Goal: Task Accomplishment & Management: Complete application form

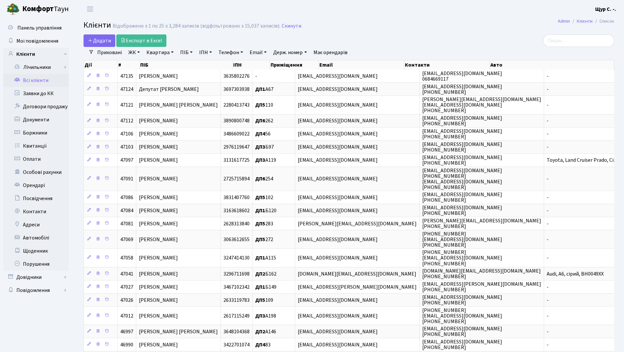
select select "25"
click at [183, 53] on link "ПІБ" at bounding box center [187, 52] width 18 height 11
type input "пустоварова"
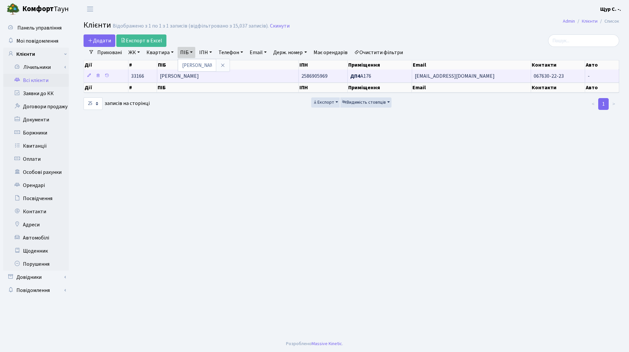
click at [199, 80] on span "Пустоварова Марина Володимирівна" at bounding box center [179, 75] width 39 height 7
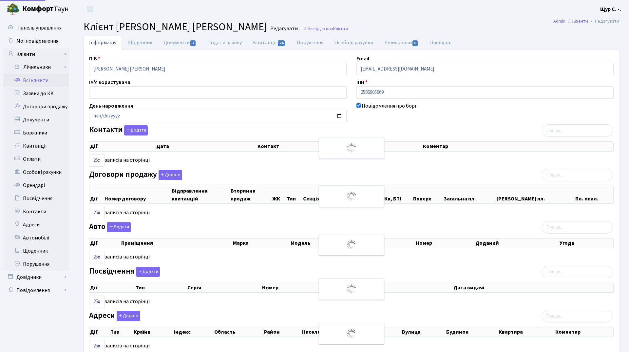
select select "25"
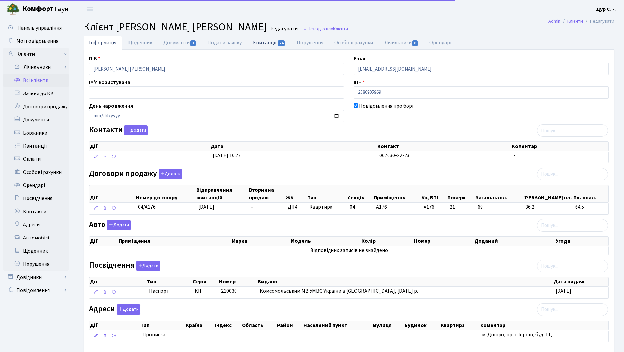
click at [263, 45] on link "Квитанції 24" at bounding box center [269, 42] width 44 height 13
select select "25"
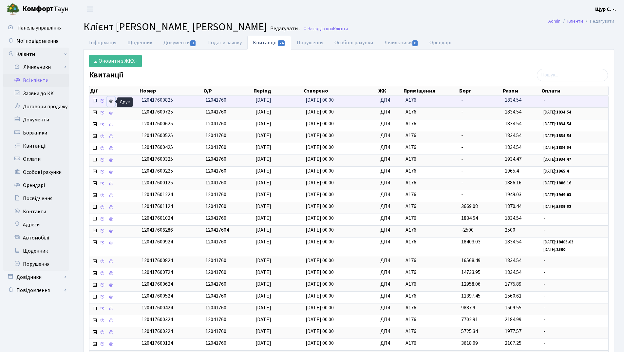
click at [109, 100] on icon at bounding box center [111, 101] width 5 height 5
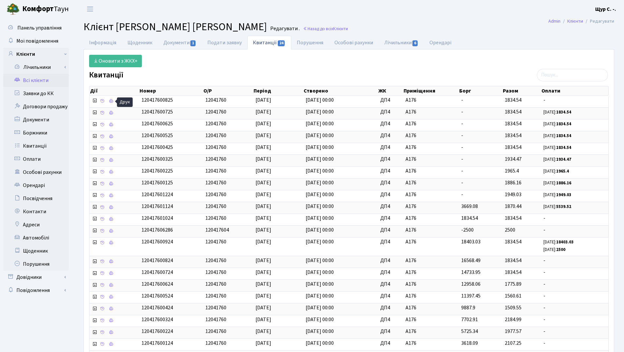
click at [32, 81] on link "Всі клієнти" at bounding box center [36, 80] width 66 height 13
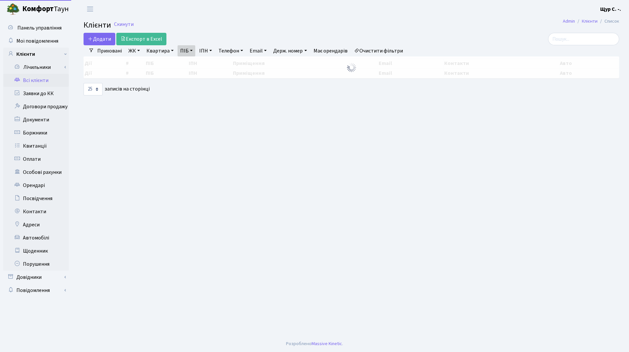
select select "25"
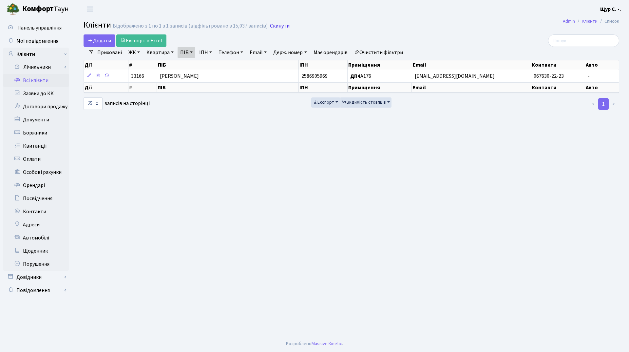
click at [277, 26] on link "Скинути" at bounding box center [280, 26] width 20 height 6
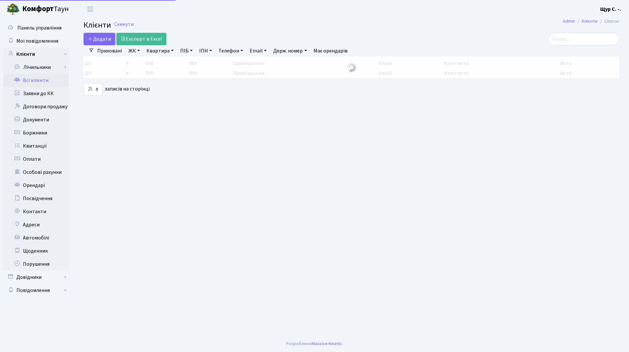
select select "25"
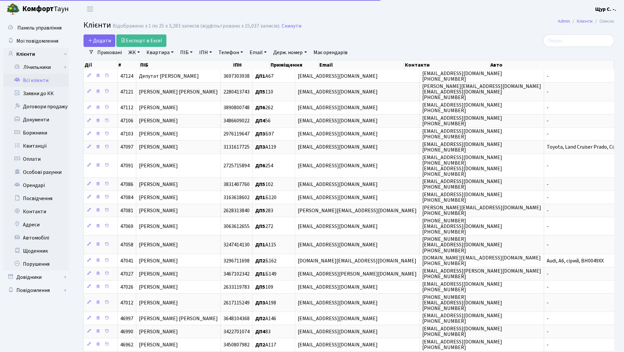
click at [160, 53] on link "Квартира" at bounding box center [160, 52] width 32 height 11
type input "6"
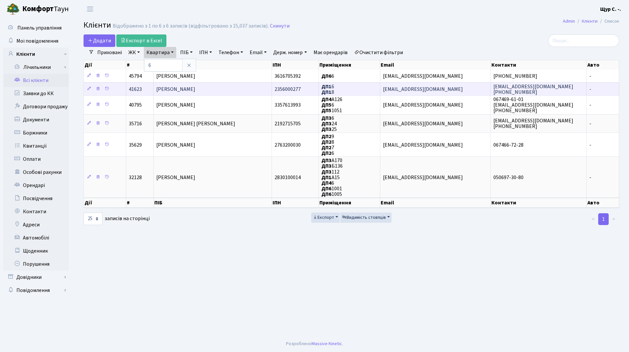
click at [188, 88] on span "[PERSON_NAME]" at bounding box center [175, 89] width 39 height 7
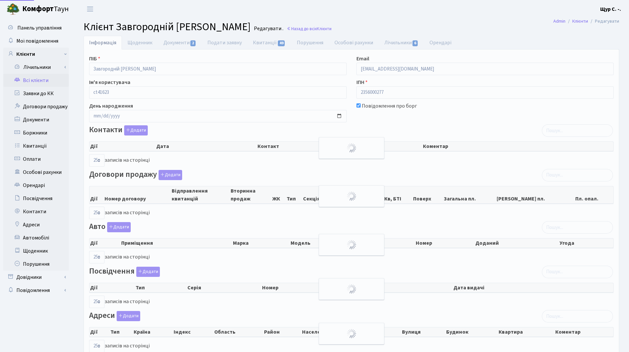
select select "25"
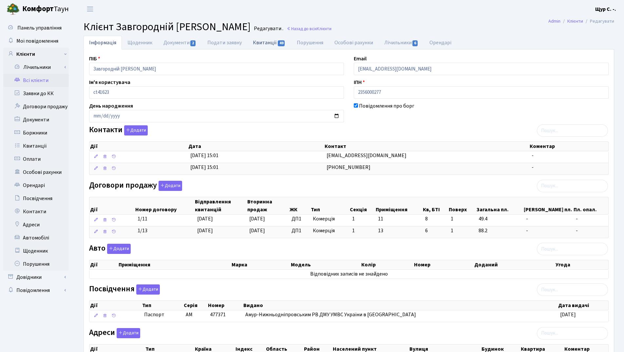
click at [264, 41] on link "Квитанції 49" at bounding box center [269, 42] width 44 height 13
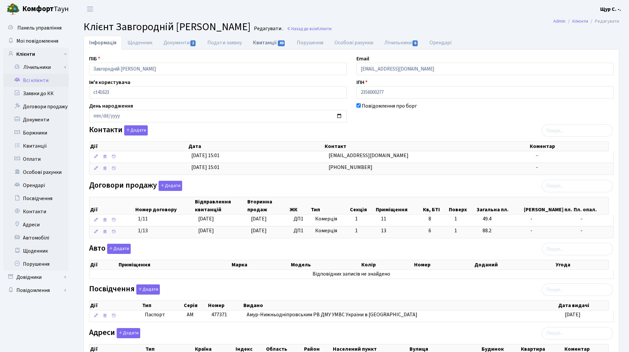
select select "25"
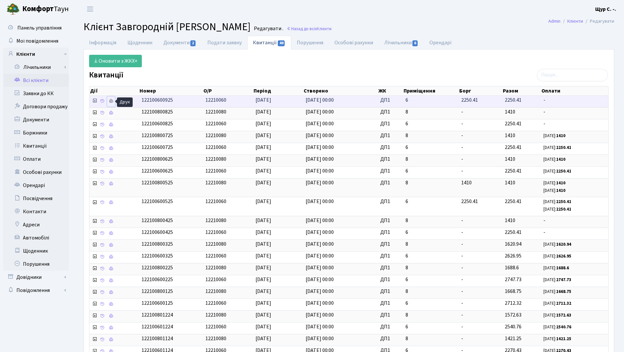
click at [109, 100] on icon at bounding box center [111, 101] width 5 height 5
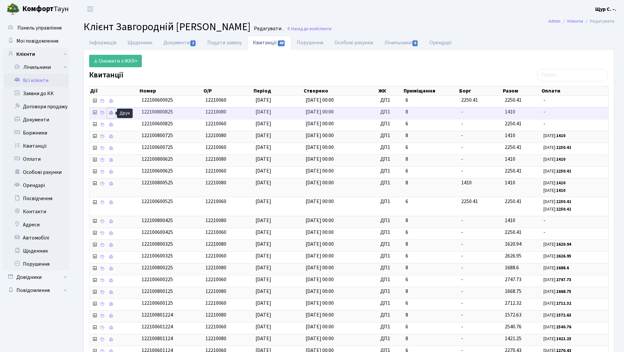
click at [111, 115] on link at bounding box center [111, 113] width 8 height 10
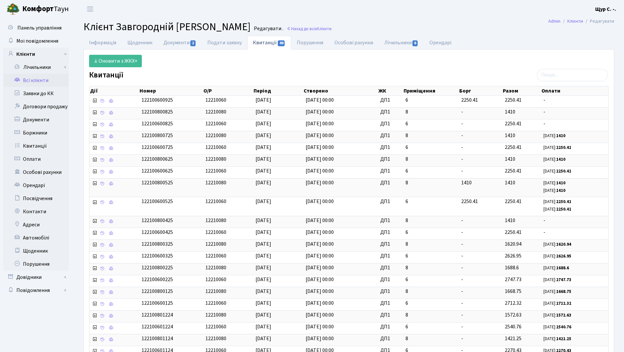
click at [41, 82] on link "Всі клієнти" at bounding box center [36, 80] width 66 height 13
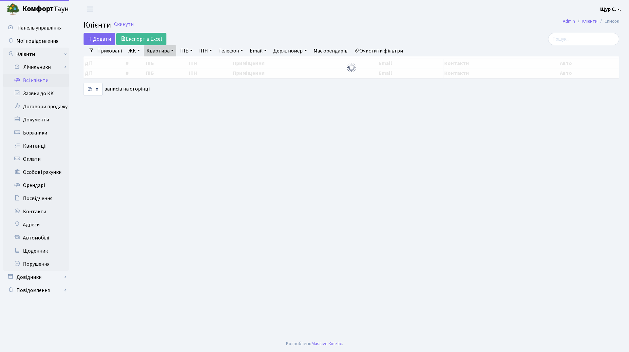
select select "25"
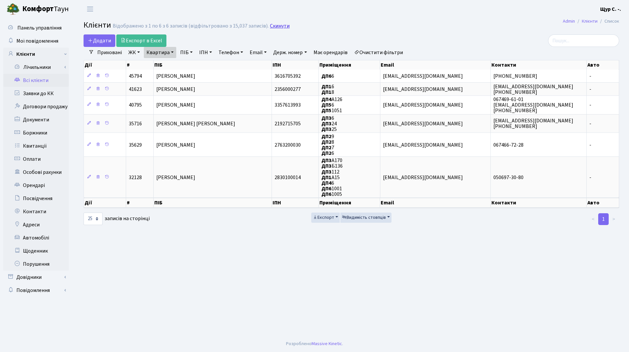
click at [279, 26] on link "Скинути" at bounding box center [280, 26] width 20 height 6
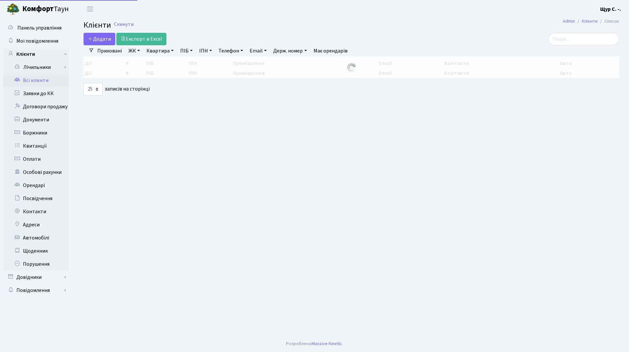
select select "25"
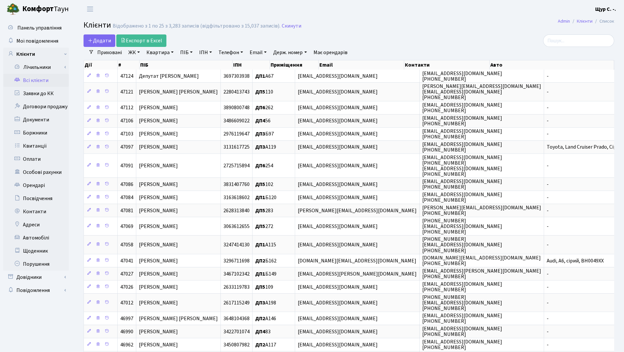
click at [159, 51] on link "Квартира" at bounding box center [160, 52] width 32 height 11
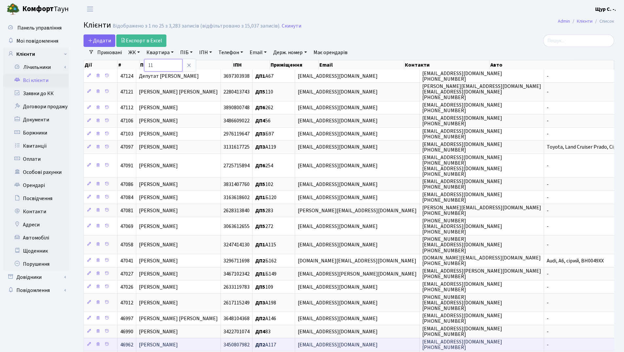
type input "11"
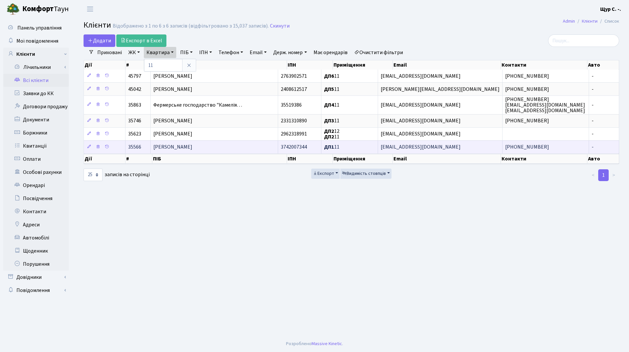
click at [192, 150] on span "Гросс Поліна Олегівна" at bounding box center [172, 147] width 39 height 7
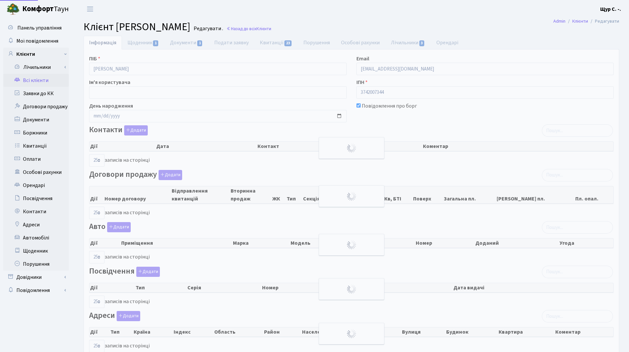
select select "25"
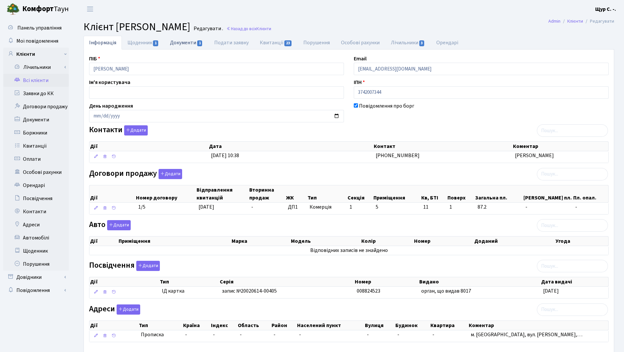
click at [189, 43] on link "Документи 1" at bounding box center [187, 42] width 44 height 13
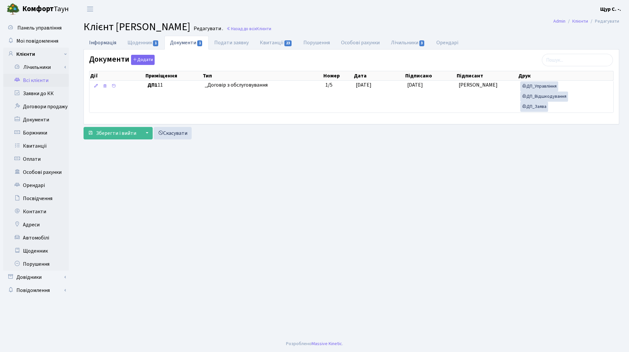
click at [103, 42] on link "Інформація" at bounding box center [103, 42] width 38 height 13
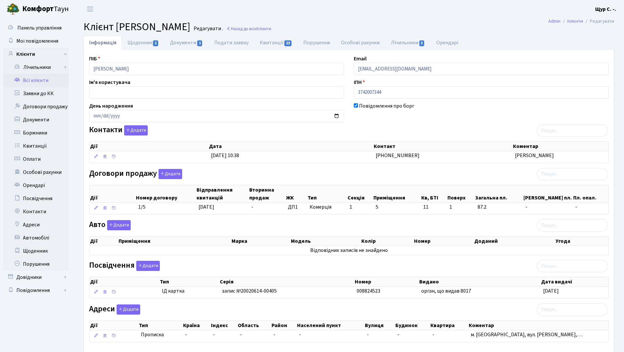
click at [48, 80] on link "Всі клієнти" at bounding box center [36, 80] width 66 height 13
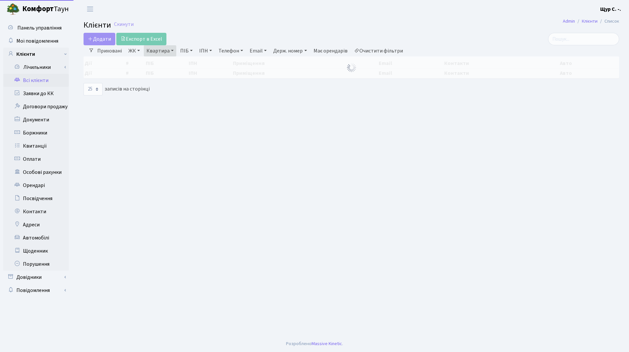
select select "25"
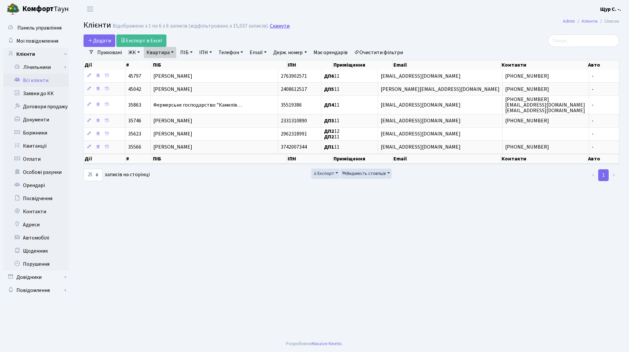
click at [283, 27] on link "Скинути" at bounding box center [280, 26] width 20 height 6
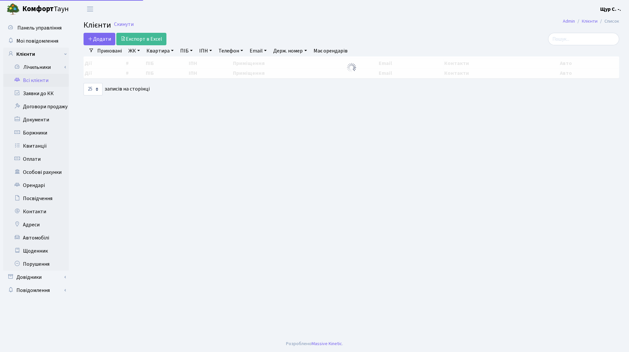
select select "25"
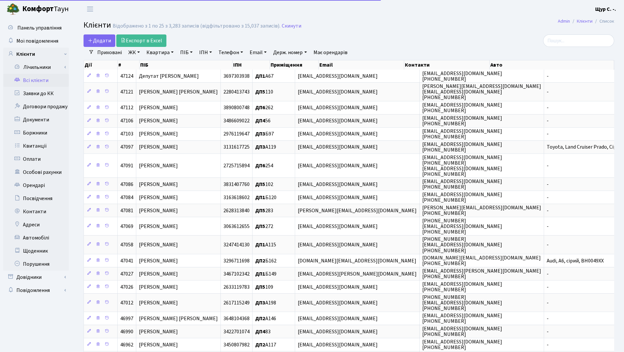
click at [233, 54] on link "Телефон" at bounding box center [231, 52] width 30 height 11
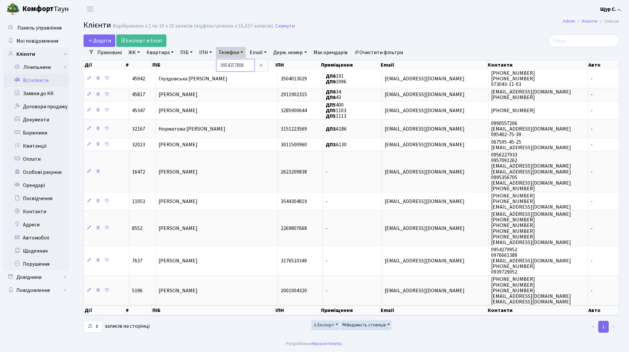
type input "0954257808"
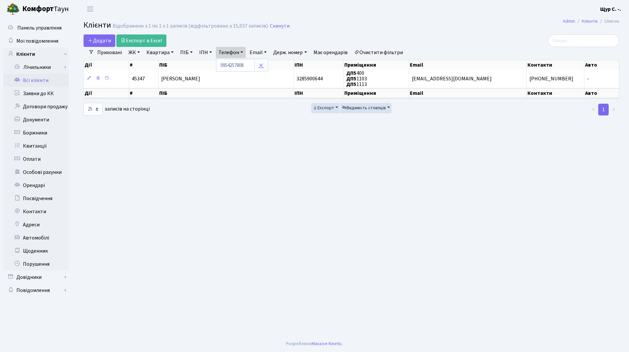
click at [261, 68] on icon at bounding box center [261, 65] width 5 height 5
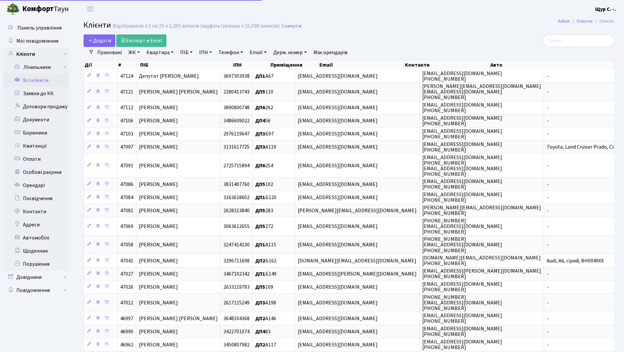
click at [161, 53] on link "Квартира" at bounding box center [160, 52] width 32 height 11
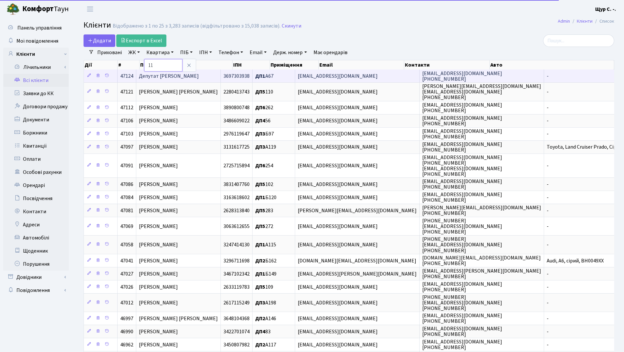
type input "11"
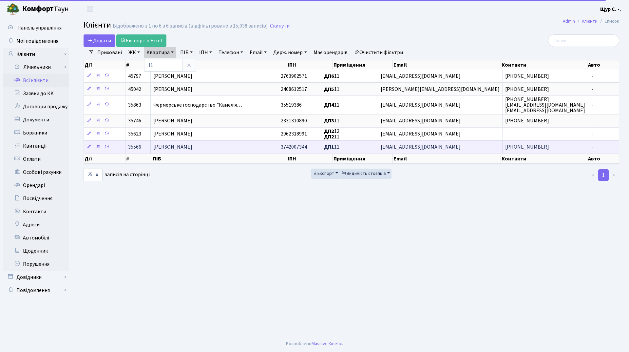
click at [192, 149] on span "Гросс Поліна Олегівна" at bounding box center [172, 147] width 39 height 7
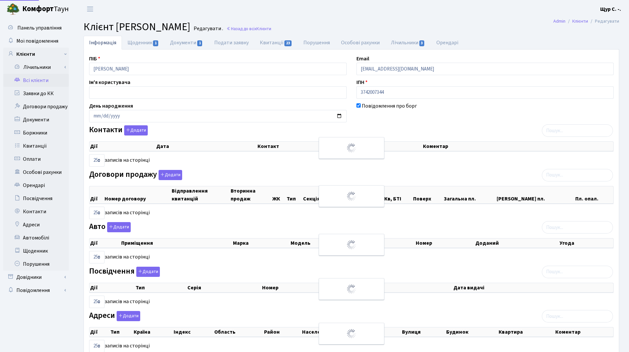
select select "25"
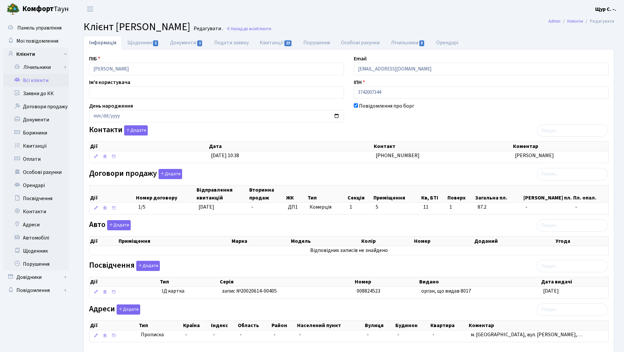
click at [45, 79] on link "Всі клієнти" at bounding box center [36, 80] width 66 height 13
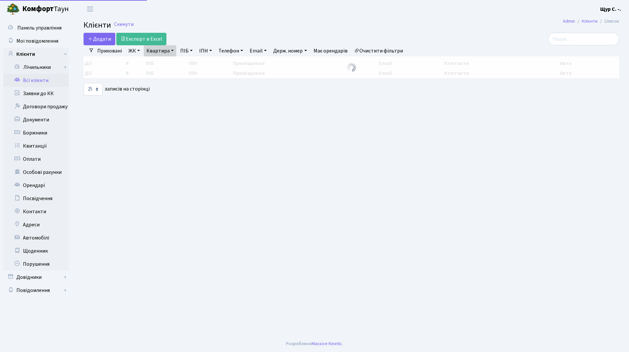
select select "25"
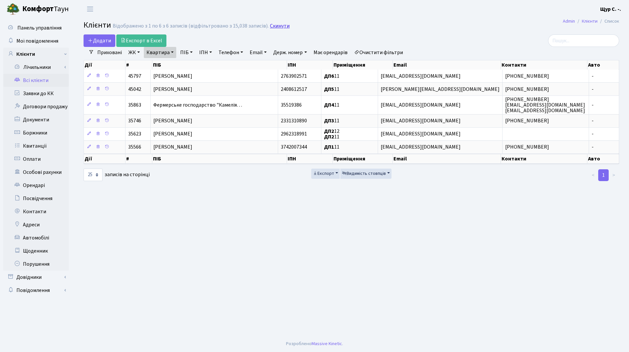
click at [276, 25] on link "Скинути" at bounding box center [280, 26] width 20 height 6
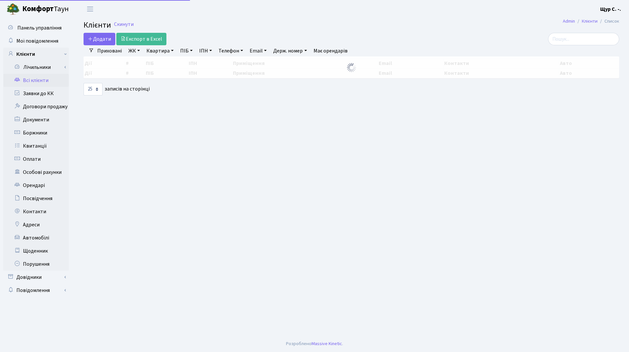
select select "25"
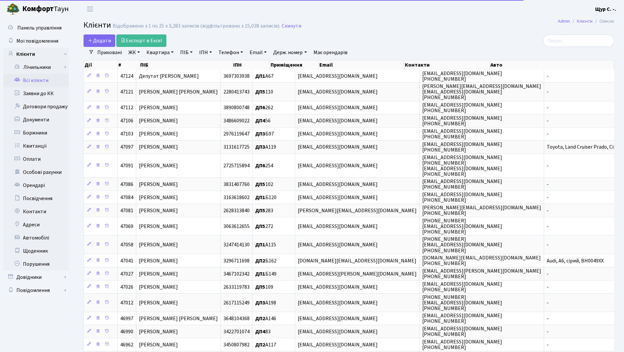
click at [154, 53] on link "Квартира" at bounding box center [160, 52] width 32 height 11
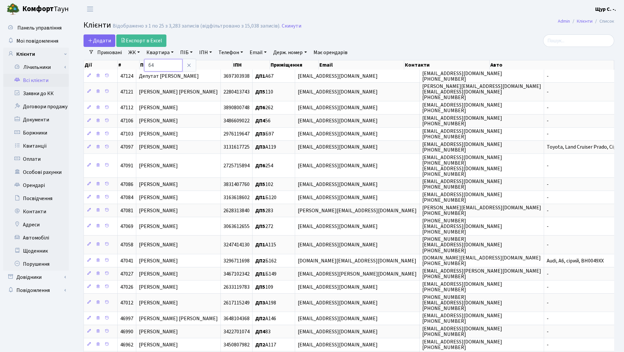
type input "б4"
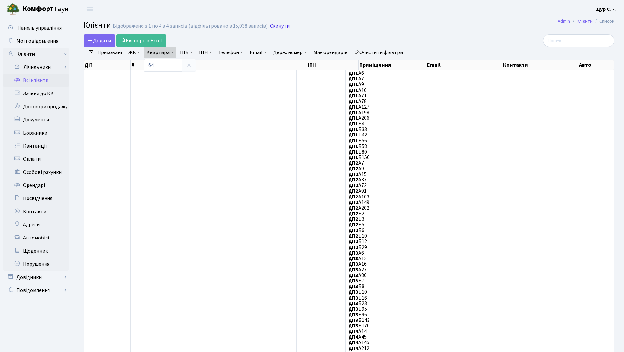
click at [276, 24] on link "Скинути" at bounding box center [280, 26] width 20 height 6
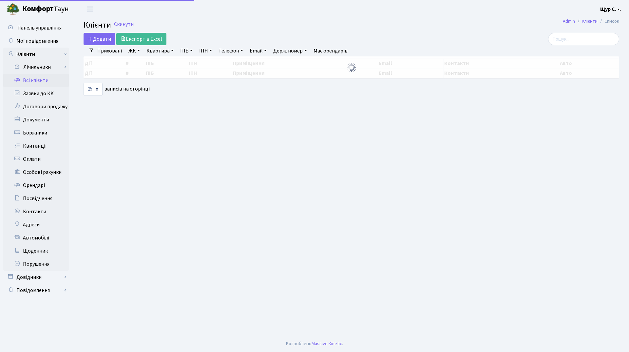
select select "25"
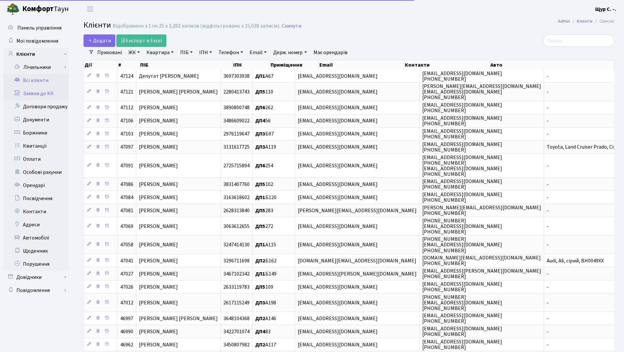
click at [43, 93] on link "Заявки до КК" at bounding box center [36, 93] width 66 height 13
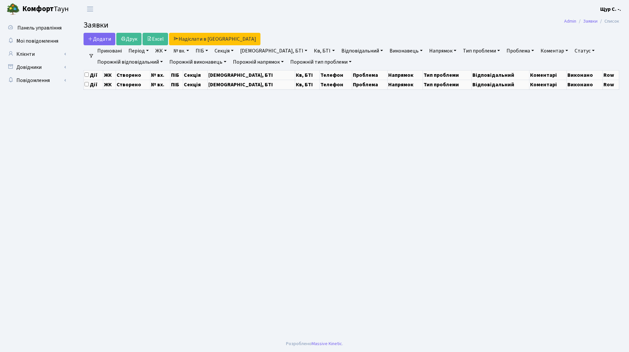
select select "25"
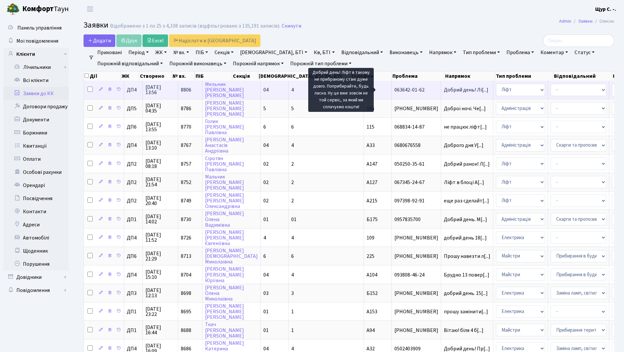
click at [444, 90] on span "Добрий день! Лі[...]" at bounding box center [466, 89] width 45 height 7
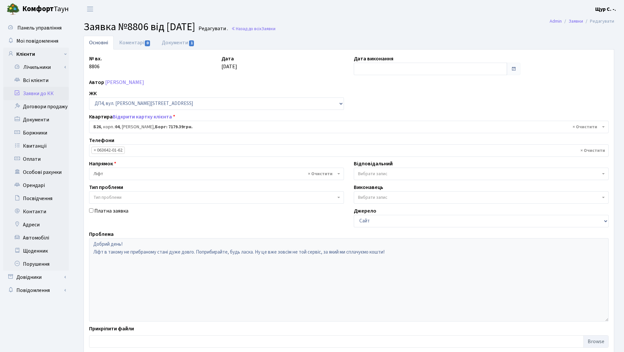
select select "33577"
click at [178, 42] on link "Документи 1" at bounding box center [178, 42] width 44 height 13
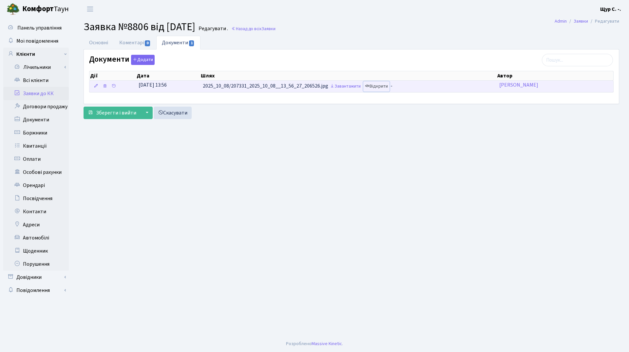
click at [378, 87] on link "Відкрити" at bounding box center [377, 86] width 26 height 10
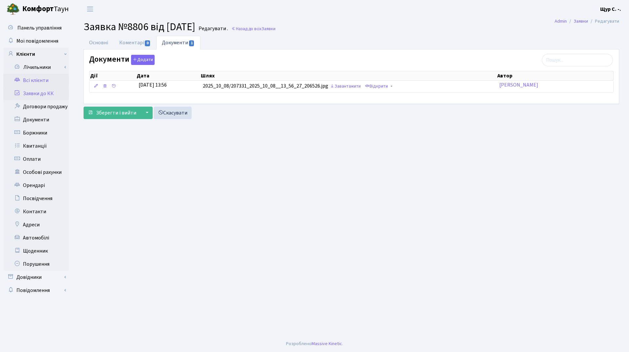
click at [44, 79] on link "Всі клієнти" at bounding box center [36, 80] width 66 height 13
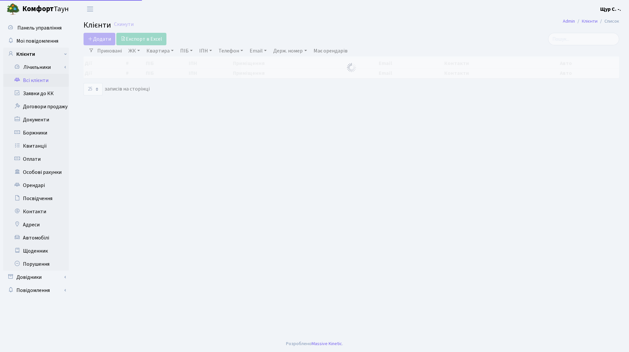
select select "25"
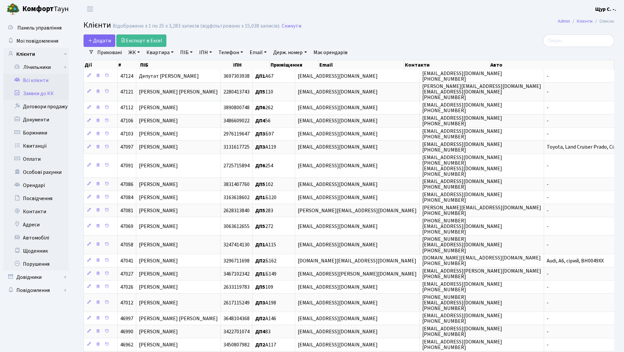
click at [36, 93] on link "Заявки до КК" at bounding box center [36, 93] width 66 height 13
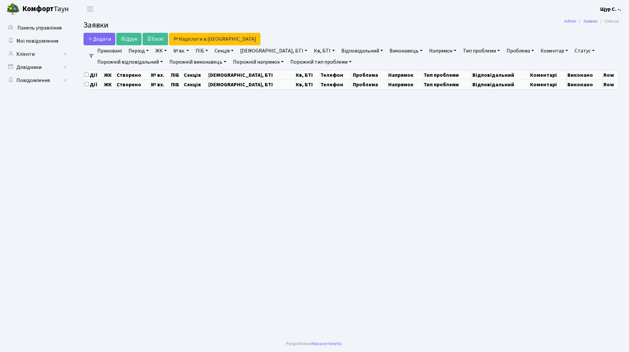
select select "25"
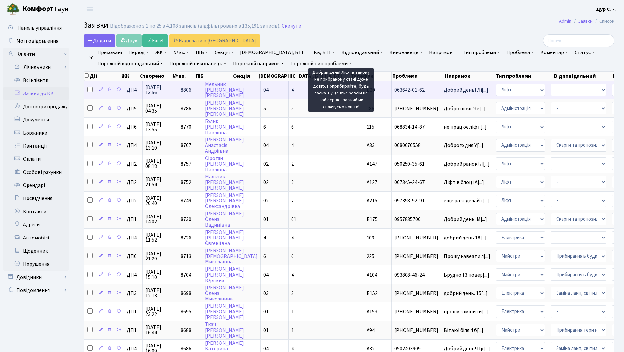
click at [444, 91] on span "Добрий день! Лі[...]" at bounding box center [466, 89] width 45 height 7
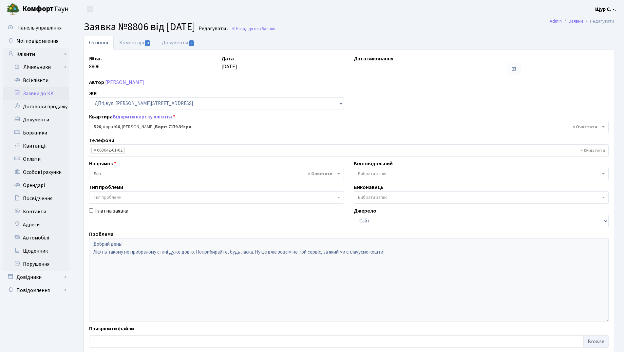
select select "33577"
click at [178, 41] on link "Документи 1" at bounding box center [178, 42] width 44 height 13
select select "25"
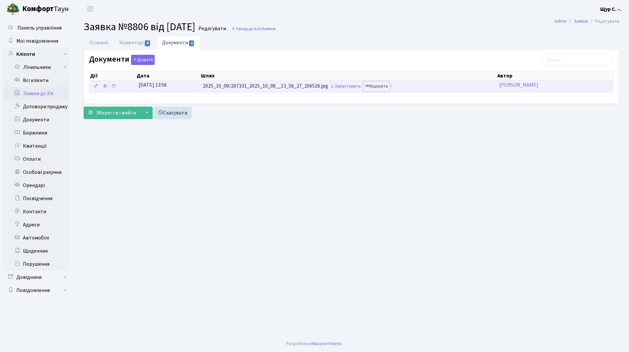
click at [386, 85] on link "Відкрити" at bounding box center [377, 86] width 26 height 10
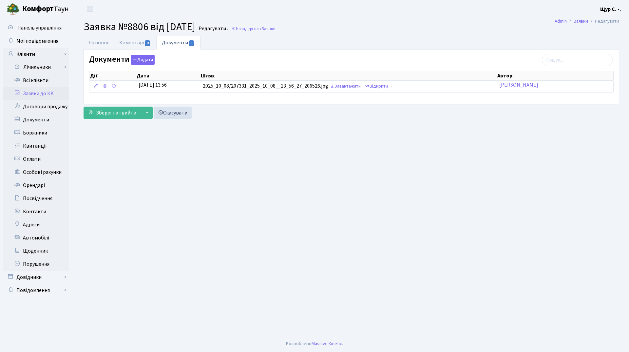
click at [41, 96] on link "Заявки до КК" at bounding box center [36, 93] width 66 height 13
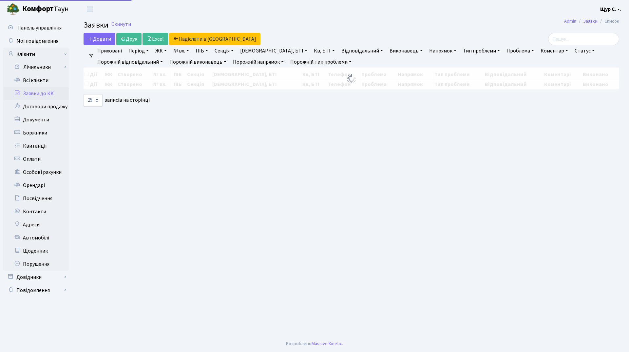
select select "25"
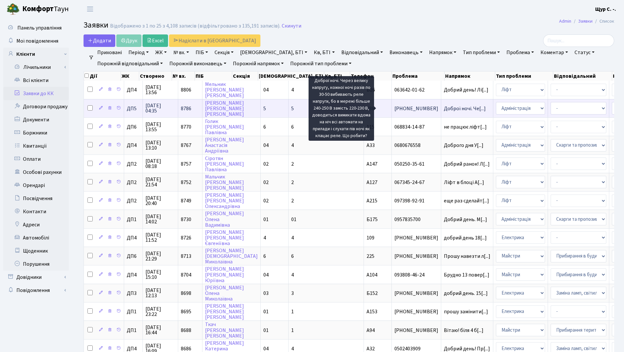
click at [444, 110] on span "Доброї ночі. Че[...]" at bounding box center [465, 108] width 42 height 7
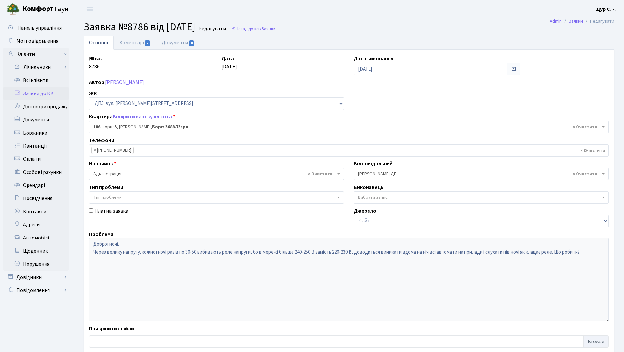
select select "45784"
click at [136, 40] on link "Коментарі 2" at bounding box center [135, 42] width 43 height 13
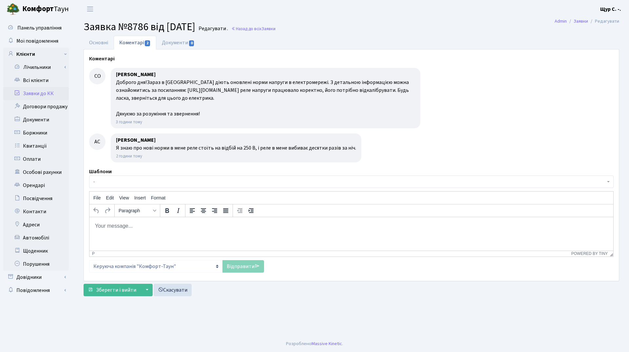
click at [38, 89] on link "Заявки до КК" at bounding box center [36, 93] width 66 height 13
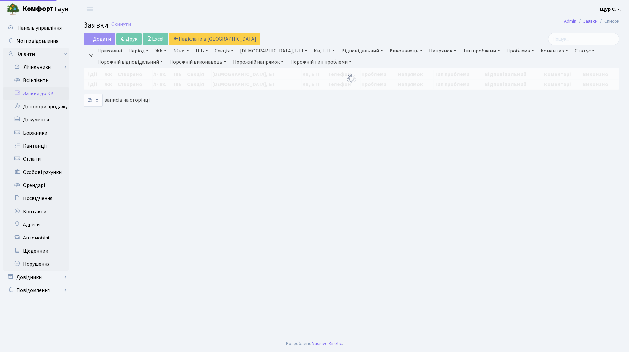
select select "25"
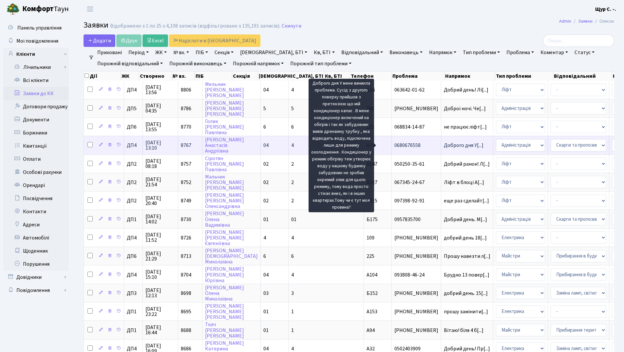
click at [444, 145] on span "Доброго дня У[...]" at bounding box center [464, 145] width 40 height 7
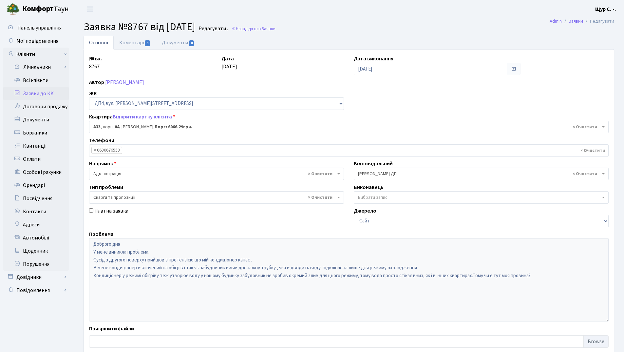
select select "32986"
select select "55"
click at [133, 42] on link "Коментарі 3" at bounding box center [135, 42] width 43 height 13
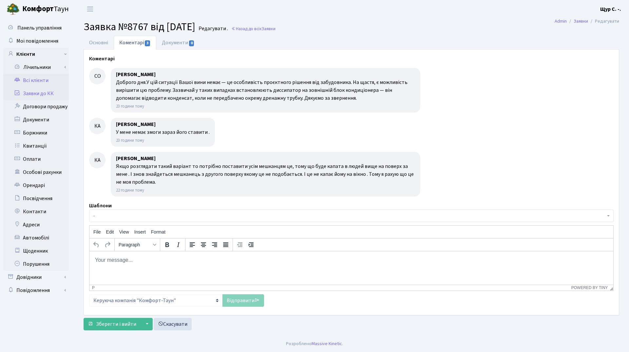
click at [45, 77] on link "Всі клієнти" at bounding box center [36, 80] width 66 height 13
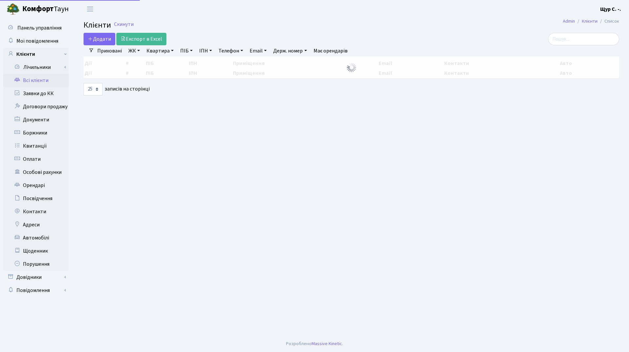
select select "25"
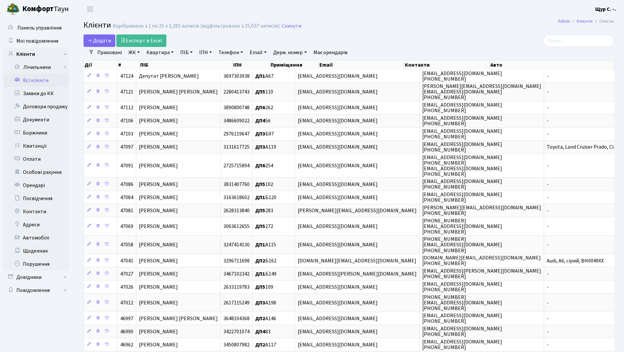
click at [165, 50] on link "Квартира" at bounding box center [160, 52] width 32 height 11
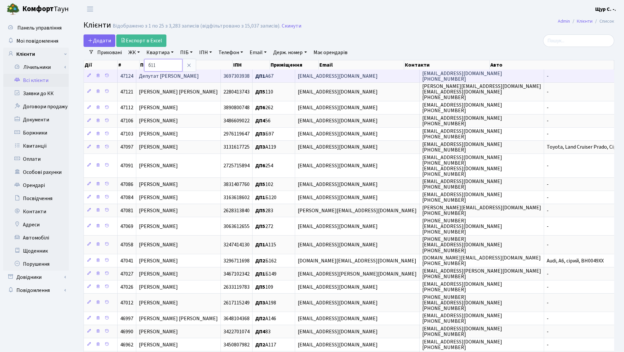
type input "б11"
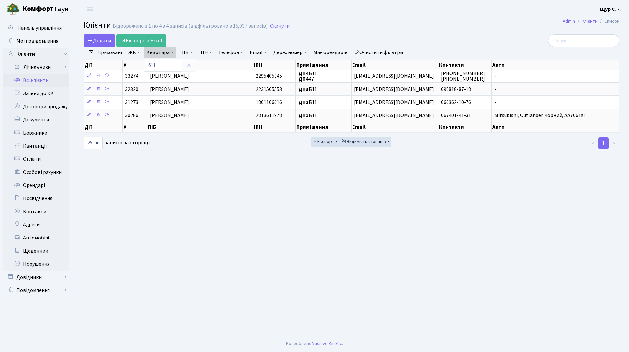
click at [189, 65] on icon at bounding box center [189, 65] width 5 height 5
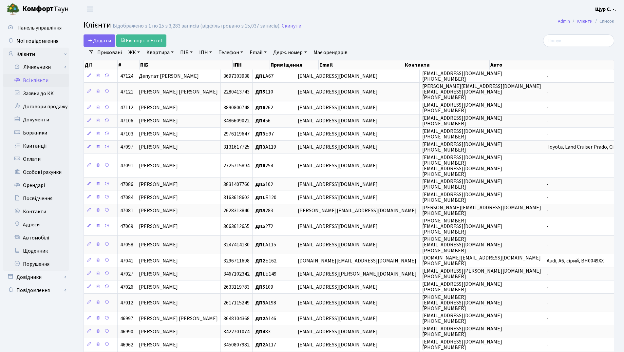
click at [182, 52] on link "ПІБ" at bounding box center [187, 52] width 18 height 11
type input "інна"
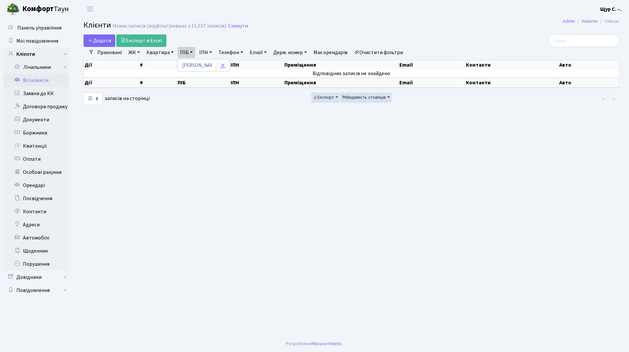
click at [224, 67] on icon at bounding box center [222, 65] width 5 height 5
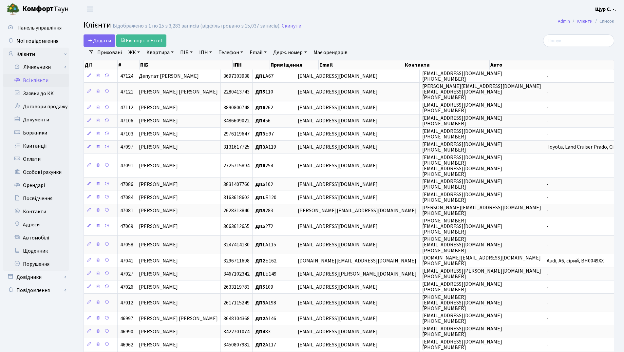
click at [154, 52] on link "Квартира" at bounding box center [160, 52] width 32 height 11
click at [151, 65] on input "text" at bounding box center [163, 65] width 38 height 12
type input "б"
click at [188, 66] on icon at bounding box center [189, 65] width 5 height 5
click at [157, 51] on link "Квартира" at bounding box center [160, 52] width 32 height 11
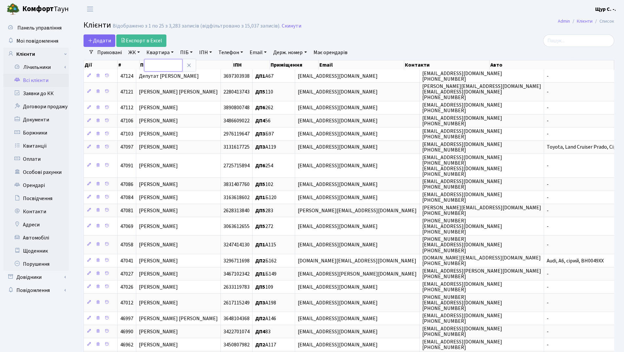
click at [150, 64] on input "text" at bounding box center [163, 65] width 38 height 12
type input "б17"
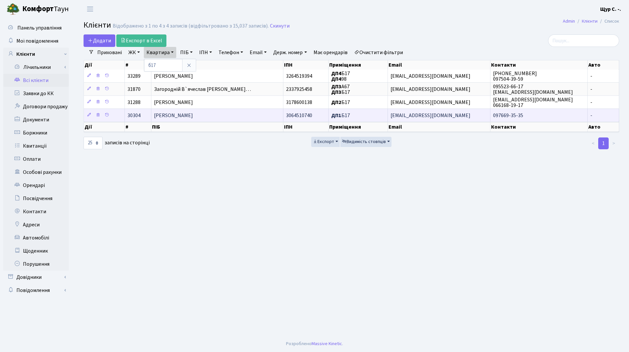
click at [191, 117] on span "[PERSON_NAME]" at bounding box center [173, 115] width 39 height 7
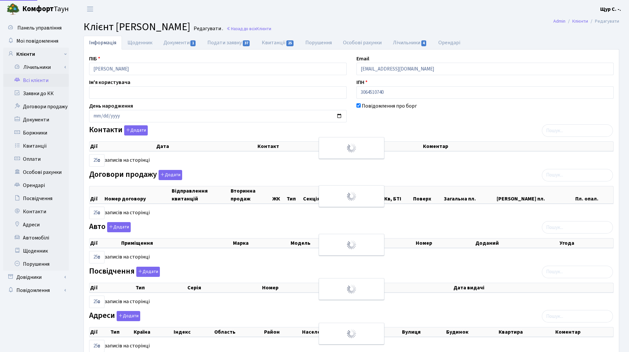
select select "25"
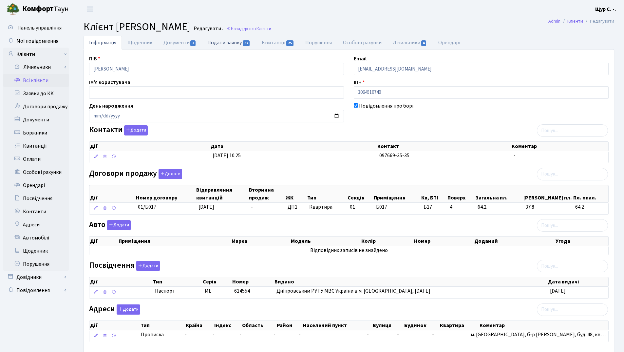
click at [231, 39] on link "Подати заявку 37" at bounding box center [229, 42] width 54 height 13
select select "25"
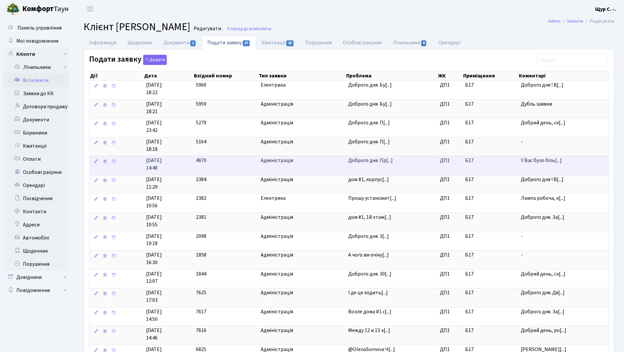
click at [362, 161] on span "Доброго дня. Пр[...]" at bounding box center [370, 160] width 45 height 7
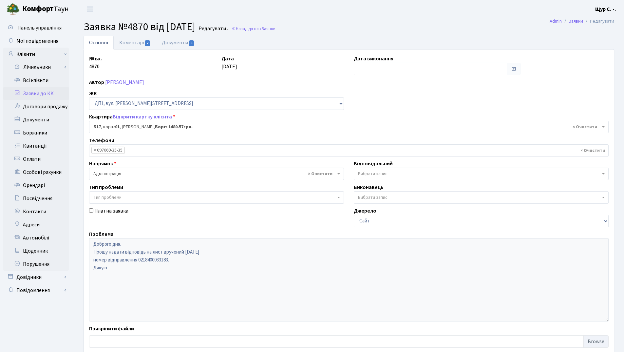
select select "30130"
click at [129, 44] on link "Коментарі 2" at bounding box center [135, 42] width 43 height 13
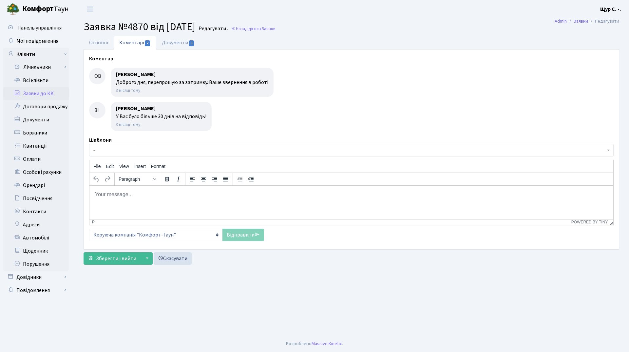
click at [32, 94] on link "Заявки до КК" at bounding box center [36, 93] width 66 height 13
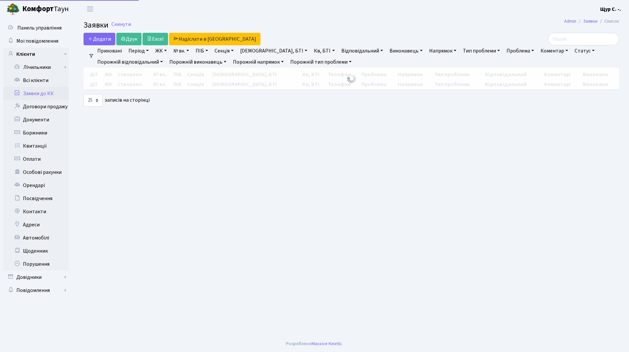
select select "25"
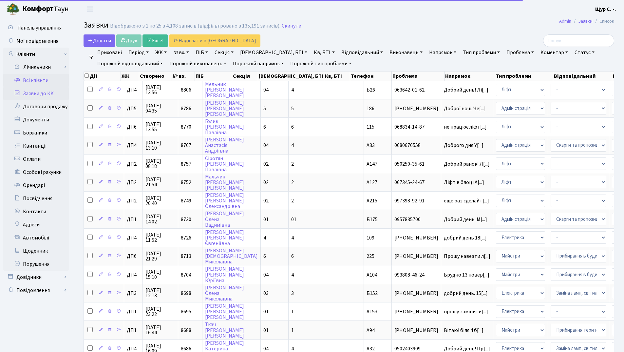
click at [43, 78] on link "Всі клієнти" at bounding box center [36, 80] width 66 height 13
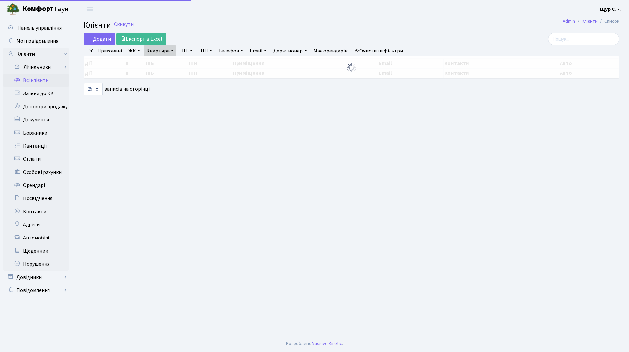
select select "25"
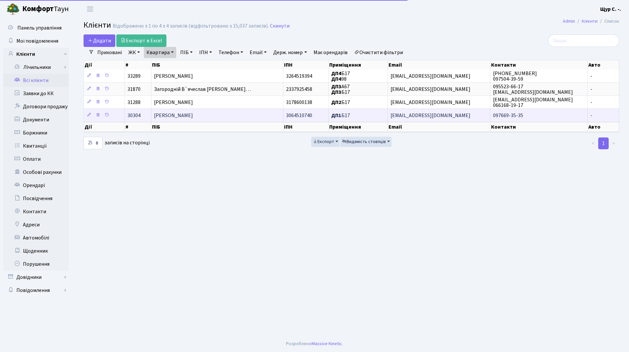
click at [240, 117] on td "[PERSON_NAME]" at bounding box center [217, 115] width 132 height 13
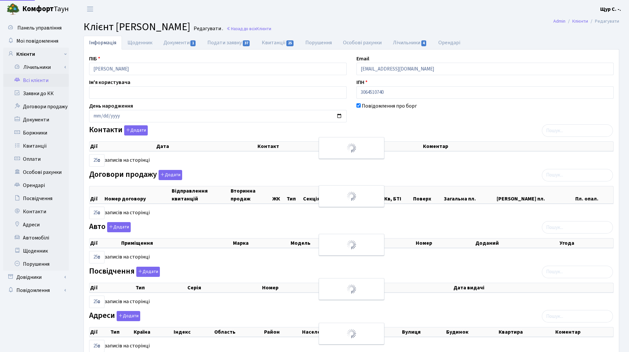
select select "25"
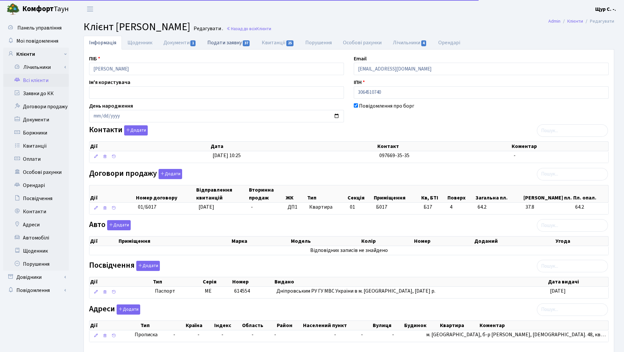
click at [223, 42] on link "Подати заявку 37" at bounding box center [229, 42] width 54 height 13
select select "25"
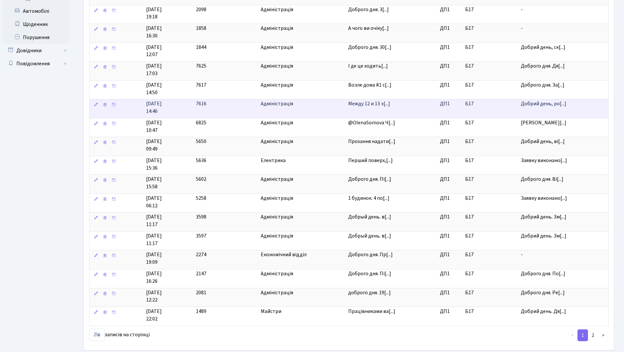
scroll to position [229, 0]
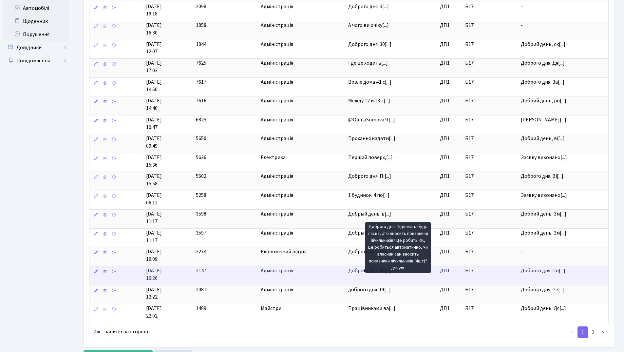
click at [360, 272] on span "Доброго дня. Пі[...]" at bounding box center [369, 270] width 43 height 7
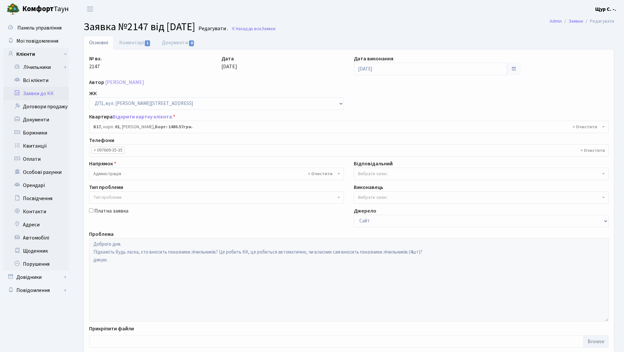
select select "30130"
click at [124, 44] on link "Коментарі 1" at bounding box center [135, 42] width 43 height 13
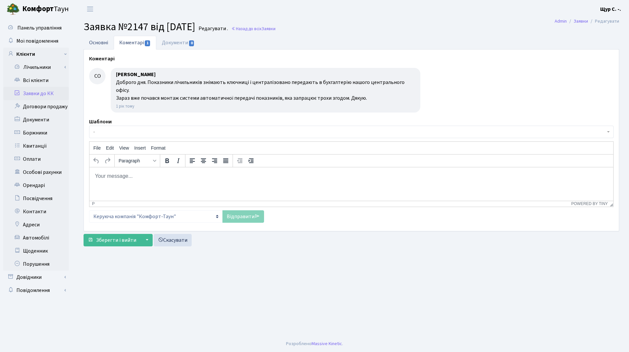
click at [95, 44] on link "Основні" at bounding box center [99, 42] width 30 height 13
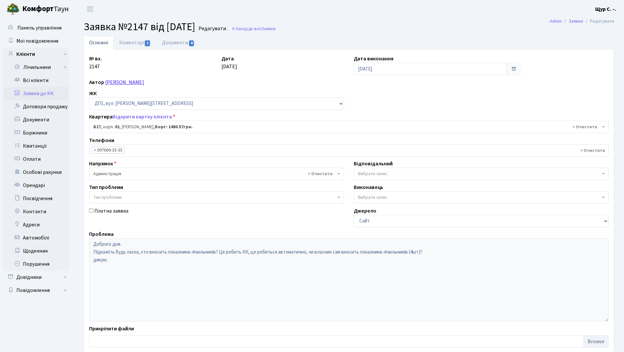
click at [128, 82] on link "[PERSON_NAME]" at bounding box center [124, 82] width 39 height 7
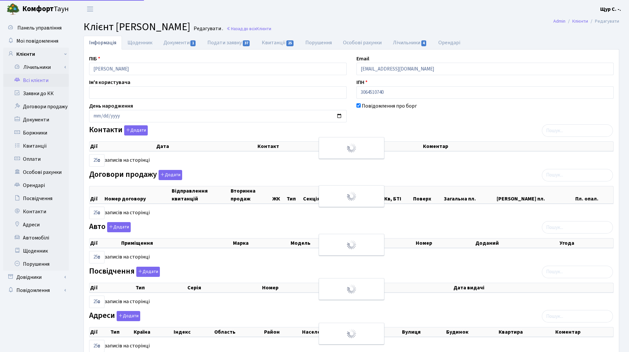
select select "25"
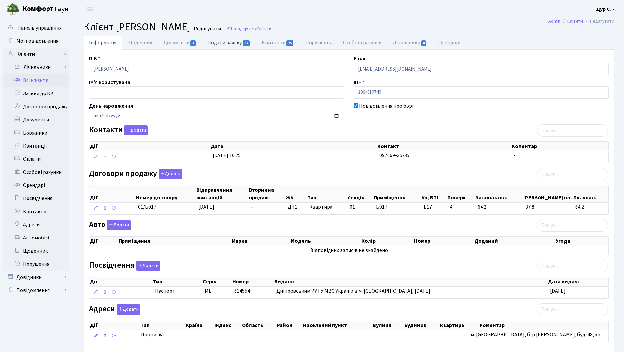
click at [223, 44] on link "Подати заявку 37" at bounding box center [229, 42] width 54 height 13
select select "25"
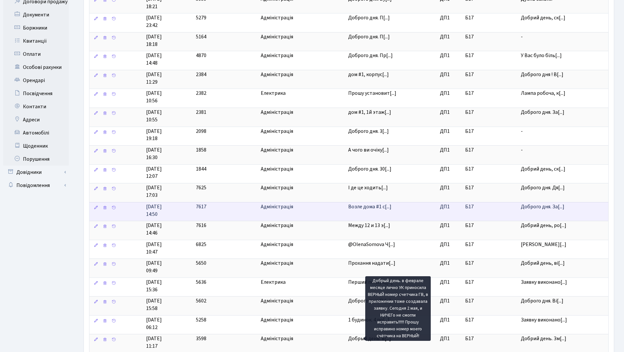
scroll to position [131, 0]
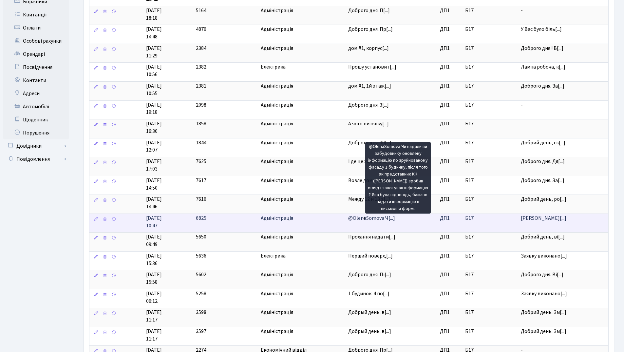
click at [358, 219] on span "@OlenaSomova Ч[...]" at bounding box center [371, 217] width 47 height 7
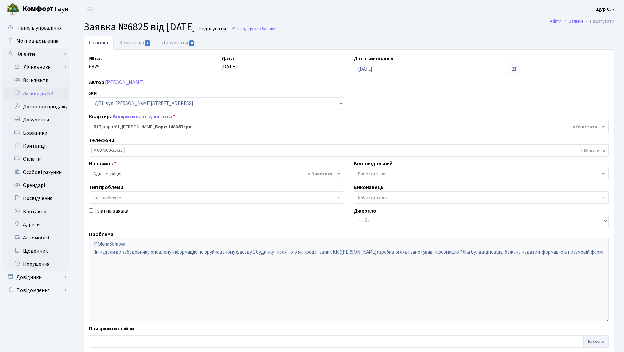
select select "30130"
click at [133, 43] on link "Коментарі 1" at bounding box center [135, 42] width 43 height 13
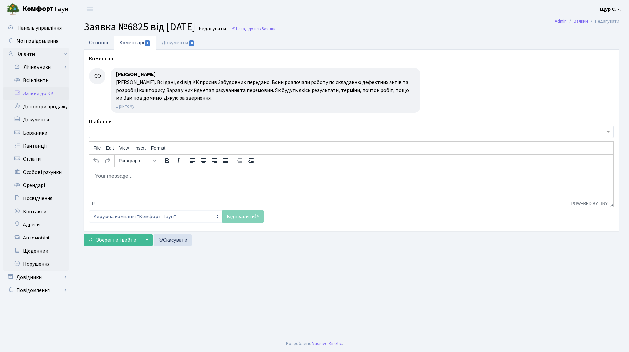
click at [103, 44] on link "Основні" at bounding box center [99, 42] width 30 height 13
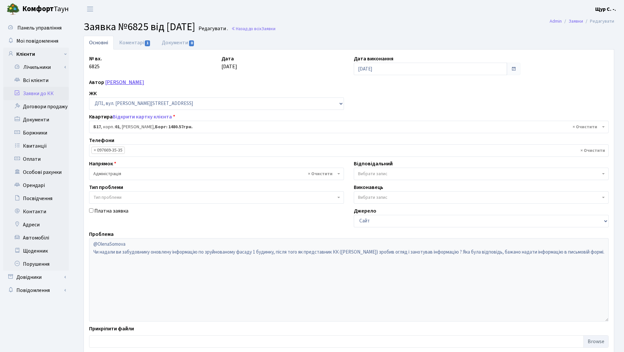
click at [139, 84] on link "Зінченко Інна Анатоліївна" at bounding box center [124, 82] width 39 height 7
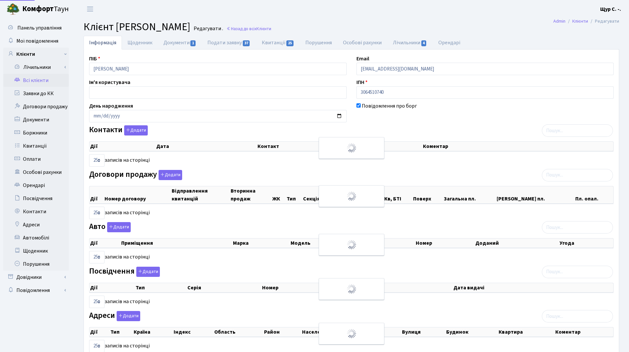
select select "25"
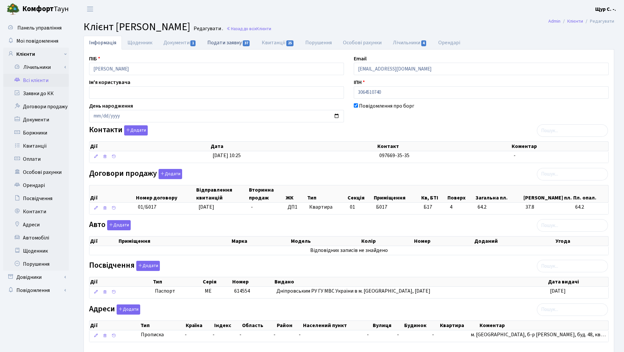
click at [229, 45] on link "Подати заявку 37" at bounding box center [229, 42] width 54 height 13
select select "25"
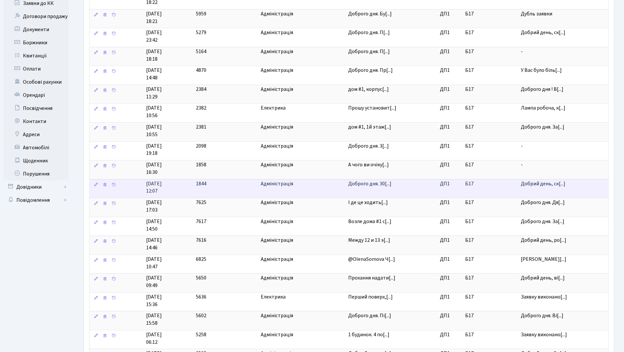
scroll to position [164, 0]
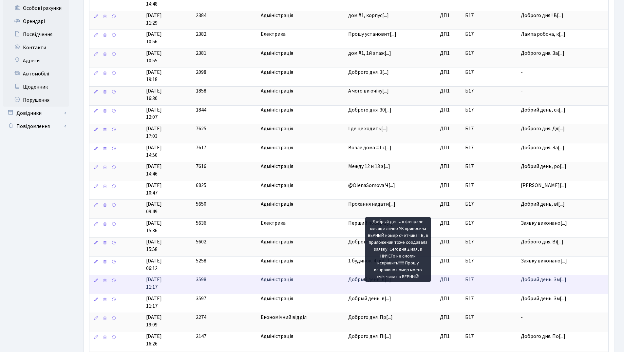
click at [359, 276] on span "Добрый день. в[...]" at bounding box center [369, 279] width 43 height 7
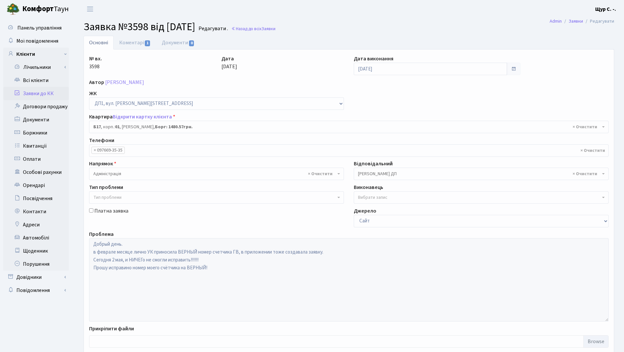
select select "30130"
click at [135, 43] on link "Коментарі 1" at bounding box center [135, 42] width 43 height 13
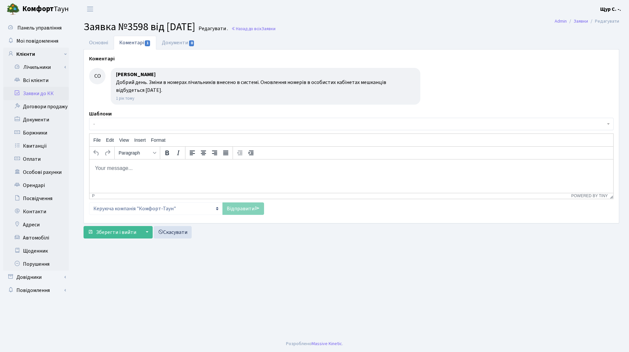
click at [42, 95] on link "Заявки до КК" at bounding box center [36, 93] width 66 height 13
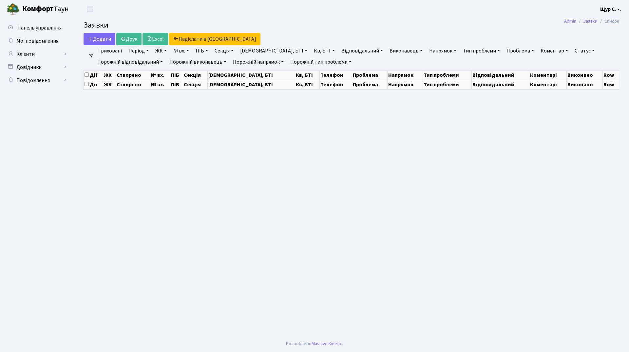
select select "25"
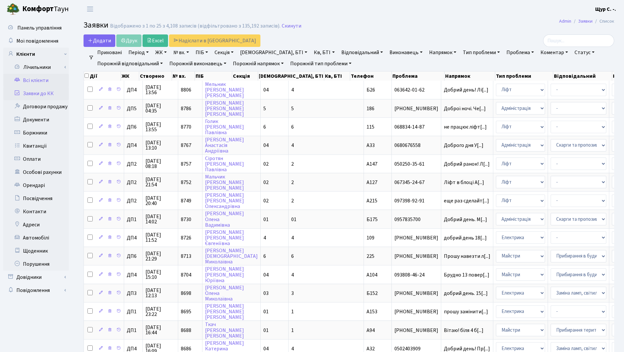
click at [44, 79] on link "Всі клієнти" at bounding box center [36, 80] width 66 height 13
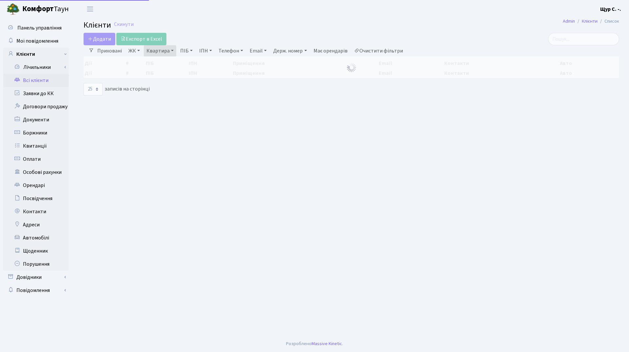
select select "25"
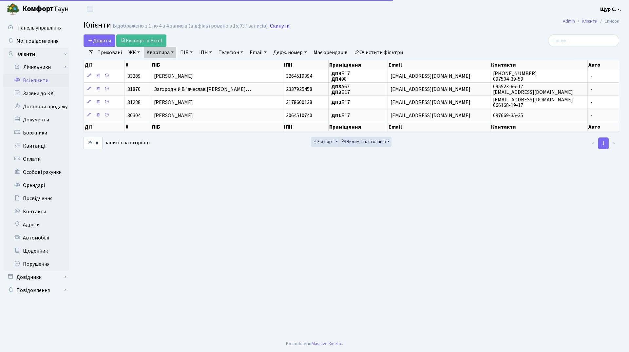
click at [276, 28] on link "Скинути" at bounding box center [280, 26] width 20 height 6
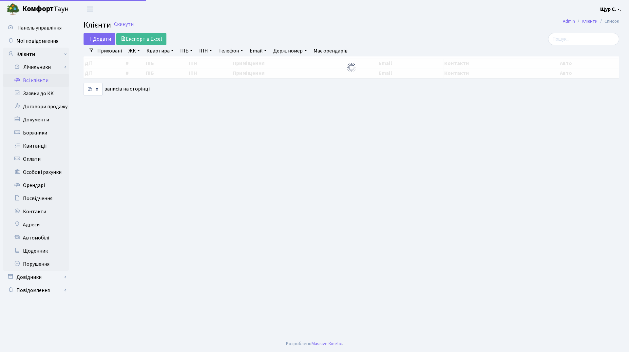
select select "25"
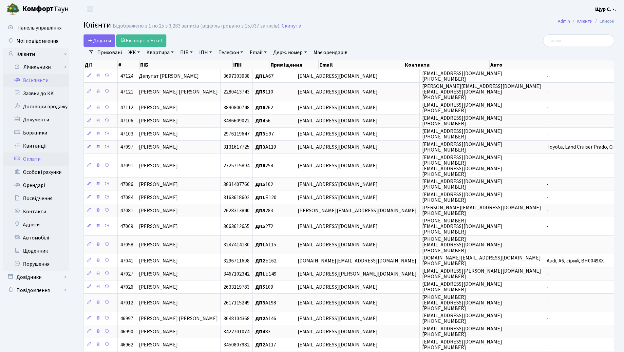
click at [39, 159] on link "Оплати" at bounding box center [36, 158] width 66 height 13
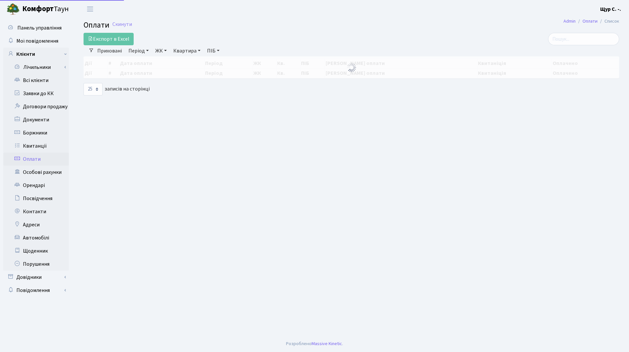
select select "25"
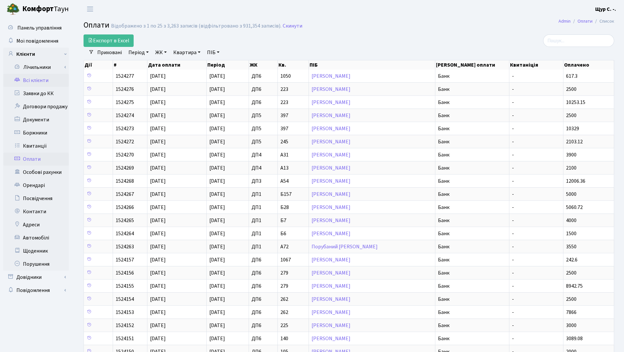
click at [39, 78] on link "Всі клієнти" at bounding box center [36, 80] width 66 height 13
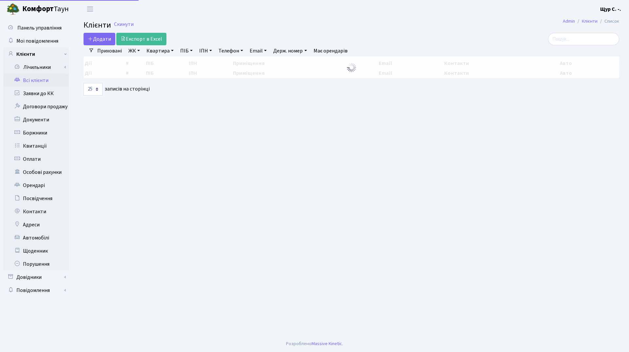
select select "25"
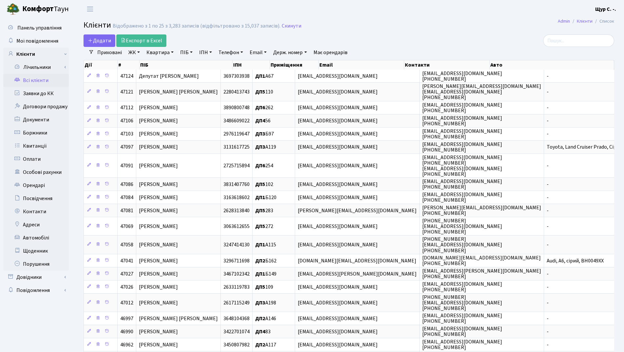
click at [161, 52] on link "Квартира" at bounding box center [160, 52] width 32 height 11
type input "а88"
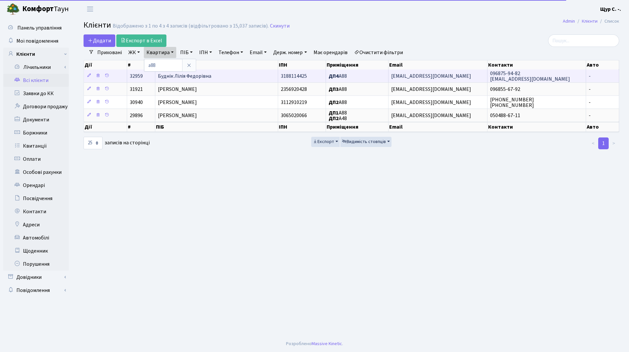
click at [184, 81] on td "Буднік Лілія Федорівна" at bounding box center [216, 75] width 123 height 13
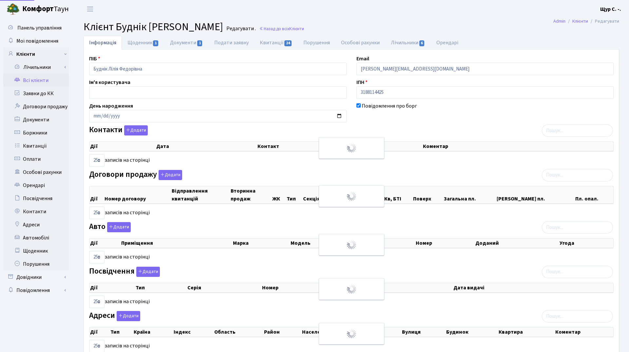
select select "25"
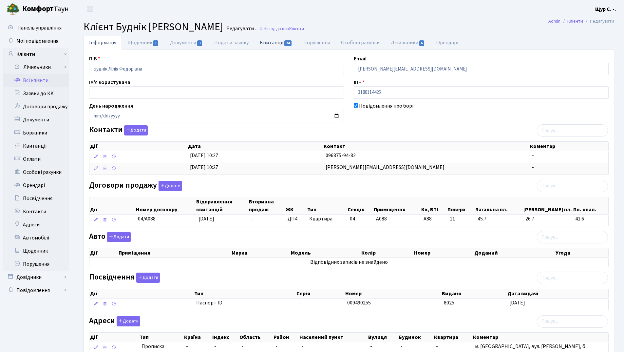
click at [271, 44] on link "Квитанції 24" at bounding box center [276, 42] width 44 height 13
select select "25"
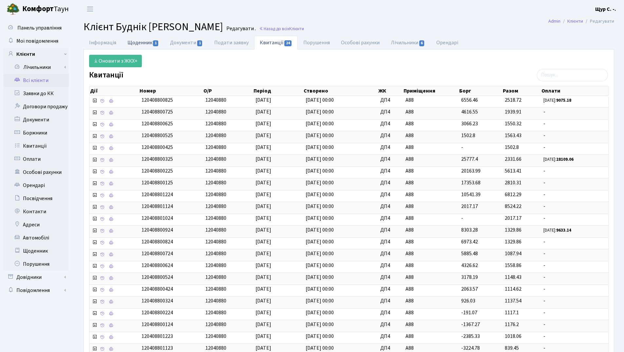
click at [145, 38] on link "Щоденник 1" at bounding box center [143, 42] width 43 height 13
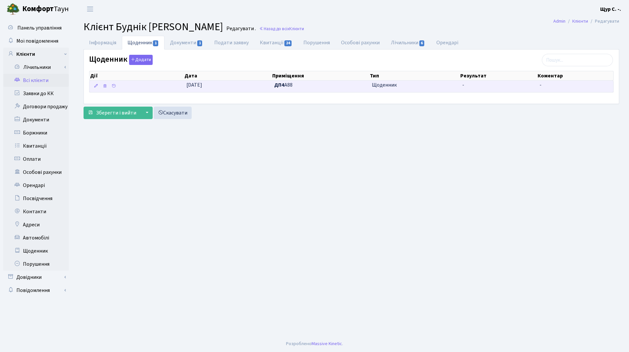
click at [242, 88] on td "22.09.2023" at bounding box center [228, 86] width 88 height 11
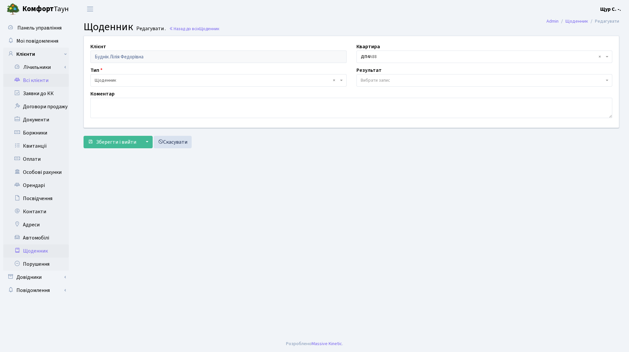
click at [49, 80] on link "Всі клієнти" at bounding box center [36, 80] width 66 height 13
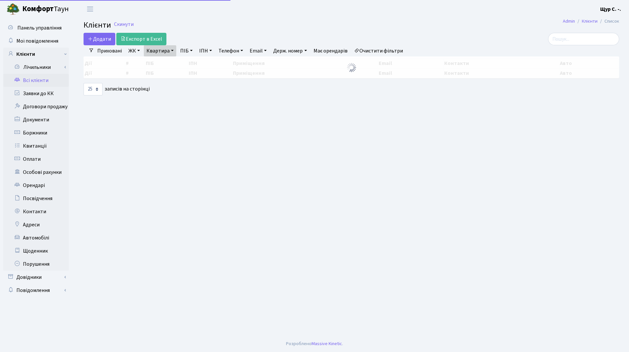
select select "25"
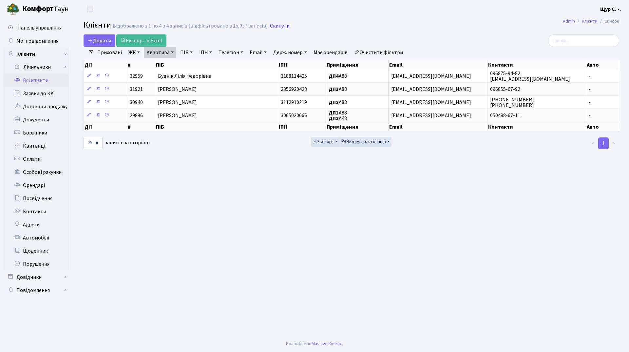
click at [274, 24] on link "Скинути" at bounding box center [280, 26] width 20 height 6
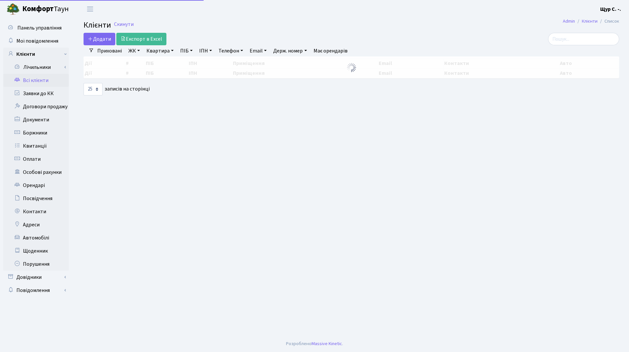
select select "25"
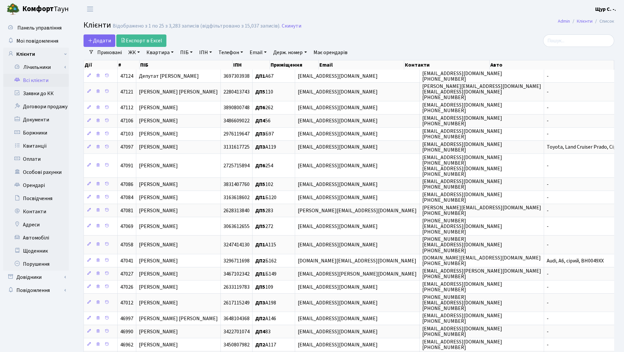
click at [154, 53] on link "Квартира" at bounding box center [160, 52] width 32 height 11
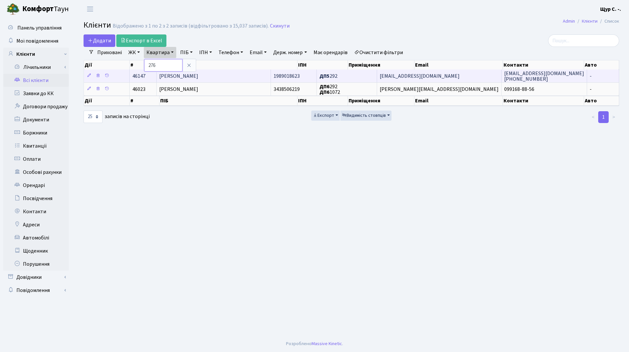
type input "276"
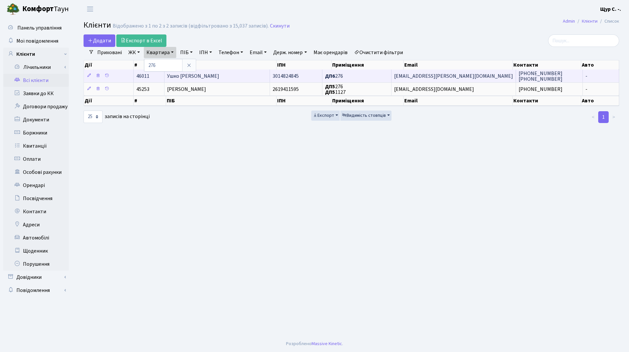
click at [213, 78] on span "Ушко [PERSON_NAME]" at bounding box center [193, 75] width 52 height 7
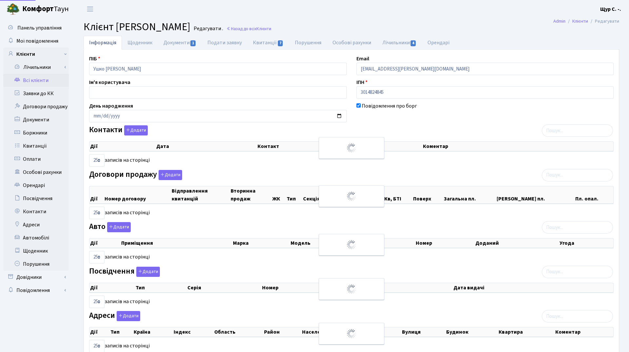
select select "25"
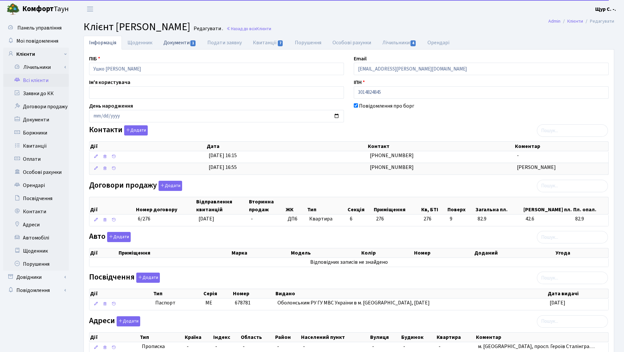
click at [185, 42] on link "Документи 1" at bounding box center [180, 42] width 44 height 13
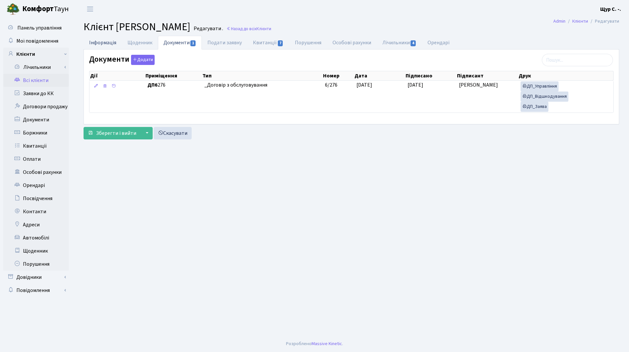
click at [109, 43] on link "Інформація" at bounding box center [103, 42] width 38 height 13
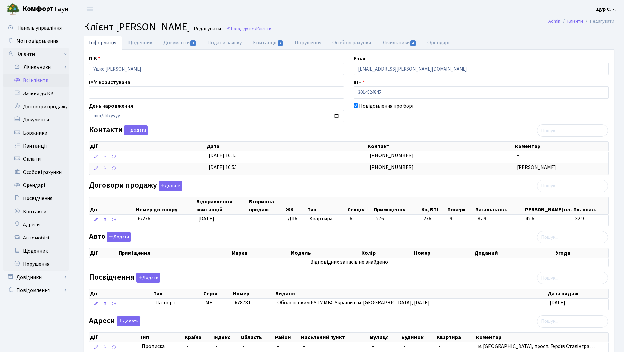
click at [41, 82] on link "Всі клієнти" at bounding box center [36, 80] width 66 height 13
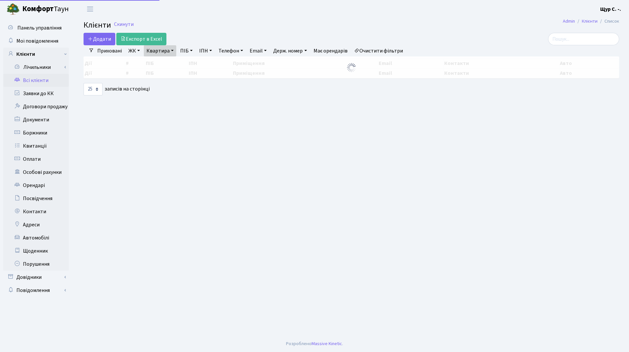
select select "25"
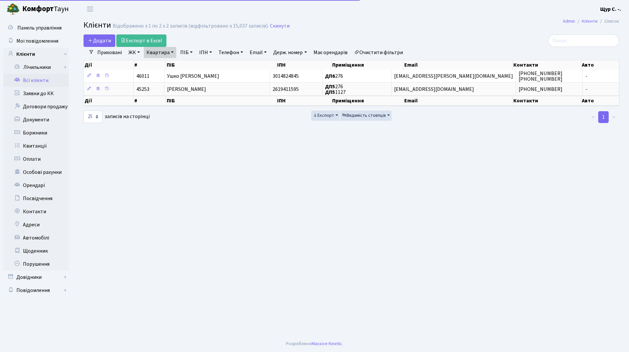
click at [172, 54] on link "Квартира" at bounding box center [160, 52] width 32 height 11
click at [169, 64] on input "276" at bounding box center [163, 65] width 38 height 12
type input "292"
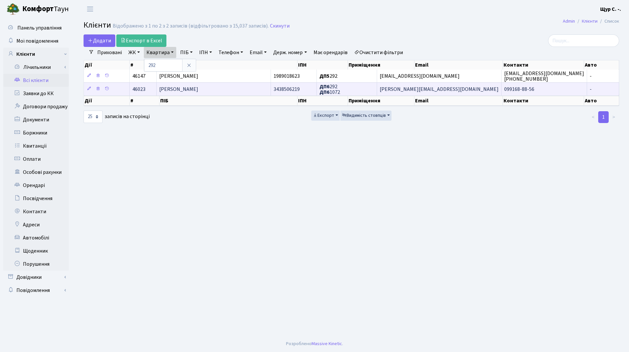
click at [233, 90] on td "[PERSON_NAME]" at bounding box center [214, 88] width 114 height 13
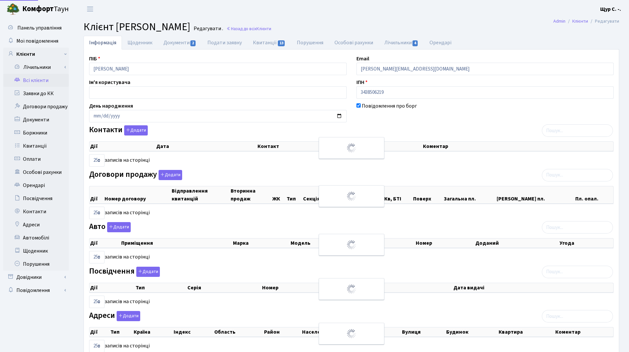
select select "25"
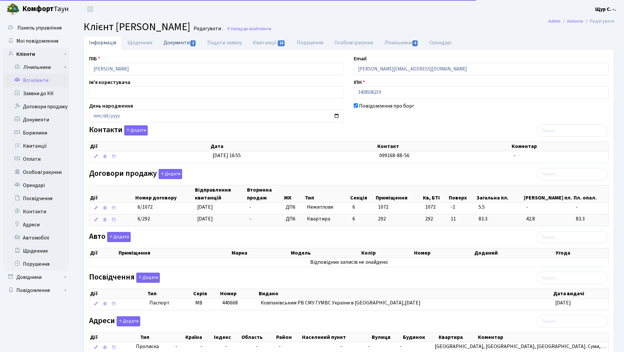
click at [178, 41] on link "Документи 2" at bounding box center [180, 42] width 44 height 13
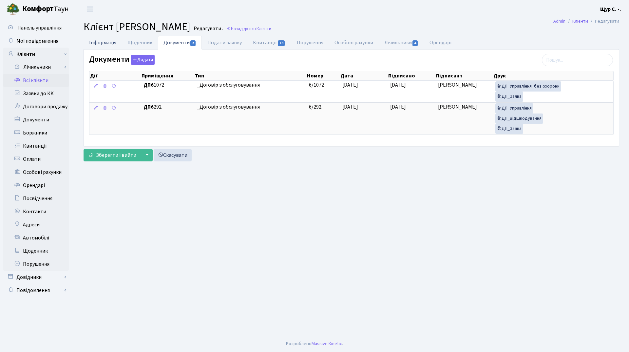
click at [112, 42] on link "Інформація" at bounding box center [103, 42] width 38 height 13
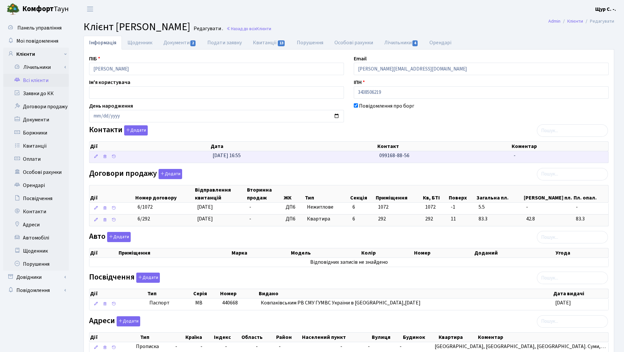
click at [369, 158] on td "31.03.2025, 16:55" at bounding box center [293, 156] width 167 height 11
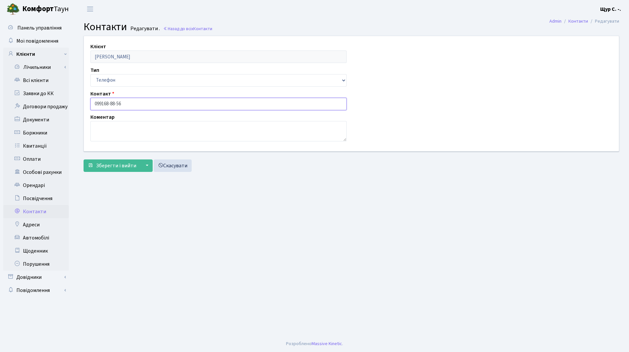
click at [101, 102] on input "099168-88-56" at bounding box center [218, 104] width 256 height 12
type input "[PHONE_NUMBER]"
click at [111, 167] on span "Зберегти і вийти" at bounding box center [116, 165] width 40 height 7
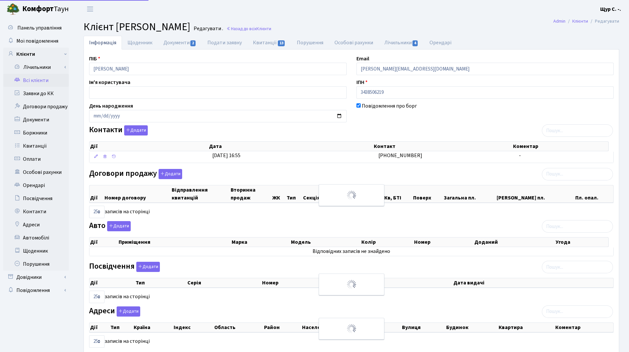
select select "25"
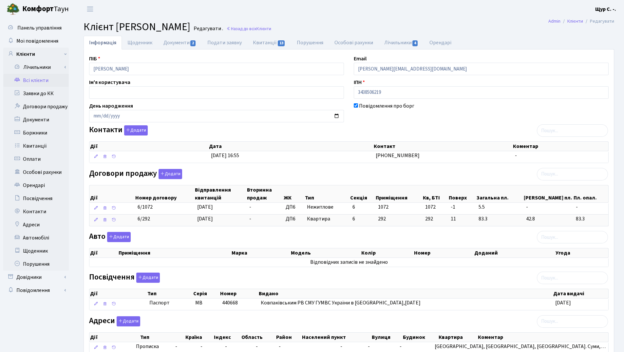
click at [40, 79] on link "Всі клієнти" at bounding box center [36, 80] width 66 height 13
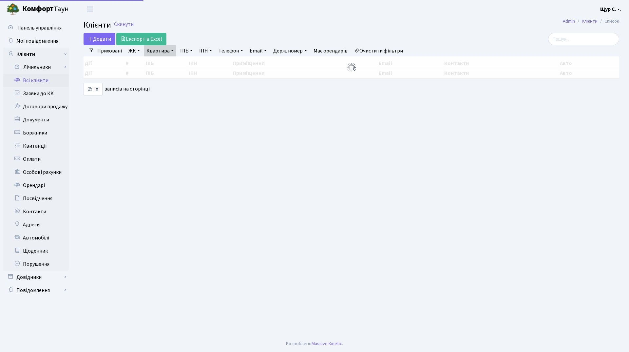
select select "25"
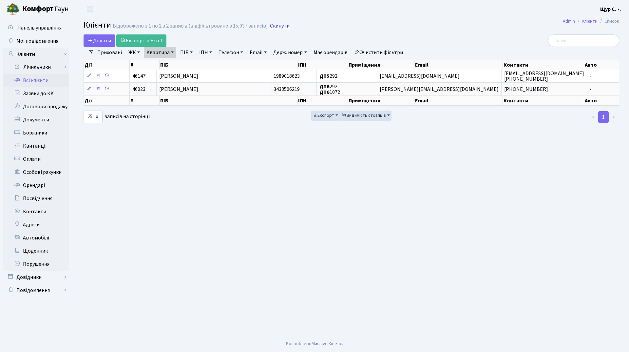
click at [274, 24] on link "Скинути" at bounding box center [280, 26] width 20 height 6
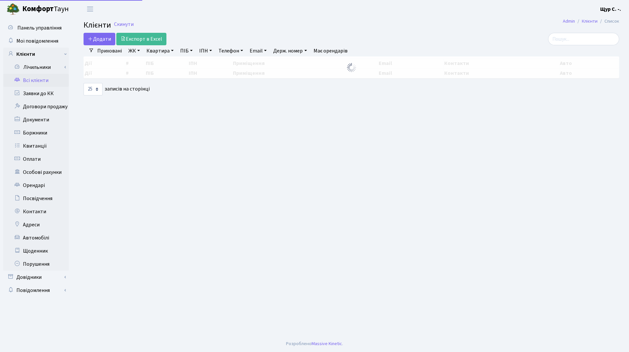
select select "25"
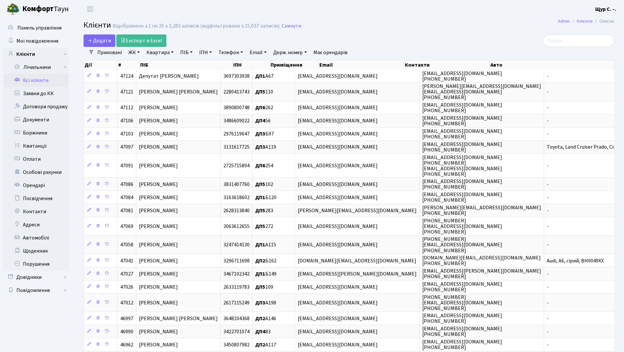
click at [153, 53] on link "Квартира" at bounding box center [160, 52] width 32 height 11
type input "б134"
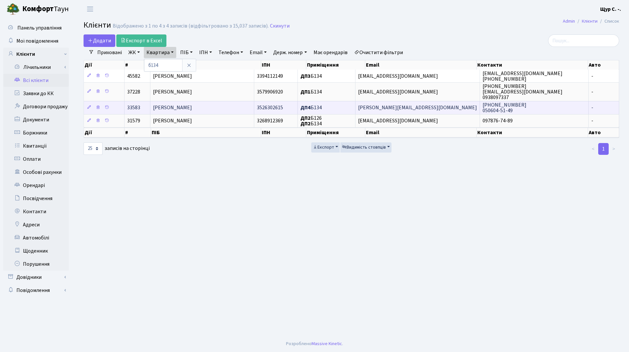
click at [174, 108] on span "Балан Віктор Миколайович" at bounding box center [172, 107] width 39 height 7
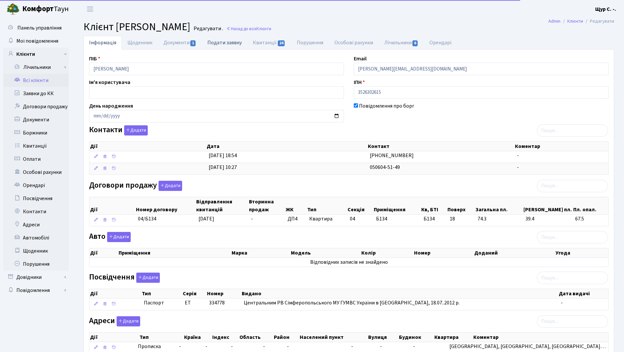
click at [213, 39] on link "Подати заявку" at bounding box center [225, 42] width 46 height 13
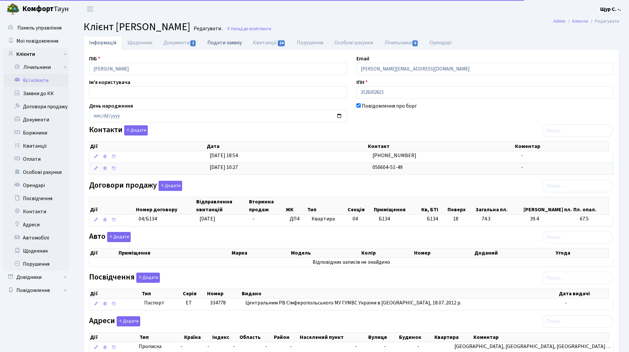
select select "25"
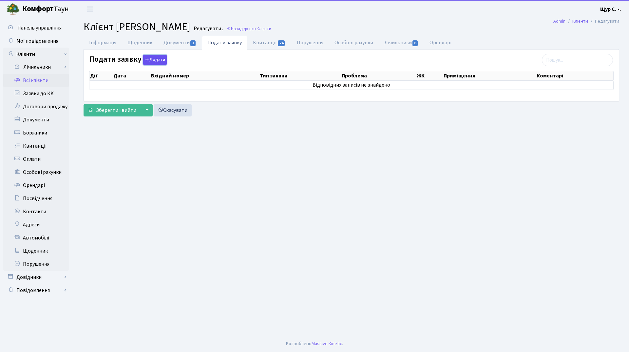
click at [148, 58] on button "Додати" at bounding box center [155, 60] width 24 height 10
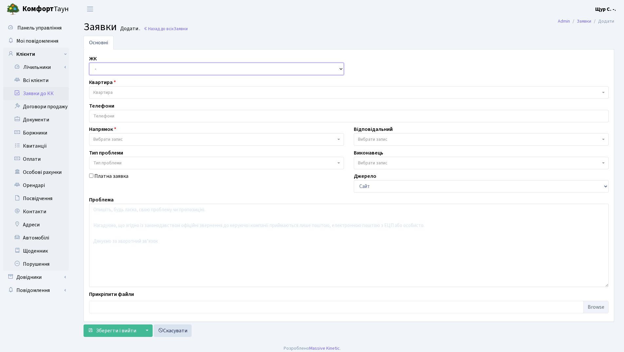
click at [135, 69] on select "- ДП1, вул. [PERSON_NAME][STREET_ADDRESS]. [PERSON_NAME][STREET_ADDRESS]. [PERS…" at bounding box center [216, 69] width 255 height 12
select select "313"
click at [89, 63] on select "- ДП1, вул. [PERSON_NAME][STREET_ADDRESS]. [PERSON_NAME][STREET_ADDRESS]. [PERS…" at bounding box center [216, 69] width 255 height 12
select select
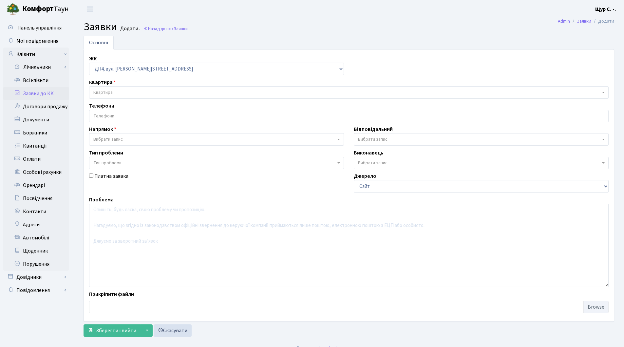
click at [117, 93] on span "Квартира" at bounding box center [346, 92] width 507 height 7
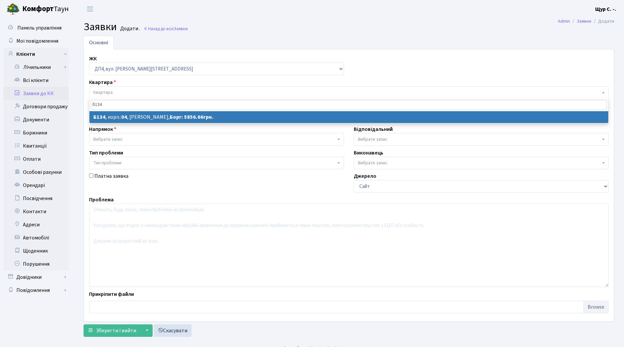
type input "б134"
select select
select select "33892"
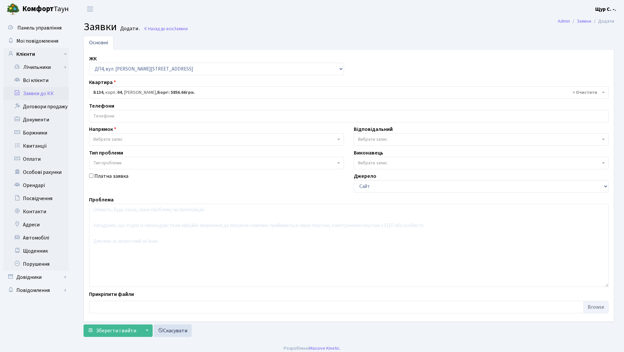
click at [121, 118] on input "search" at bounding box center [348, 116] width 519 height 12
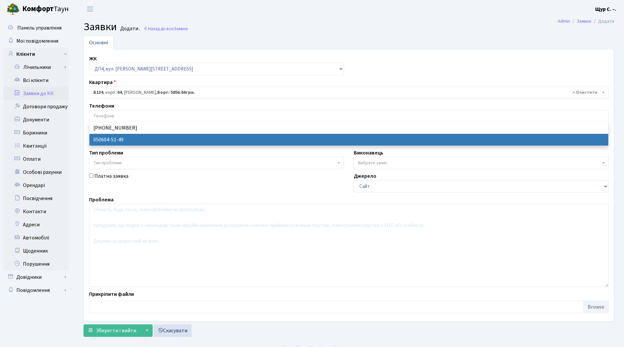
select select "93703"
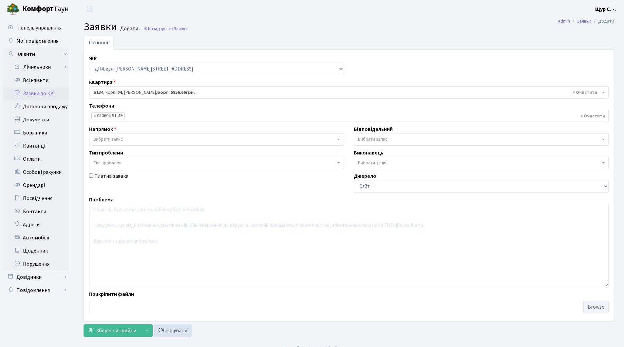
click at [121, 138] on span "Вибрати запис" at bounding box center [108, 139] width 30 height 7
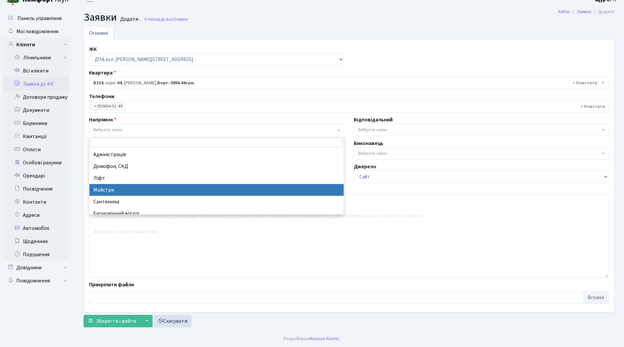
scroll to position [33, 0]
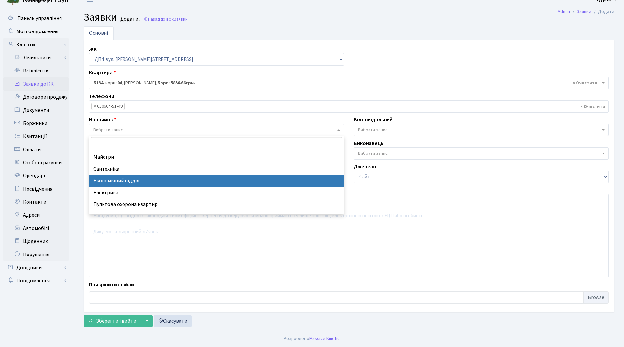
select select "9"
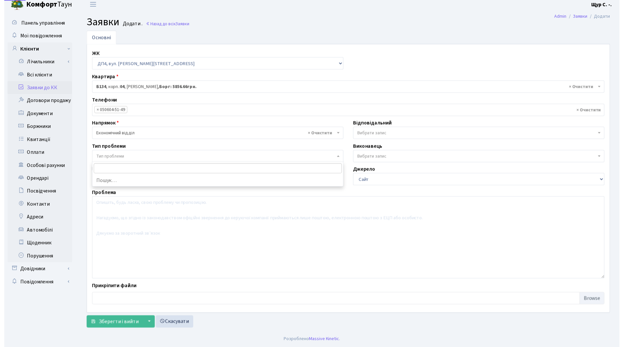
scroll to position [10, 0]
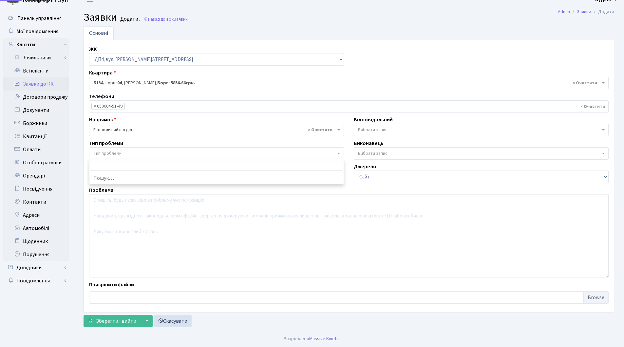
click at [111, 158] on span "Тип проблеми" at bounding box center [216, 153] width 255 height 12
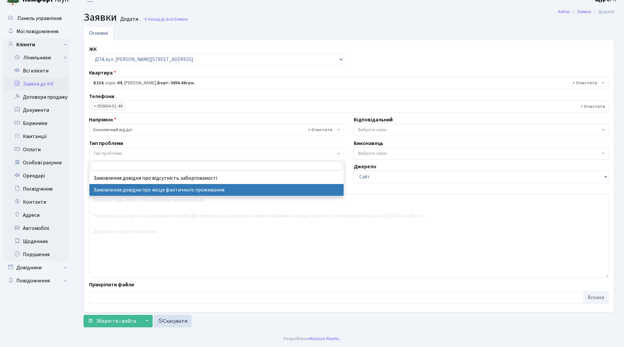
select select "8"
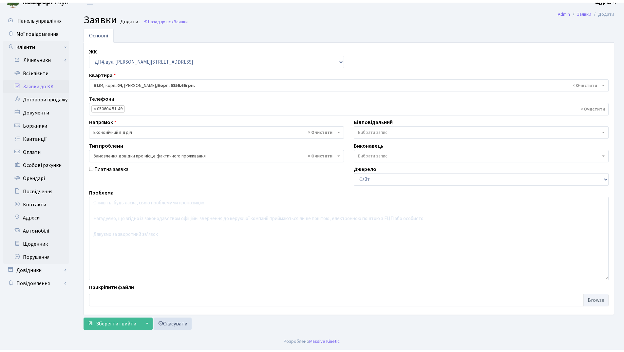
scroll to position [5, 0]
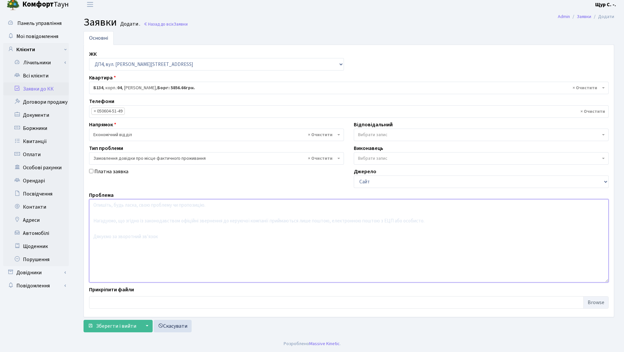
click at [105, 216] on textarea at bounding box center [349, 240] width 520 height 83
type textarea "Доброго дня! Прошу надати довідку про фактичне місце проживання.Дякую!"
click at [109, 329] on span "Зберегти і вийти" at bounding box center [116, 325] width 40 height 7
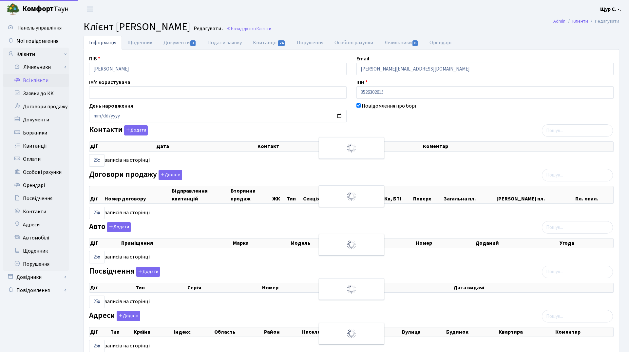
select select "25"
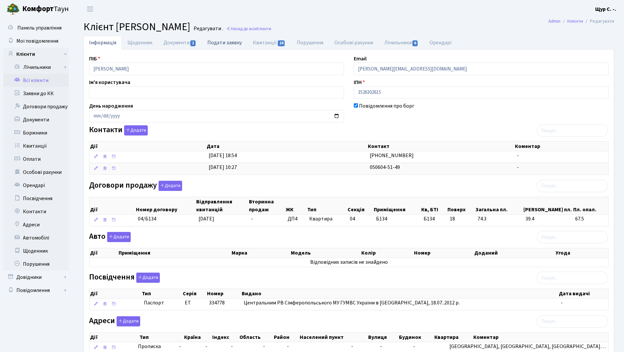
click at [221, 43] on link "Подати заявку" at bounding box center [225, 42] width 46 height 13
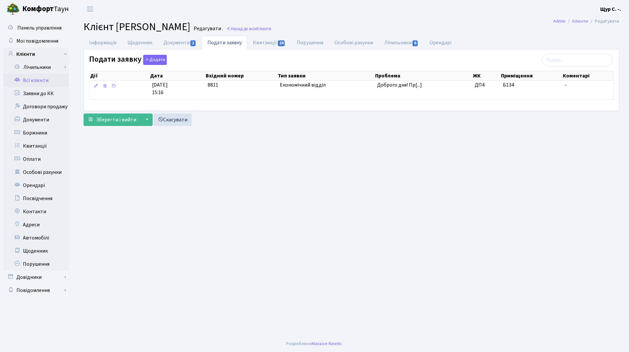
click at [40, 80] on link "Всі клієнти" at bounding box center [36, 80] width 66 height 13
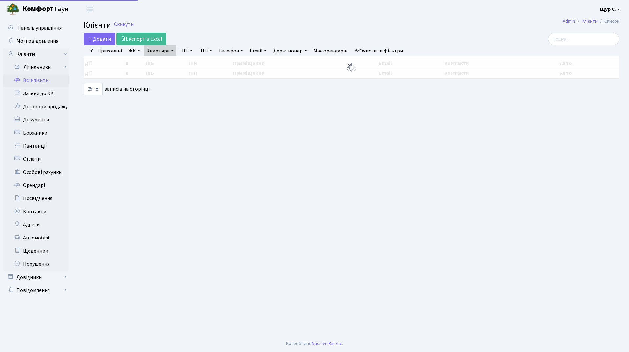
select select "25"
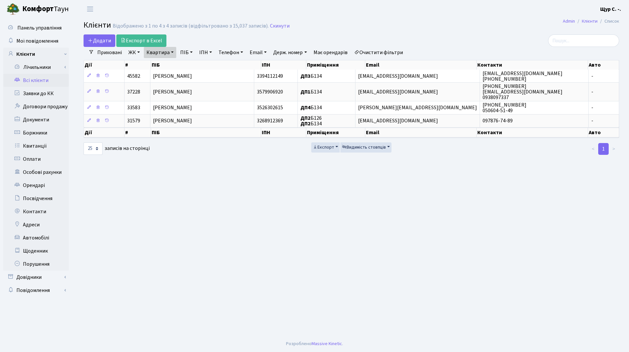
click at [169, 53] on link "Квартира" at bounding box center [160, 52] width 32 height 11
click at [170, 64] on input "б134" at bounding box center [163, 65] width 38 height 12
type input "б"
type input "284"
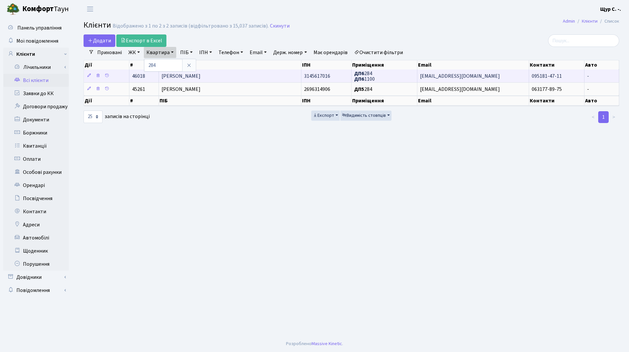
click at [201, 79] on span "[PERSON_NAME]" at bounding box center [181, 75] width 39 height 7
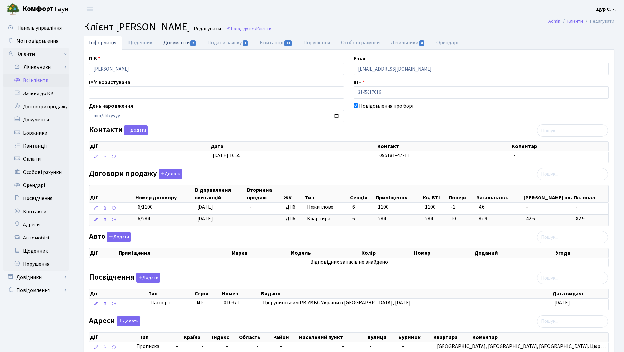
click at [184, 45] on link "Документи 2" at bounding box center [180, 42] width 44 height 13
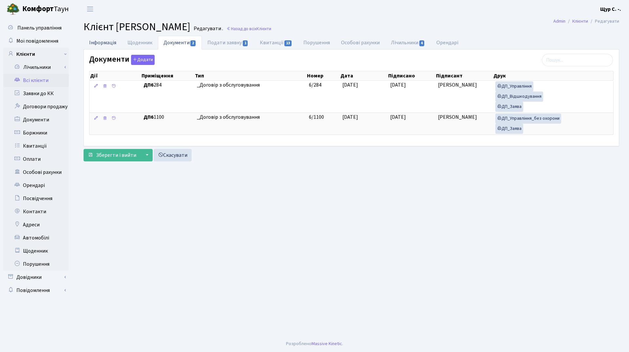
click at [97, 44] on link "Інформація" at bounding box center [103, 42] width 38 height 13
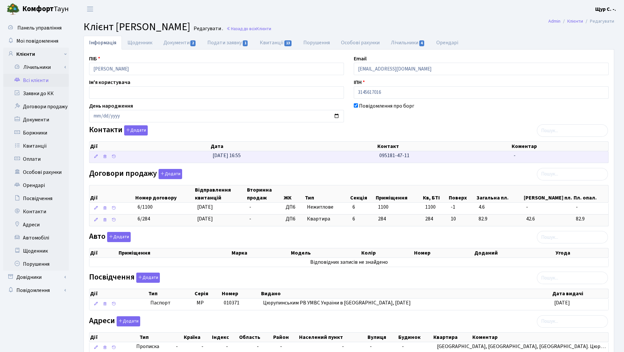
click at [281, 157] on td "[DATE] 16:55" at bounding box center [293, 156] width 167 height 11
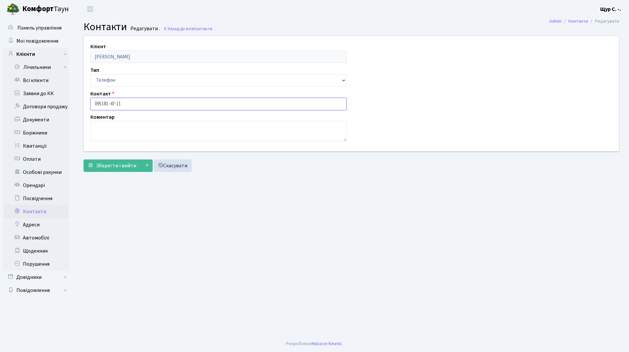
click at [102, 103] on input "095181-47-11" at bounding box center [218, 104] width 256 height 12
type input "[PHONE_NUMBER]"
click at [104, 168] on span "Зберегти і вийти" at bounding box center [116, 165] width 40 height 7
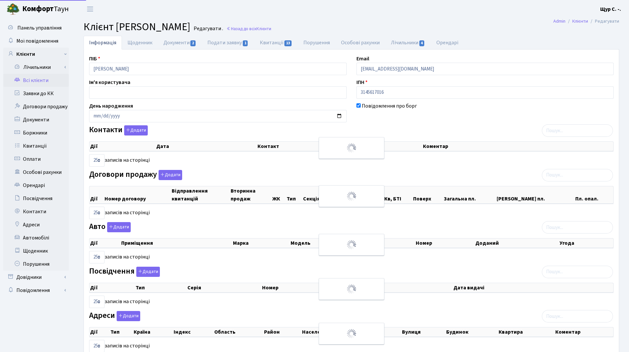
select select "25"
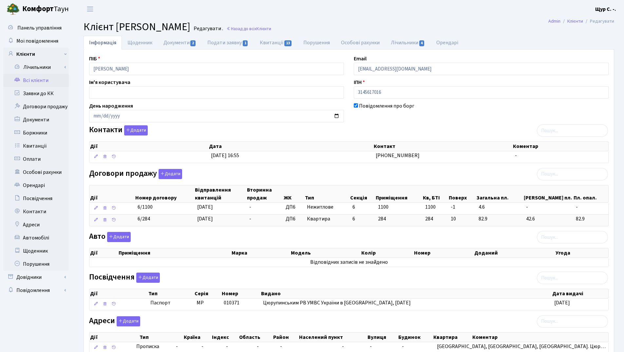
click at [45, 79] on link "Всі клієнти" at bounding box center [36, 80] width 66 height 13
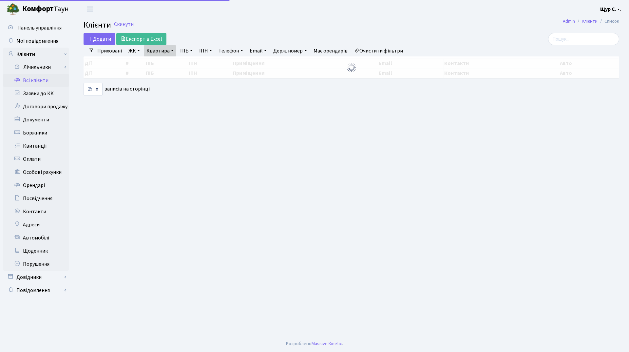
select select "25"
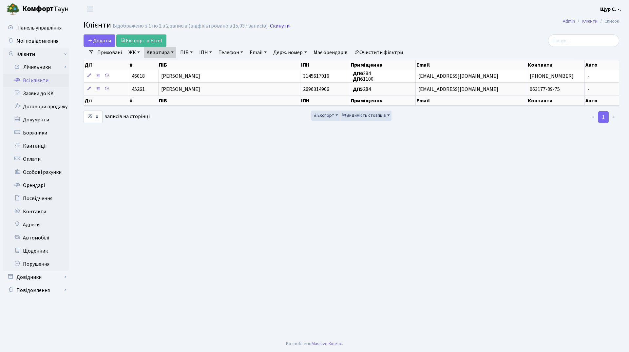
click at [274, 26] on link "Скинути" at bounding box center [280, 26] width 20 height 6
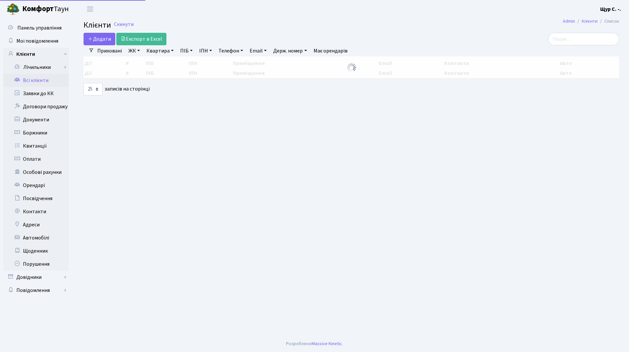
select select "25"
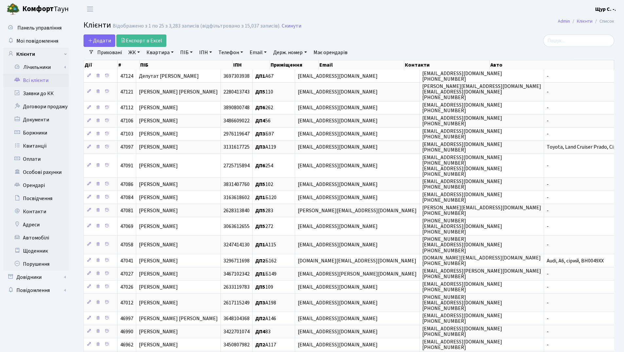
click at [158, 54] on link "Квартира" at bounding box center [160, 52] width 32 height 11
type input "300"
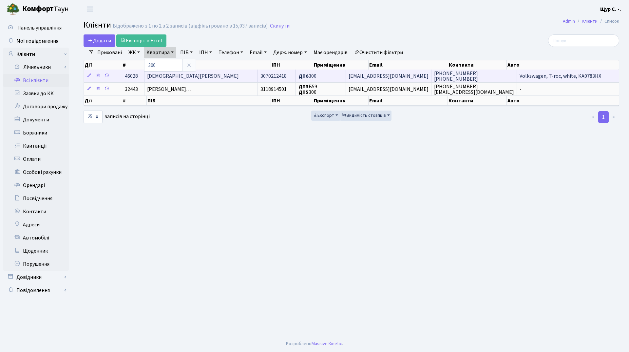
click at [202, 72] on td "Храмцов Євген Максимович" at bounding box center [201, 75] width 113 height 13
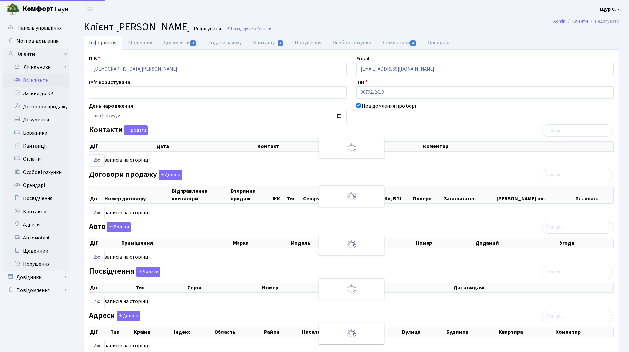
select select "25"
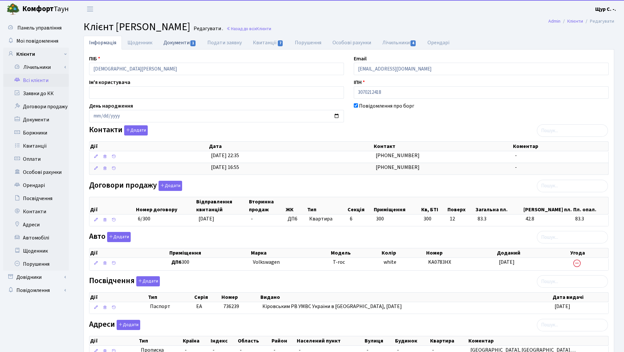
click at [177, 43] on link "Документи 1" at bounding box center [180, 42] width 44 height 13
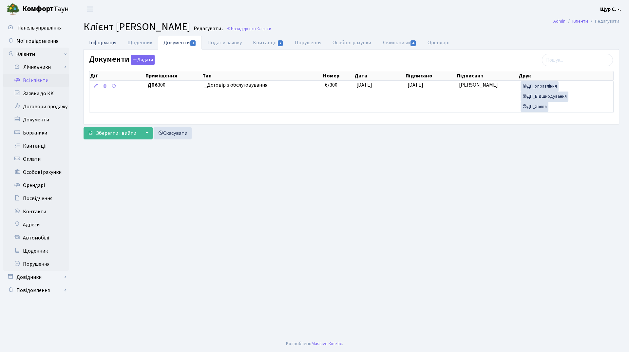
click at [100, 45] on link "Інформація" at bounding box center [103, 42] width 38 height 13
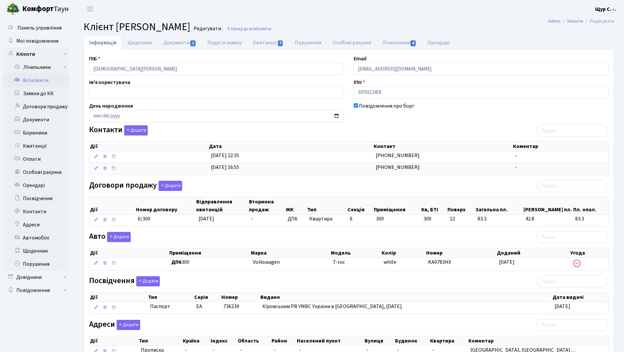
click at [46, 81] on link "Всі клієнти" at bounding box center [36, 80] width 66 height 13
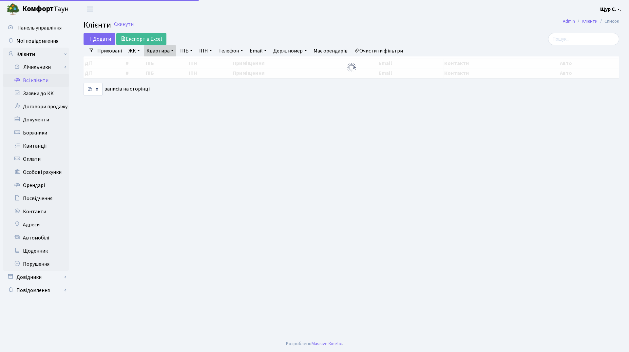
select select "25"
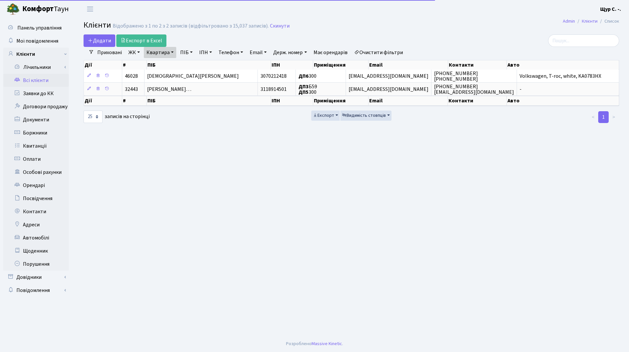
click at [172, 50] on link "Квартира" at bounding box center [160, 52] width 32 height 11
click at [171, 68] on input "300" at bounding box center [163, 65] width 38 height 12
type input "308"
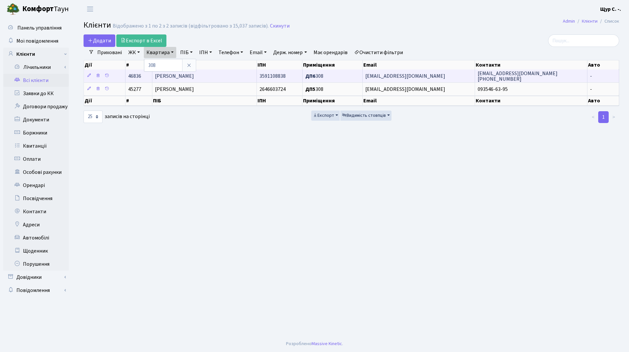
click at [194, 77] on span "Хамайдюк Вадим Сергійович" at bounding box center [174, 75] width 39 height 7
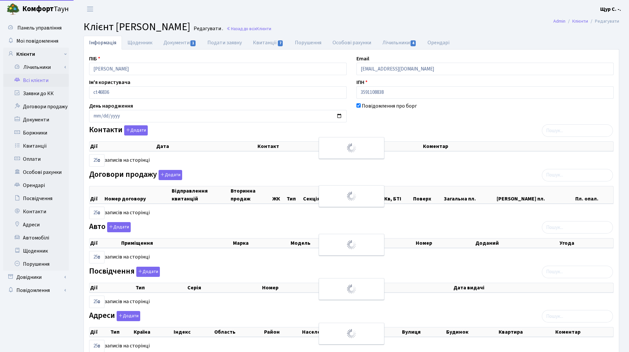
select select "25"
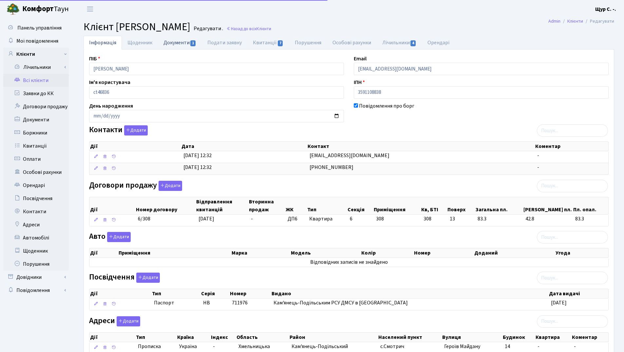
click at [182, 42] on link "Документи 1" at bounding box center [180, 42] width 44 height 13
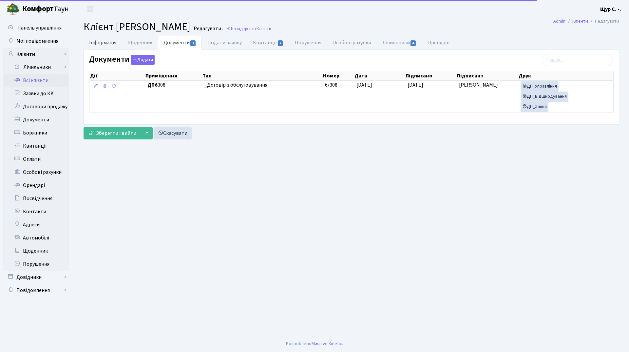
click at [103, 42] on link "Інформація" at bounding box center [103, 42] width 38 height 13
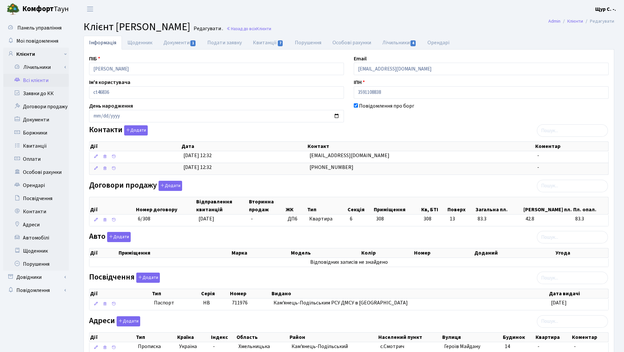
click at [33, 82] on link "Всі клієнти" at bounding box center [36, 80] width 66 height 13
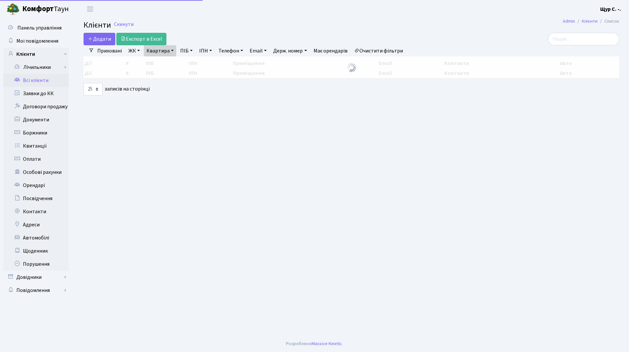
select select "25"
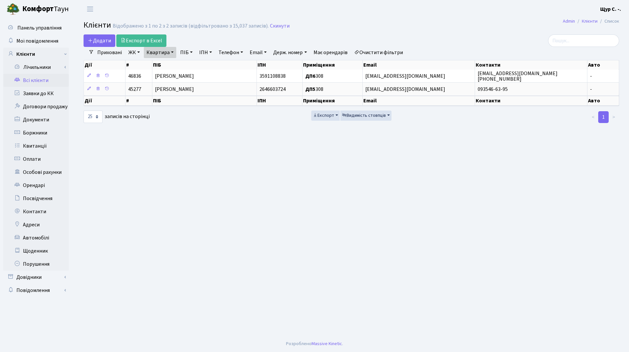
click at [169, 52] on link "Квартира" at bounding box center [160, 52] width 32 height 11
click at [168, 62] on input "308" at bounding box center [163, 65] width 38 height 12
type input "316"
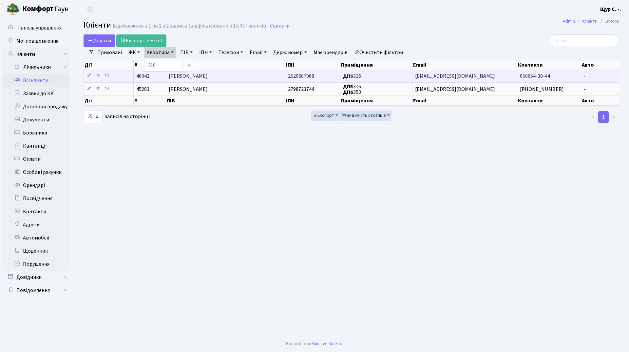
click at [245, 77] on td "[PERSON_NAME]" at bounding box center [225, 75] width 119 height 13
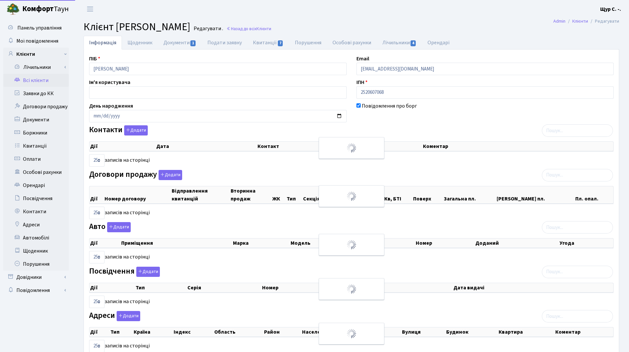
select select "25"
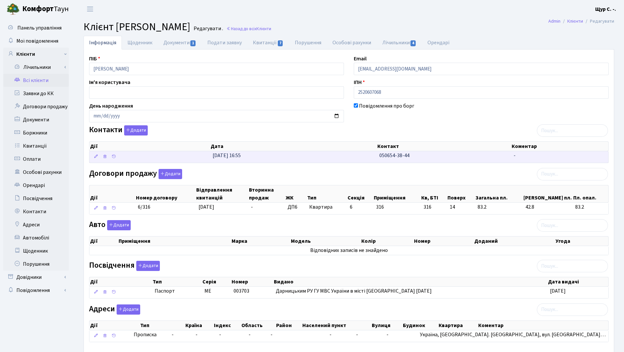
click at [344, 162] on td "31.03.2025, 16:55" at bounding box center [293, 156] width 167 height 11
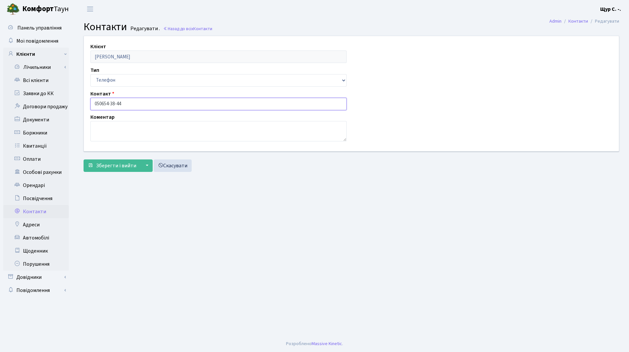
click at [102, 102] on input "050654-38-44" at bounding box center [218, 104] width 256 height 12
type input "[PHONE_NUMBER]"
click at [110, 163] on span "Зберегти і вийти" at bounding box center [116, 165] width 40 height 7
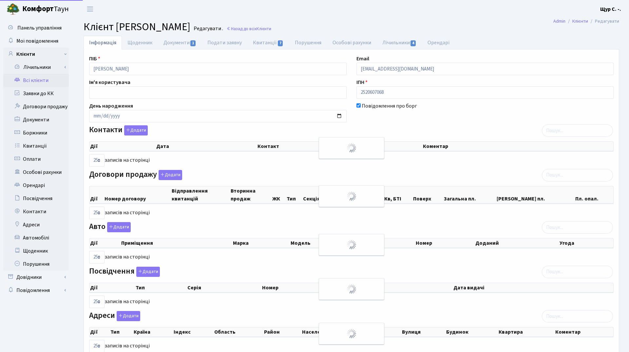
select select "25"
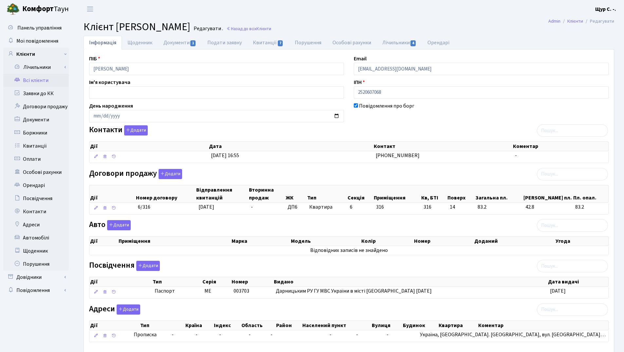
click at [38, 78] on link "Всі клієнти" at bounding box center [36, 80] width 66 height 13
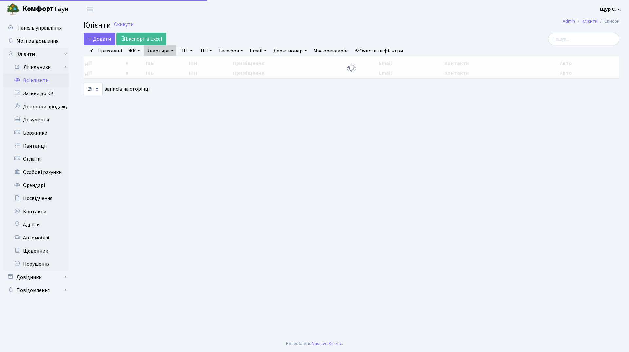
select select "25"
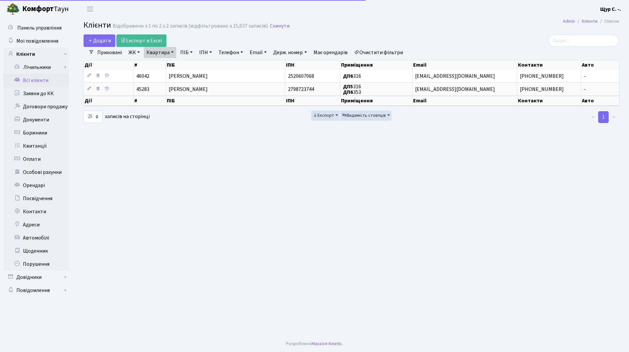
click at [168, 54] on link "Квартира" at bounding box center [160, 52] width 32 height 11
click at [165, 65] on input "316" at bounding box center [163, 65] width 38 height 12
type input "3"
type input "21"
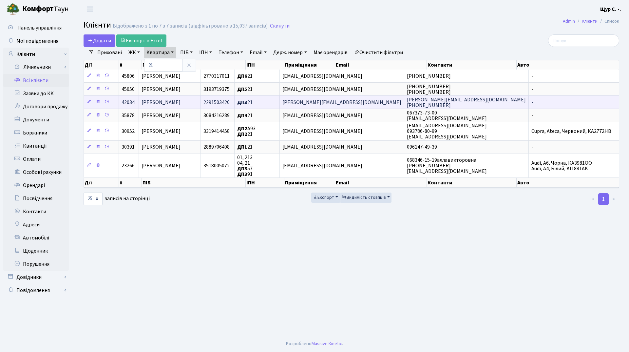
click at [181, 102] on span "[PERSON_NAME]" at bounding box center [161, 102] width 39 height 7
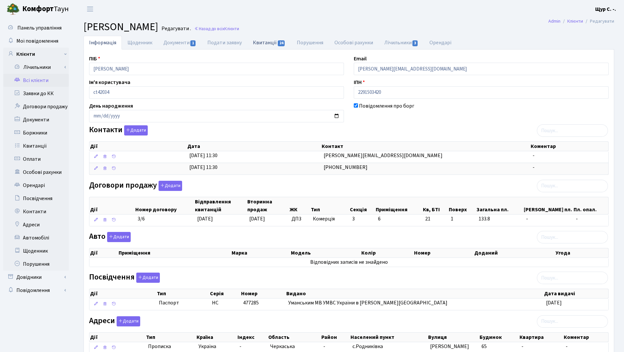
click at [260, 44] on link "Квитанції 24" at bounding box center [269, 42] width 44 height 13
select select "25"
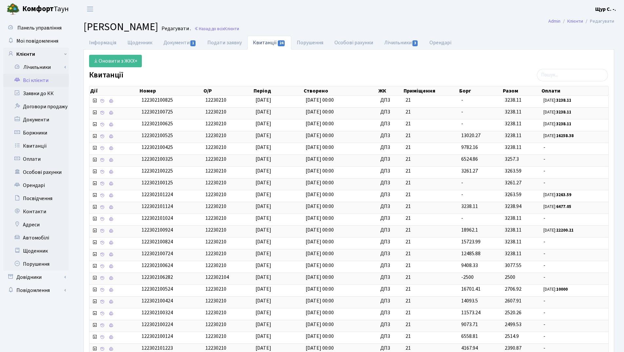
click at [44, 79] on link "Всі клієнти" at bounding box center [36, 80] width 66 height 13
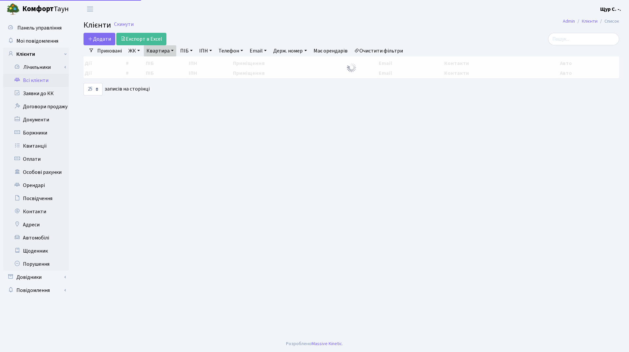
select select "25"
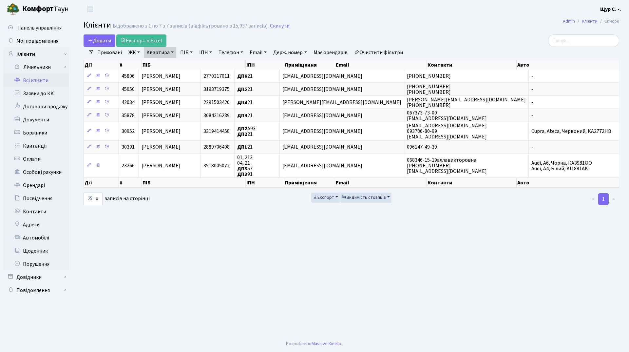
drag, startPoint x: 173, startPoint y: 53, endPoint x: 169, endPoint y: 60, distance: 7.6
click at [173, 53] on link "Квартира" at bounding box center [160, 52] width 32 height 11
click at [168, 64] on input "21" at bounding box center [163, 65] width 38 height 12
type input "2"
type input "316"
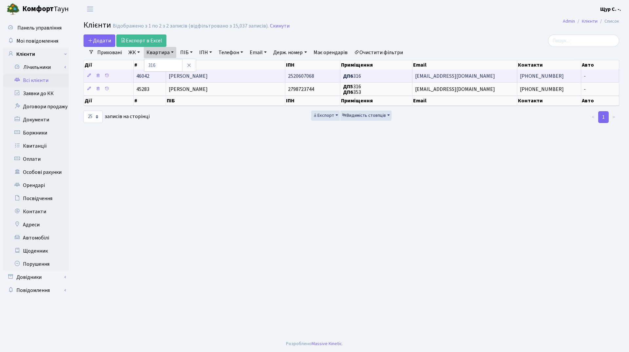
click at [240, 76] on td "Горяінова Надія Валеріївна" at bounding box center [225, 75] width 119 height 13
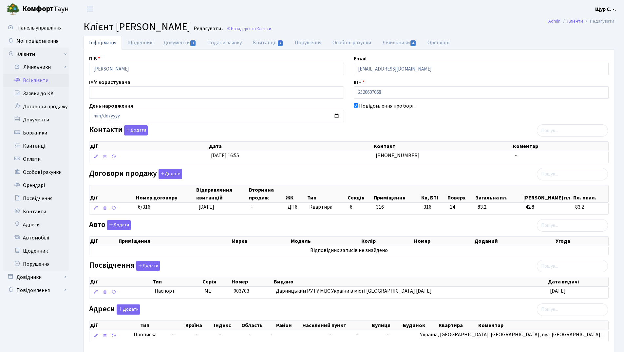
click at [47, 82] on link "Всі клієнти" at bounding box center [36, 80] width 66 height 13
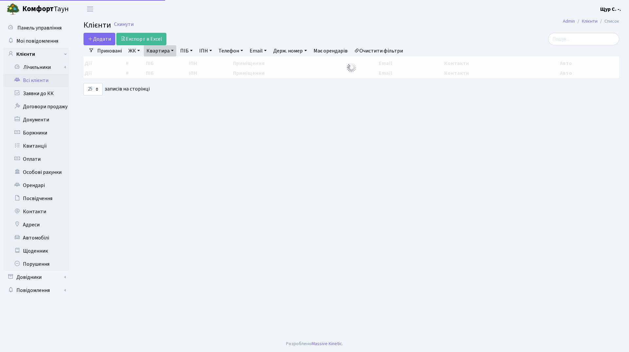
select select "25"
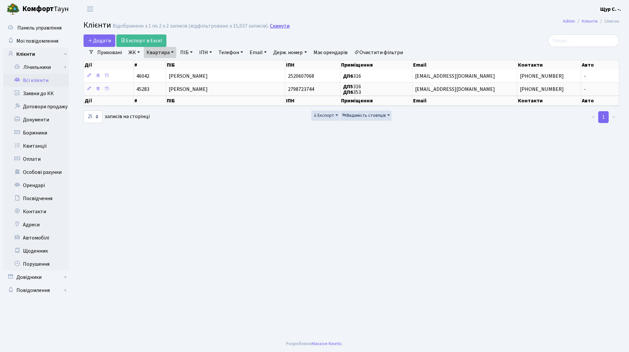
click at [283, 26] on link "Скинути" at bounding box center [280, 26] width 20 height 6
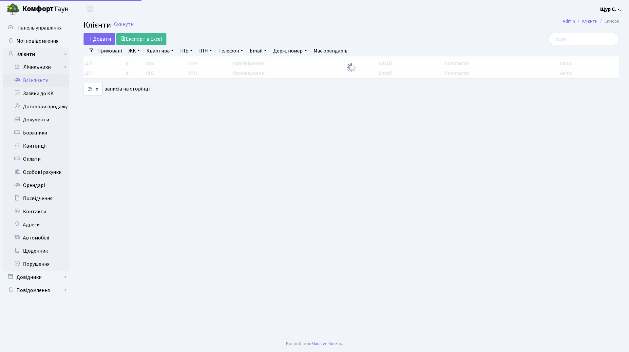
select select "25"
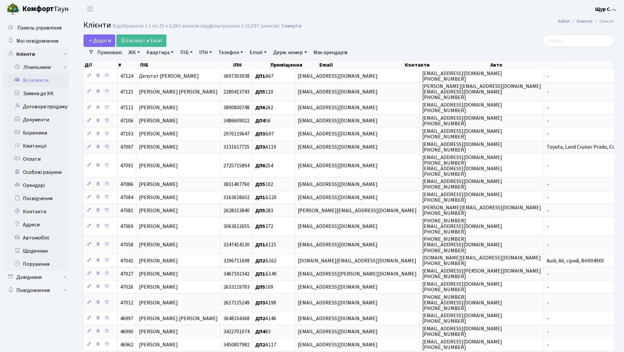
click at [152, 49] on link "Квартира" at bounding box center [160, 52] width 32 height 11
type input "а88"
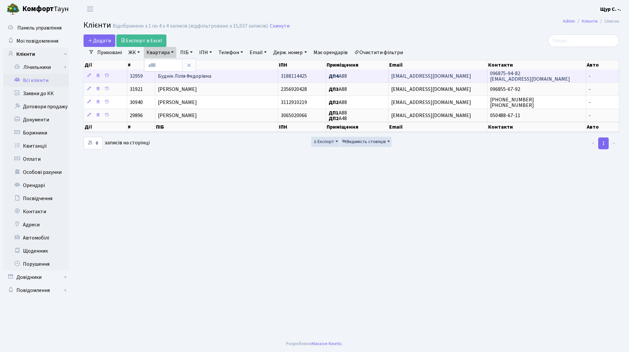
click at [235, 80] on td "Буднік Лілія Федорівна" at bounding box center [216, 75] width 123 height 13
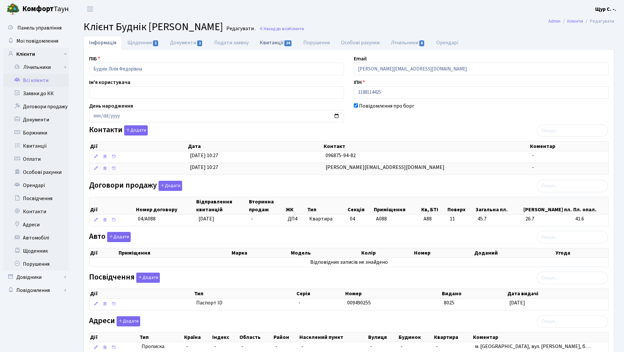
click at [272, 42] on link "Квитанції 24" at bounding box center [276, 42] width 44 height 13
select select "25"
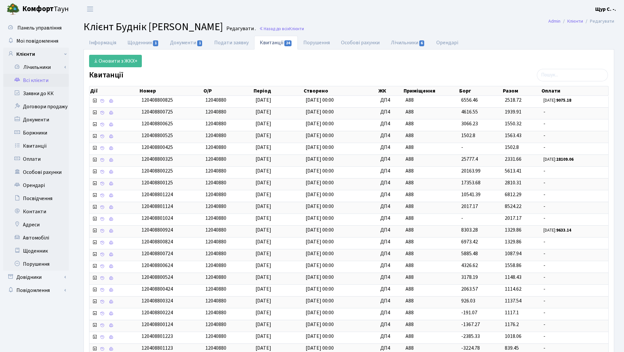
click at [48, 79] on link "Всі клієнти" at bounding box center [36, 80] width 66 height 13
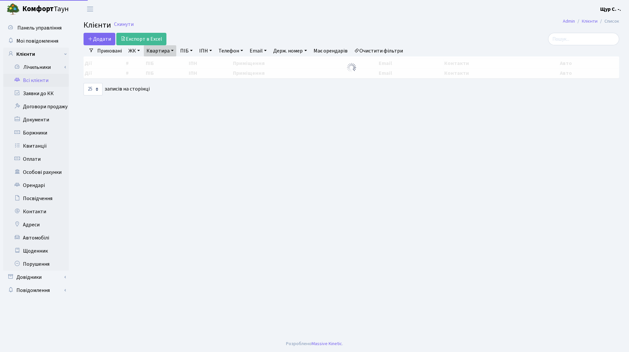
select select "25"
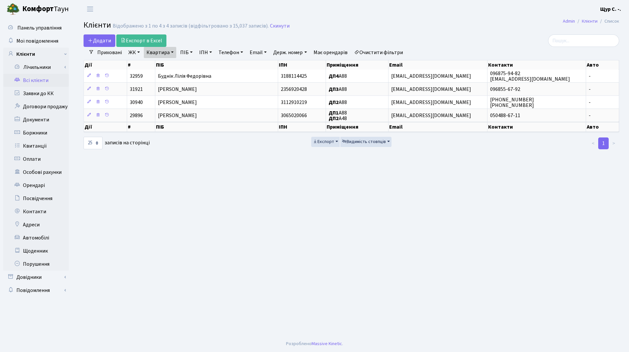
click at [171, 51] on link "Квартира" at bounding box center [160, 52] width 32 height 11
click at [171, 66] on input "а88" at bounding box center [163, 65] width 38 height 12
type input "[PERSON_NAME]"
type input "8"
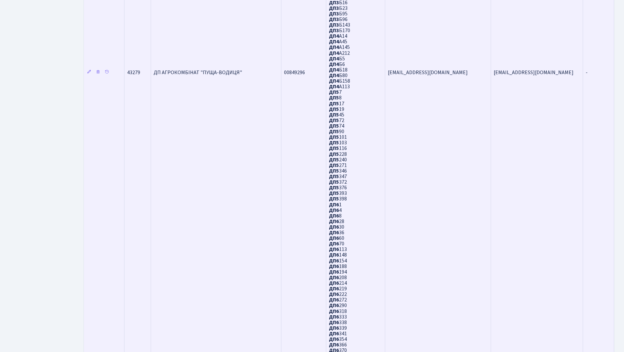
scroll to position [427, 0]
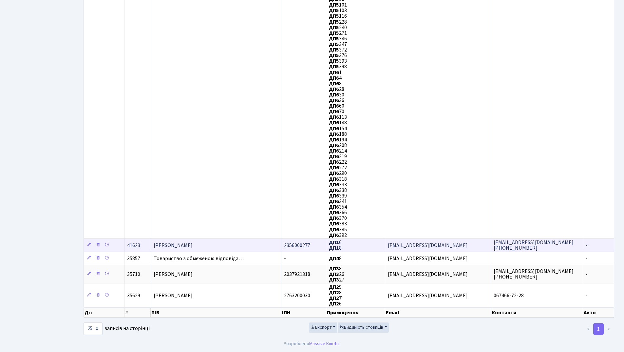
click at [193, 247] on span "Завгородній Ігор Леонідович" at bounding box center [173, 245] width 39 height 7
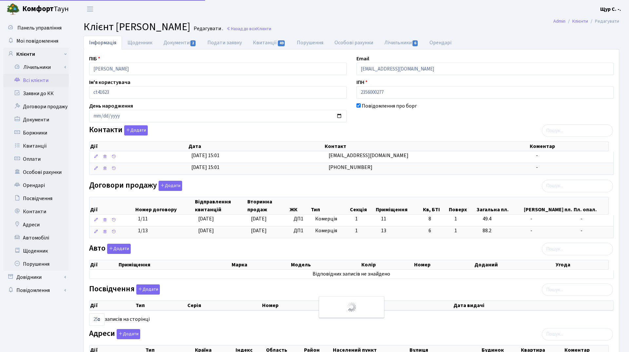
select select "25"
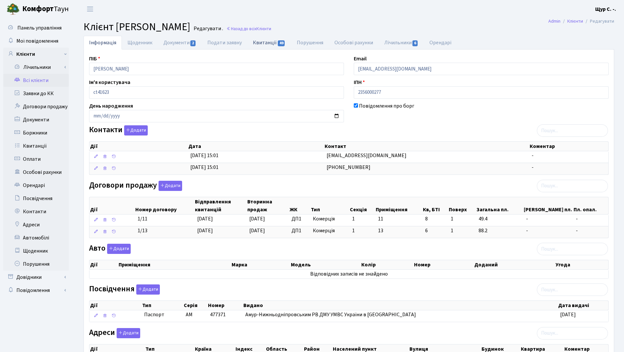
click at [263, 42] on link "Квитанції 49" at bounding box center [269, 42] width 44 height 13
select select "25"
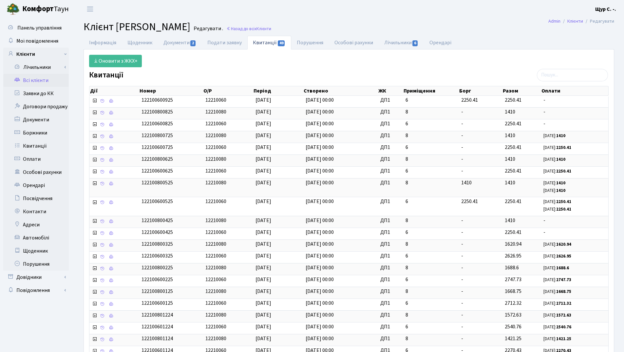
click at [33, 79] on link "Всі клієнти" at bounding box center [36, 80] width 66 height 13
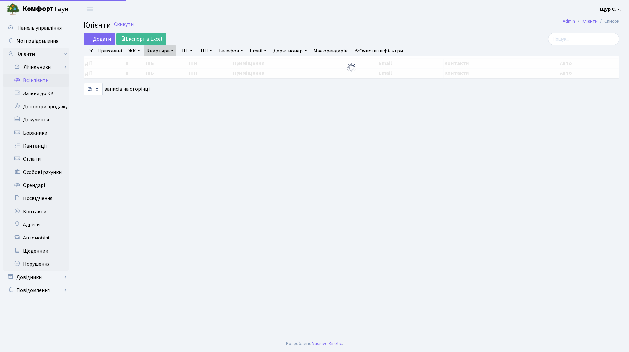
select select "25"
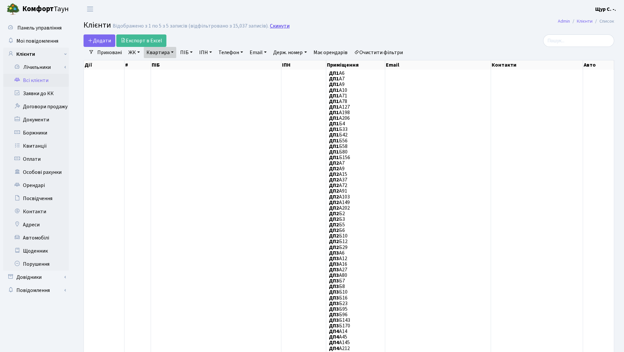
click at [275, 25] on link "Скинути" at bounding box center [280, 26] width 20 height 6
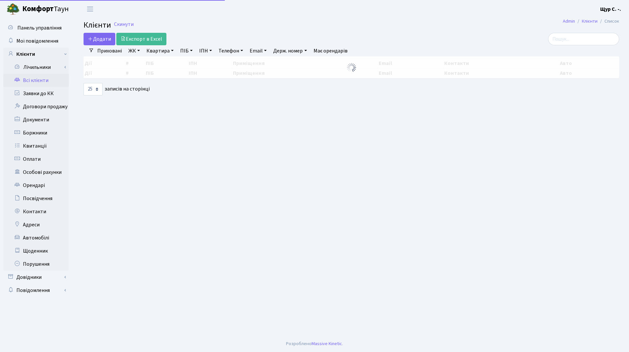
select select "25"
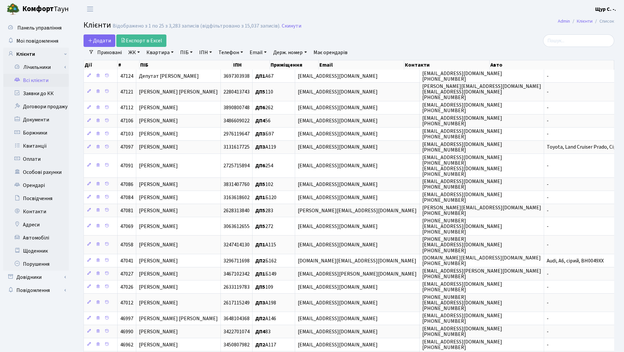
click at [162, 55] on link "Квартира" at bounding box center [160, 52] width 32 height 11
type input "75"
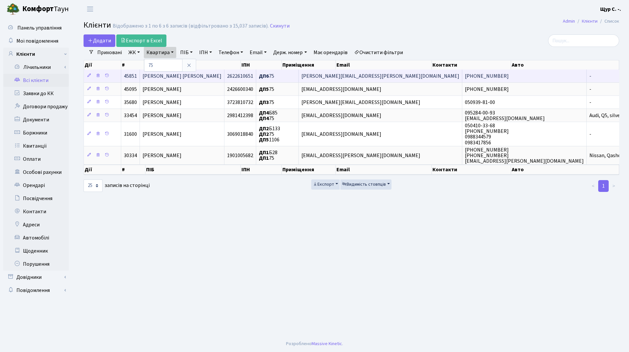
click at [218, 73] on td "[PERSON_NAME] [PERSON_NAME]" at bounding box center [182, 75] width 85 height 13
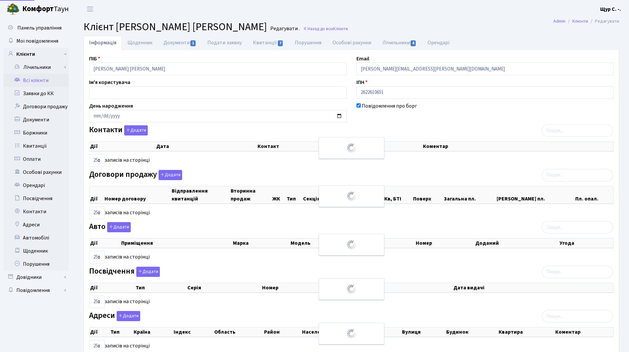
select select "25"
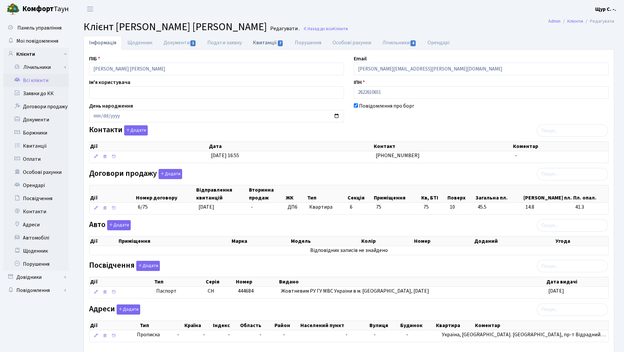
click at [259, 43] on link "Квитанції 7" at bounding box center [268, 42] width 42 height 13
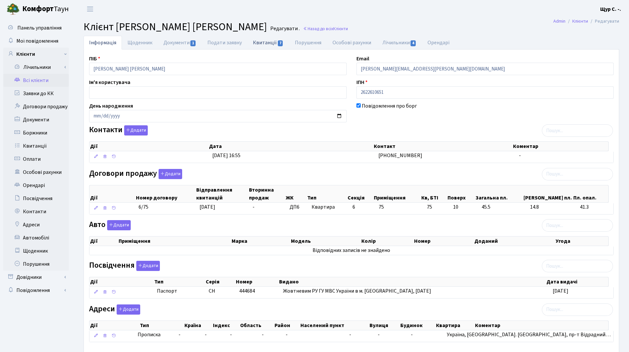
select select "25"
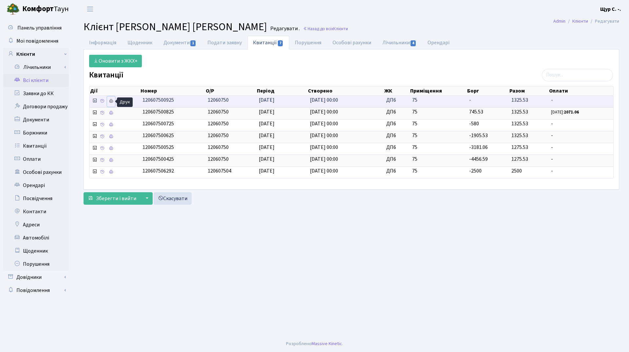
click at [110, 102] on icon at bounding box center [111, 101] width 5 height 5
click at [44, 80] on link "Всі клієнти" at bounding box center [36, 80] width 66 height 13
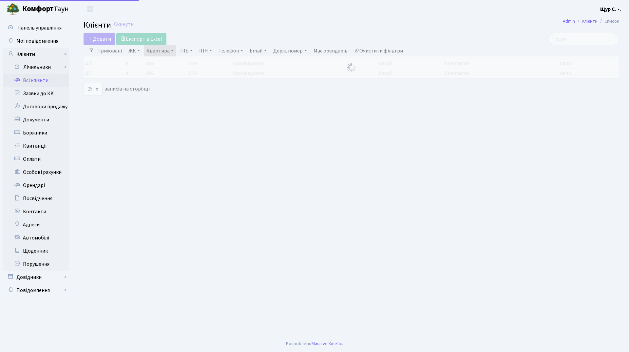
select select "25"
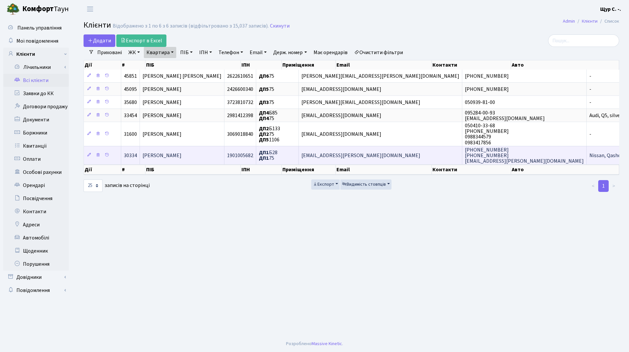
click at [164, 157] on span "[PERSON_NAME]" at bounding box center [162, 155] width 39 height 7
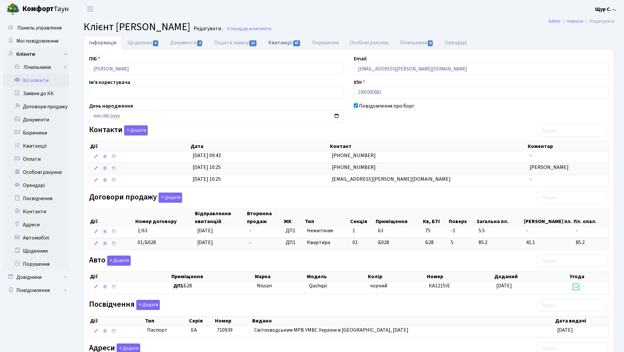
click at [283, 43] on link "Квитанції 47" at bounding box center [285, 42] width 44 height 13
select select "25"
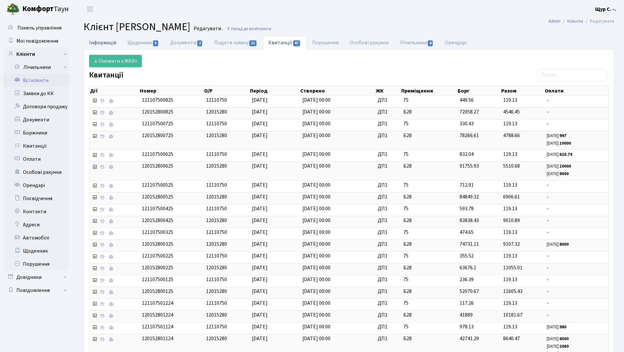
click at [100, 43] on link "Інформація" at bounding box center [103, 42] width 38 height 13
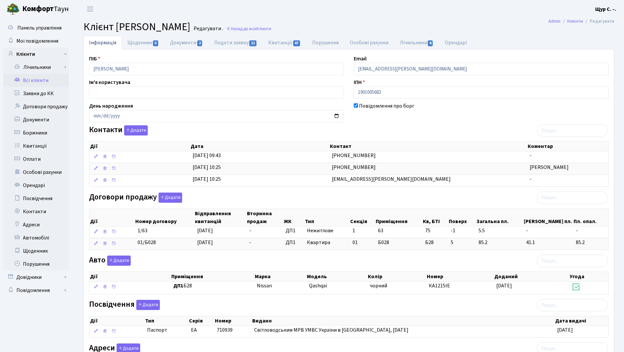
click at [34, 80] on link "Всі клієнти" at bounding box center [36, 80] width 66 height 13
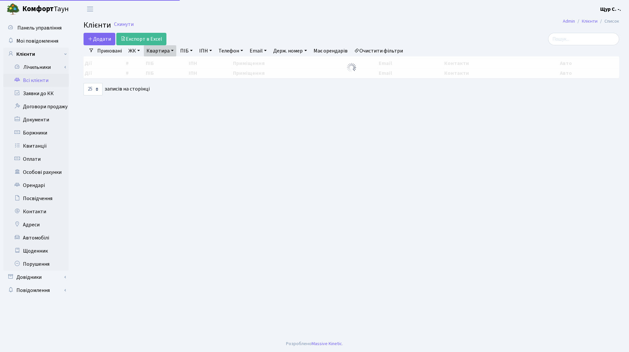
select select "25"
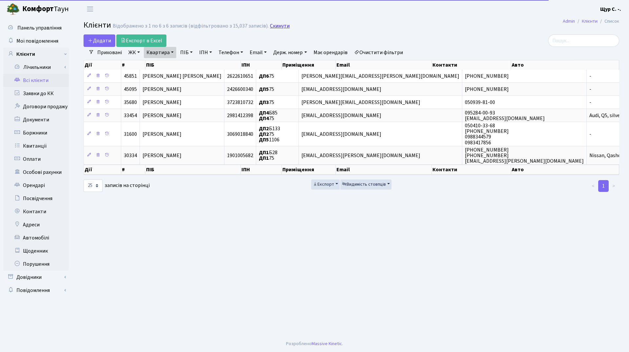
click at [273, 27] on link "Скинути" at bounding box center [280, 26] width 20 height 6
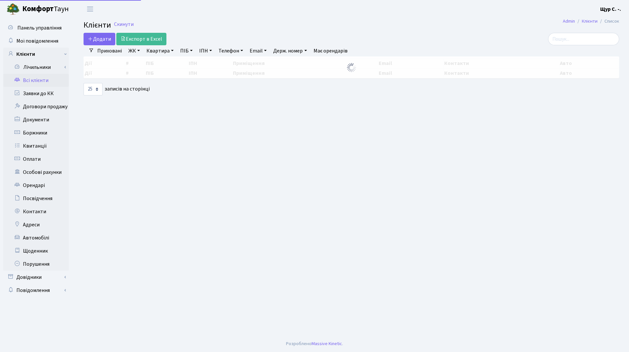
select select "25"
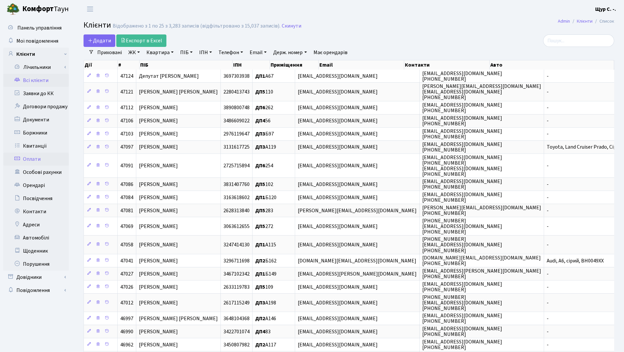
click at [32, 162] on link "Оплати" at bounding box center [36, 158] width 66 height 13
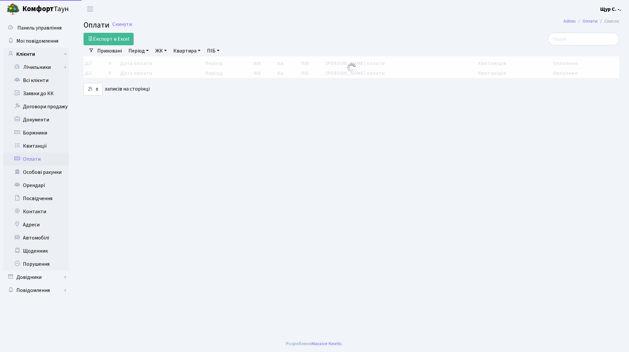
select select "25"
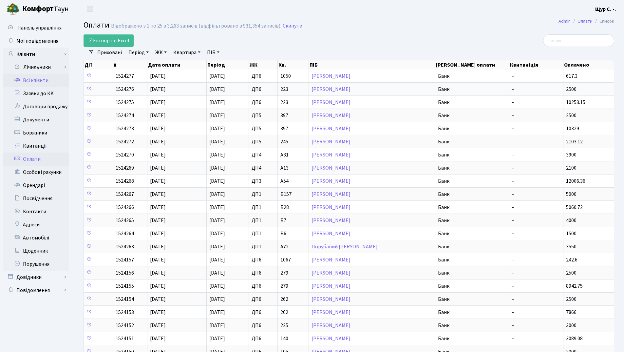
click at [45, 81] on link "Всі клієнти" at bounding box center [36, 80] width 66 height 13
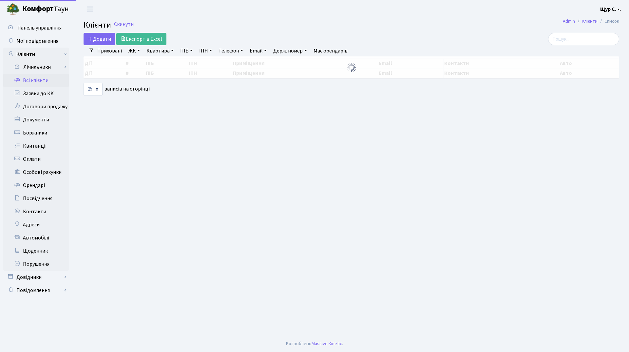
select select "25"
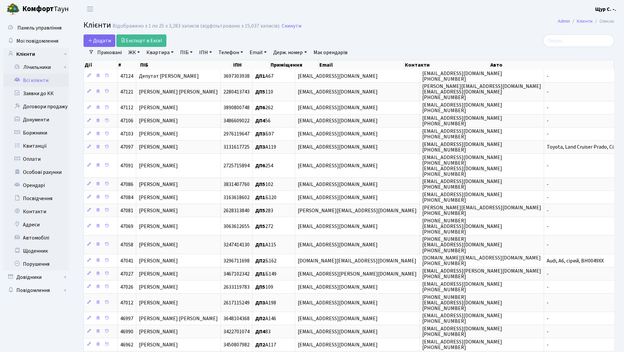
click at [155, 52] on link "Квартира" at bounding box center [160, 52] width 32 height 11
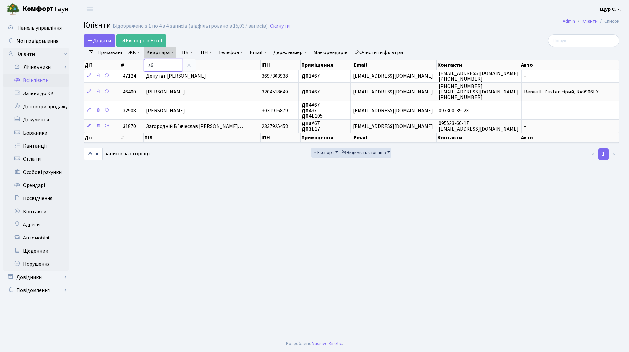
type input "а"
click at [188, 67] on icon at bounding box center [189, 65] width 5 height 5
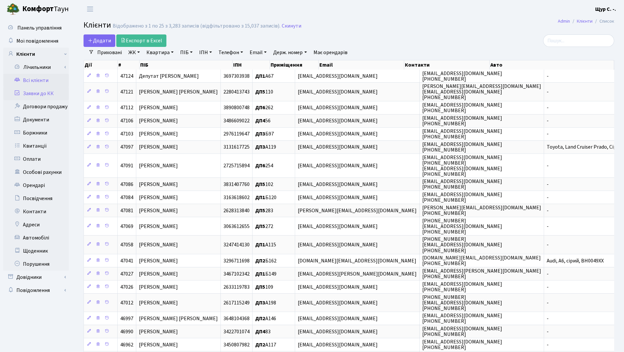
click at [43, 91] on link "Заявки до КК" at bounding box center [36, 93] width 66 height 13
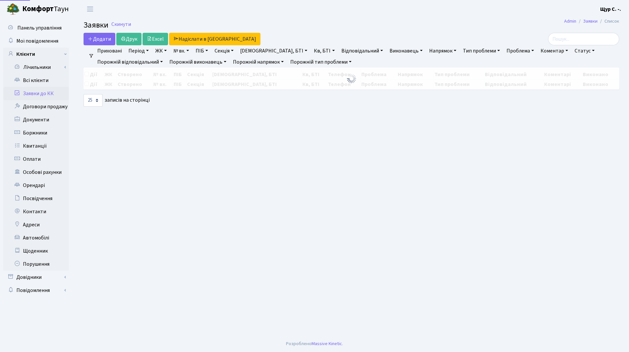
select select "25"
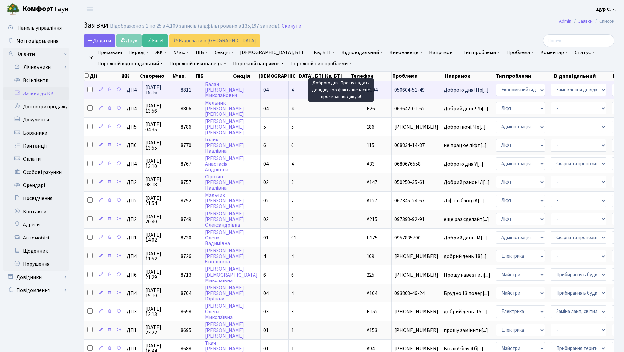
click at [444, 90] on span "Доброго дня! Пр[...]" at bounding box center [466, 89] width 45 height 7
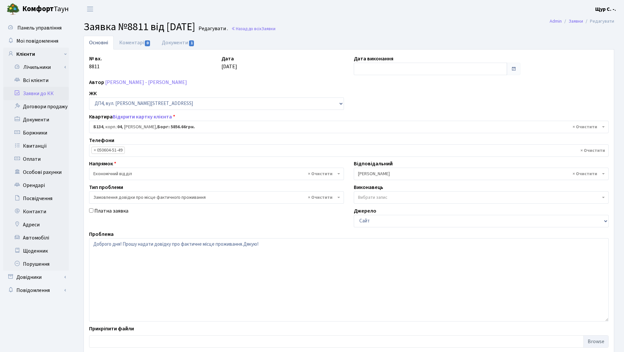
select select "33892"
select select "8"
click at [185, 41] on link "Документи 1" at bounding box center [178, 42] width 44 height 13
select select "25"
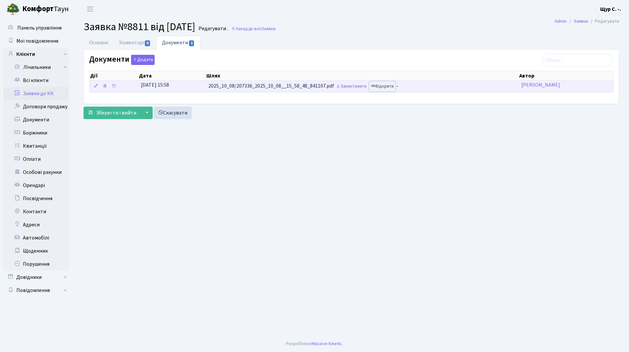
click at [385, 84] on link "Відкрити" at bounding box center [382, 86] width 26 height 10
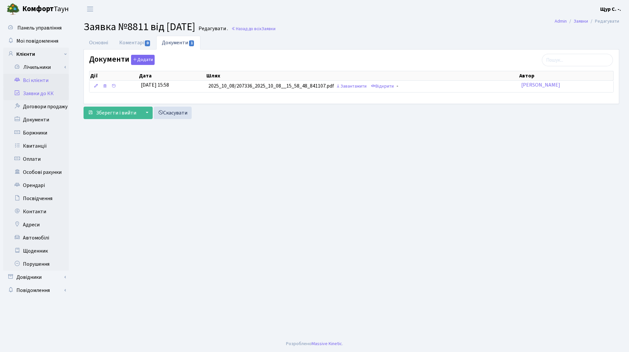
click at [47, 77] on link "Всі клієнти" at bounding box center [36, 80] width 66 height 13
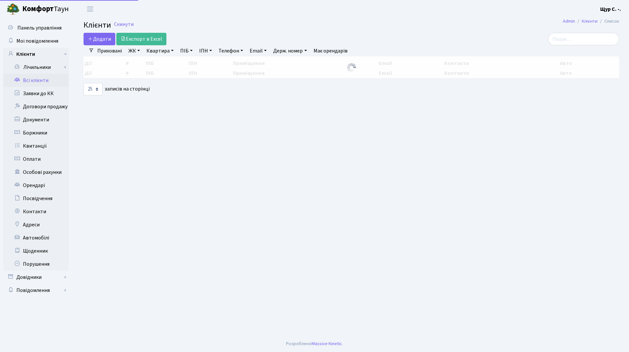
select select "25"
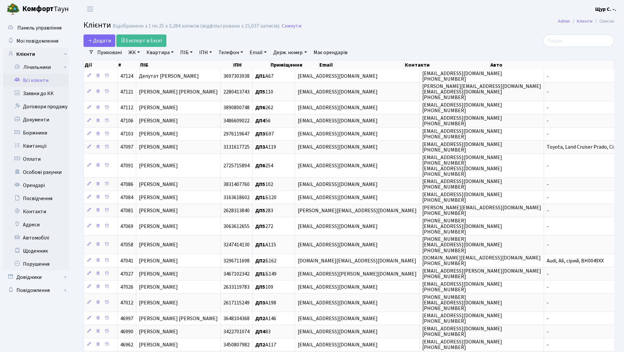
click at [151, 56] on link "Квартира" at bounding box center [160, 52] width 32 height 11
type input "б13"
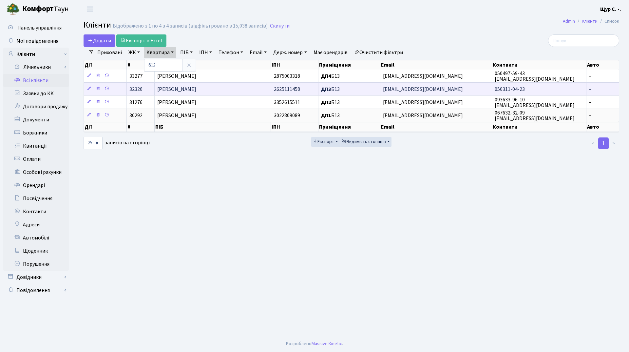
click at [196, 88] on span "[PERSON_NAME]" at bounding box center [176, 89] width 39 height 7
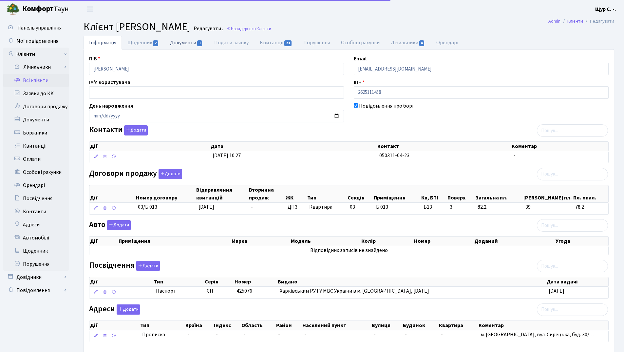
click at [180, 41] on link "Документи 1" at bounding box center [187, 42] width 44 height 13
select select "25"
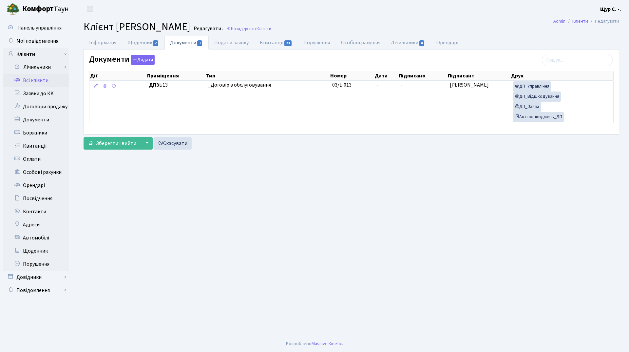
click at [43, 82] on link "Всі клієнти" at bounding box center [36, 80] width 66 height 13
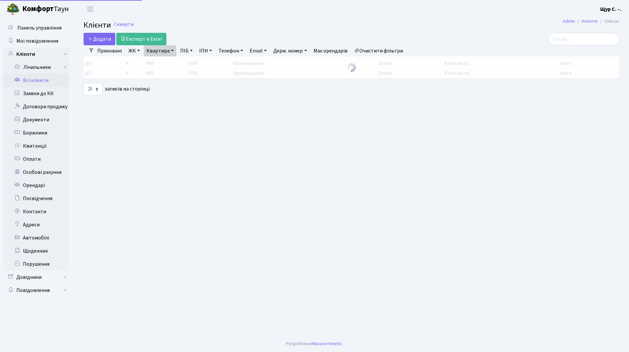
select select "25"
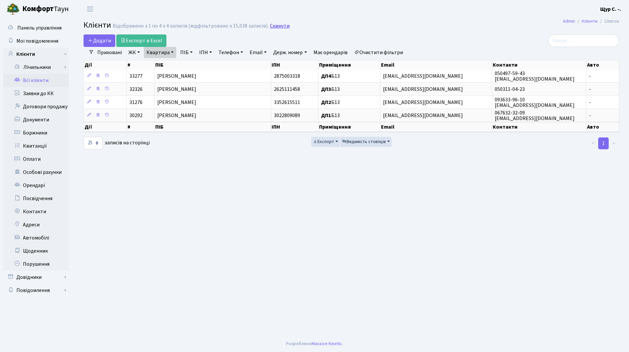
click at [272, 28] on link "Скинути" at bounding box center [280, 26] width 20 height 6
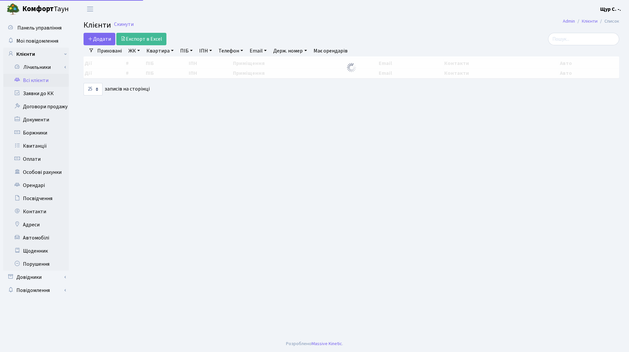
select select "25"
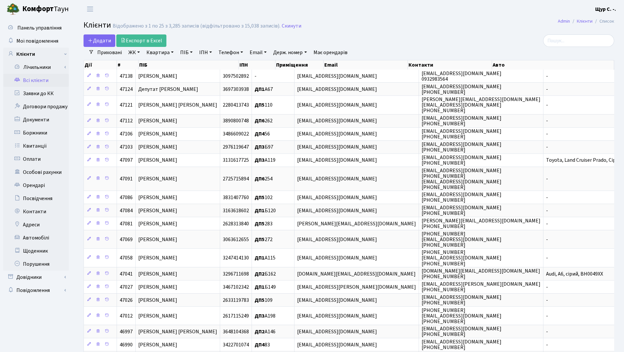
click at [161, 53] on link "Квартира" at bounding box center [160, 52] width 32 height 11
type input "а219"
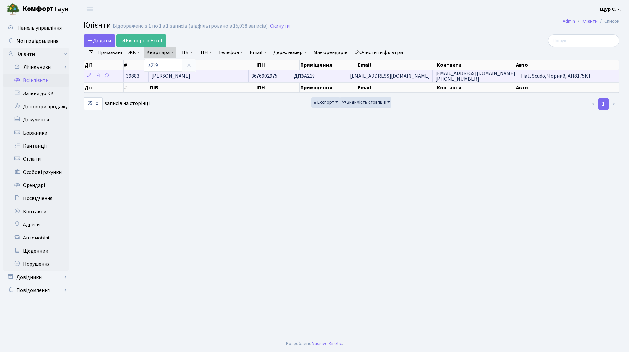
click at [190, 78] on span "[PERSON_NAME] [PERSON_NAME]" at bounding box center [170, 75] width 39 height 7
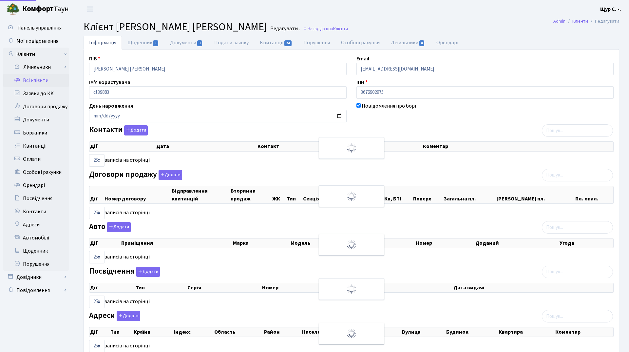
select select "25"
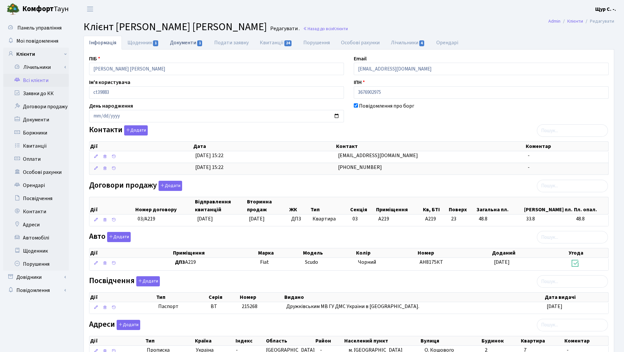
click at [190, 41] on link "Документи 1" at bounding box center [187, 42] width 44 height 13
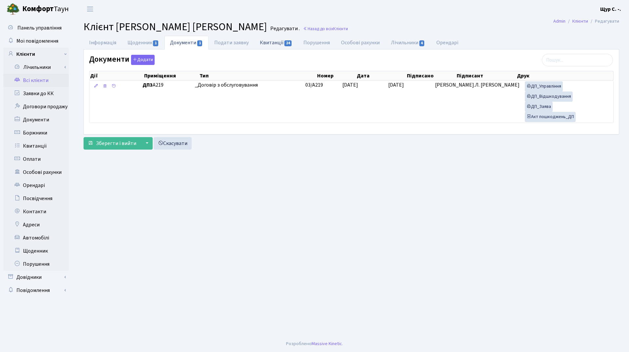
click at [279, 44] on link "Квитанції 24" at bounding box center [276, 42] width 44 height 13
select select "25"
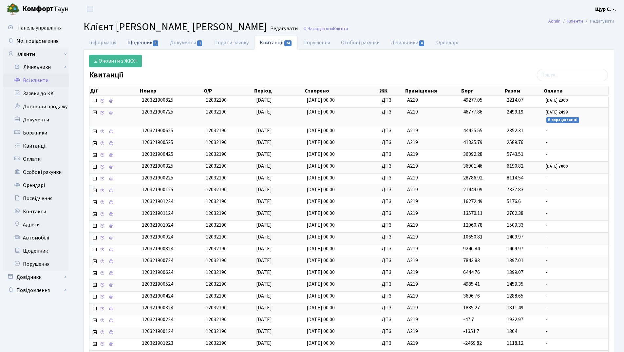
click at [148, 42] on link "Щоденник 1" at bounding box center [143, 42] width 43 height 13
select select "25"
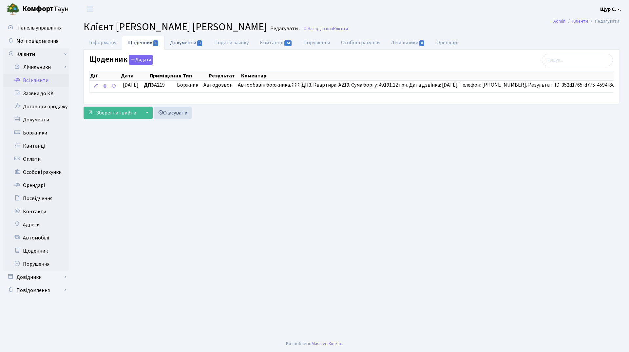
click at [184, 43] on link "Документи 1" at bounding box center [187, 42] width 44 height 13
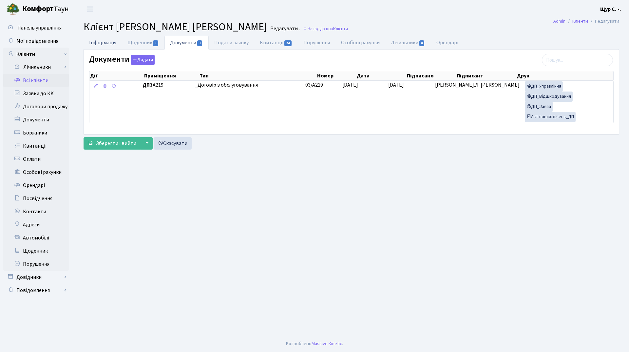
click at [103, 45] on link "Інформація" at bounding box center [103, 42] width 38 height 13
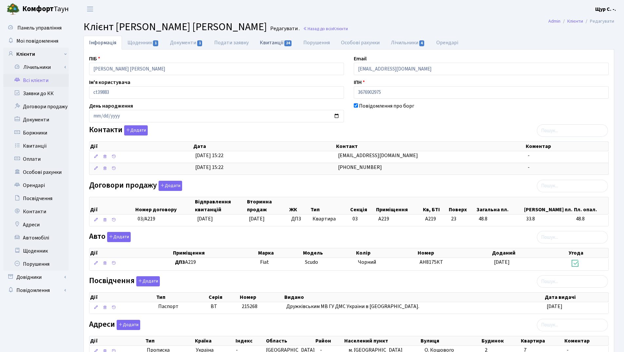
click at [272, 42] on link "Квитанції 24" at bounding box center [276, 42] width 44 height 13
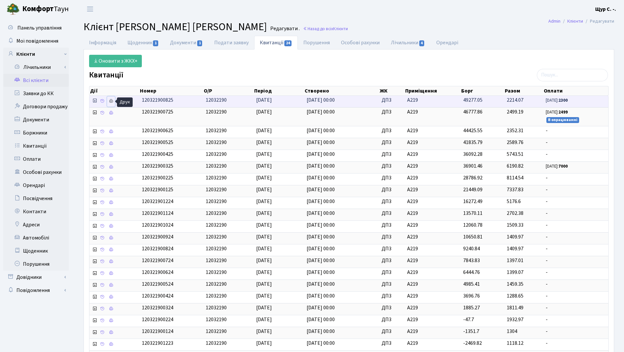
click at [109, 101] on icon at bounding box center [111, 101] width 5 height 5
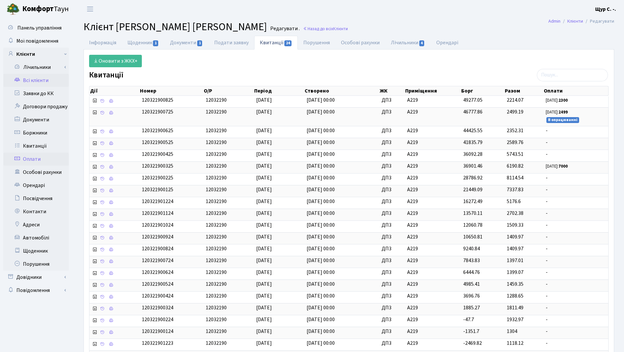
click at [43, 162] on link "Оплати" at bounding box center [36, 158] width 66 height 13
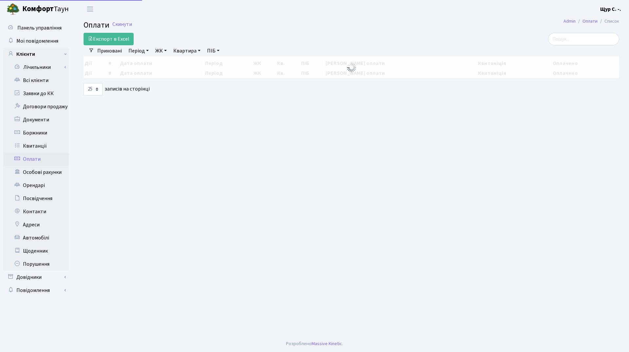
select select "25"
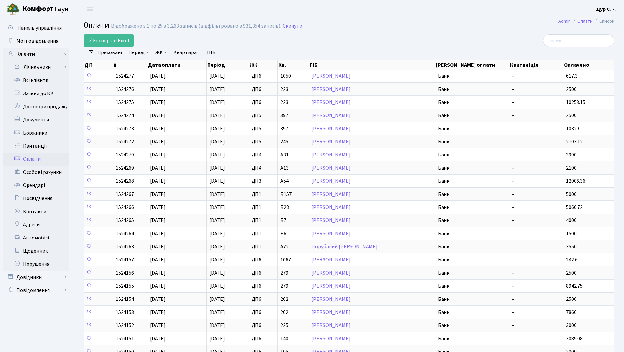
click at [183, 52] on link "Квартира" at bounding box center [187, 52] width 32 height 11
type input "247"
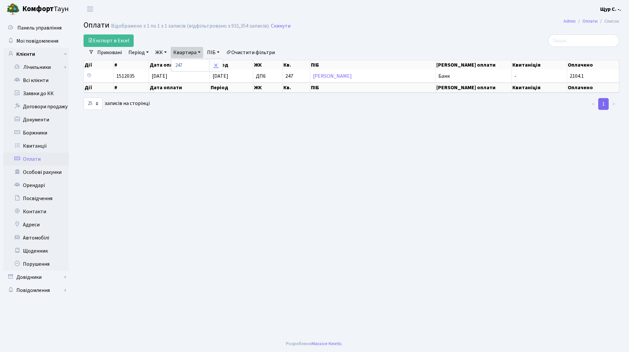
click at [214, 65] on link at bounding box center [216, 65] width 14 height 12
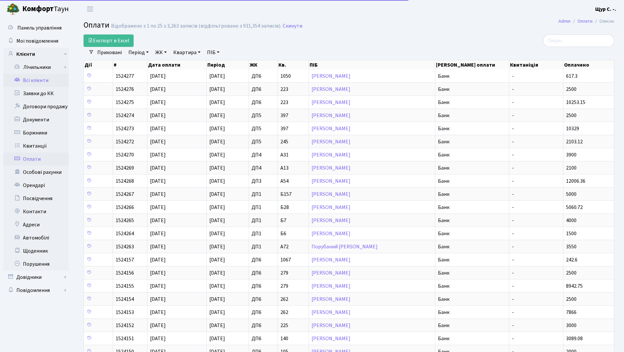
click at [38, 80] on link "Всі клієнти" at bounding box center [36, 80] width 66 height 13
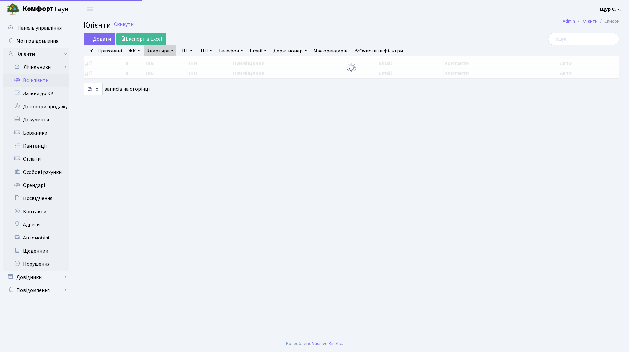
select select "25"
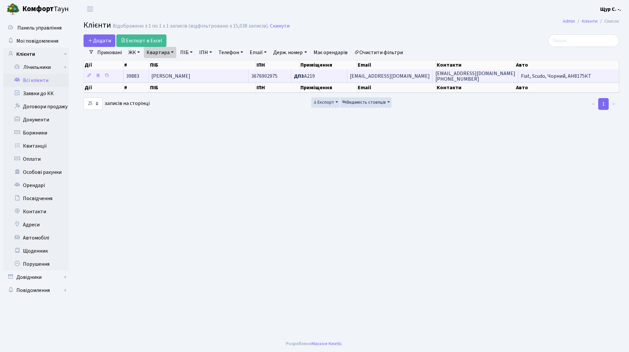
click at [190, 74] on span "[PERSON_NAME]" at bounding box center [170, 75] width 39 height 7
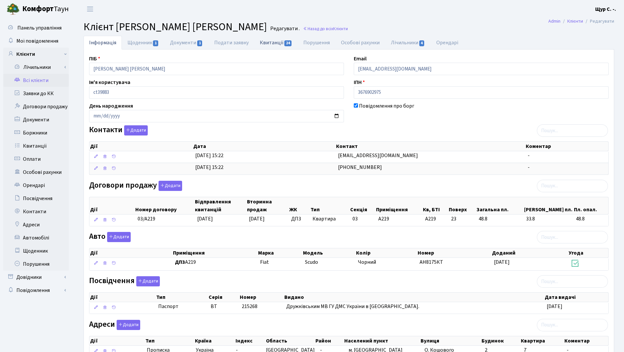
click at [269, 40] on link "Квитанції 24" at bounding box center [276, 42] width 44 height 13
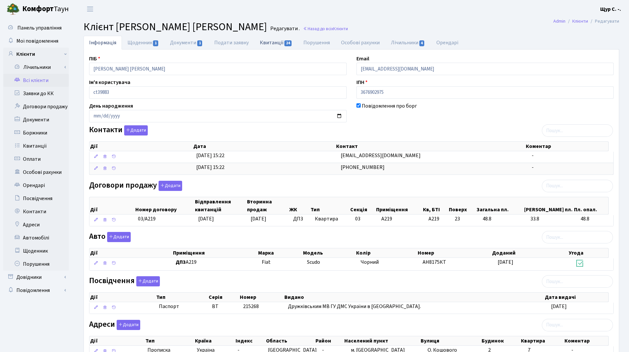
select select "25"
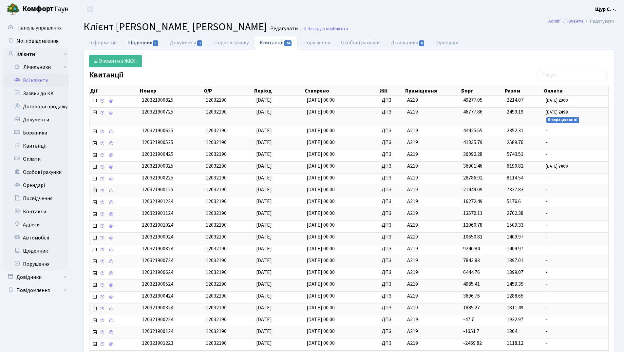
click at [140, 44] on link "Щоденник 1" at bounding box center [143, 42] width 43 height 13
select select "25"
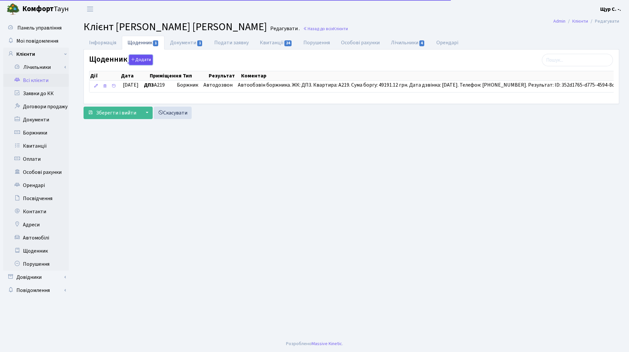
click at [135, 62] on button "Додати" at bounding box center [141, 60] width 24 height 10
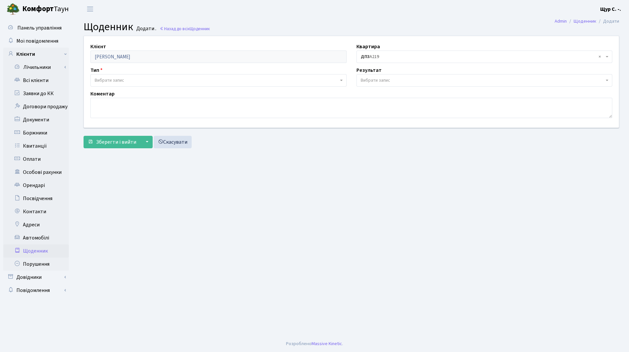
click at [135, 77] on span "Вибрати запис" at bounding box center [217, 80] width 244 height 7
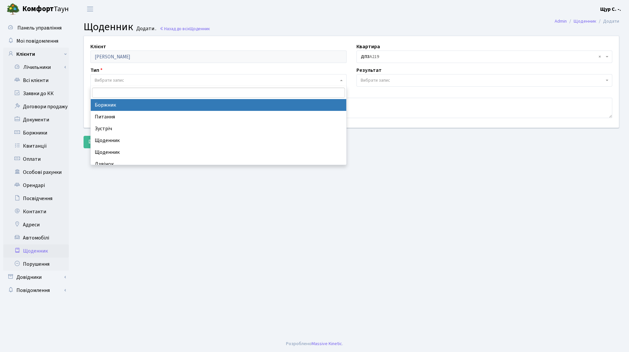
select select "189"
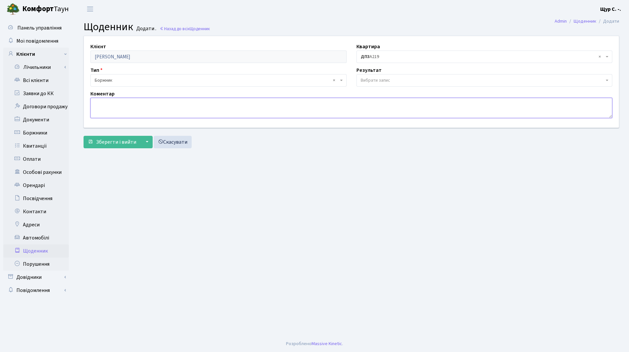
click at [100, 107] on textarea at bounding box center [351, 108] width 522 height 20
type textarea "обіцяють сплатити на протязі місяця весь борг"
click at [113, 143] on span "Зберегти і вийти" at bounding box center [116, 141] width 40 height 7
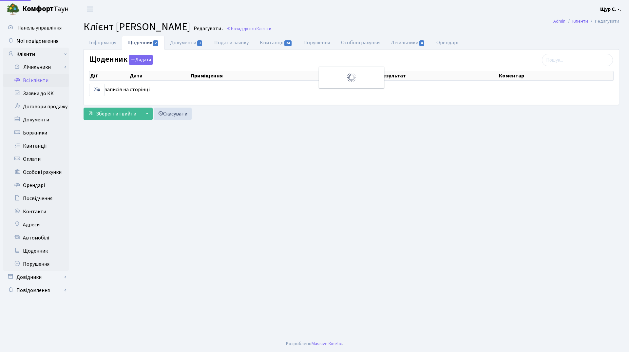
select select "25"
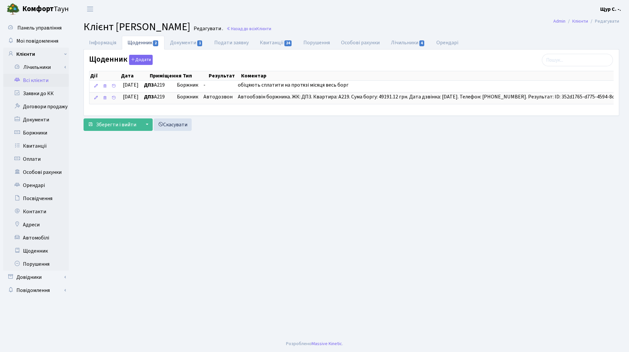
click at [35, 81] on link "Всі клієнти" at bounding box center [36, 80] width 66 height 13
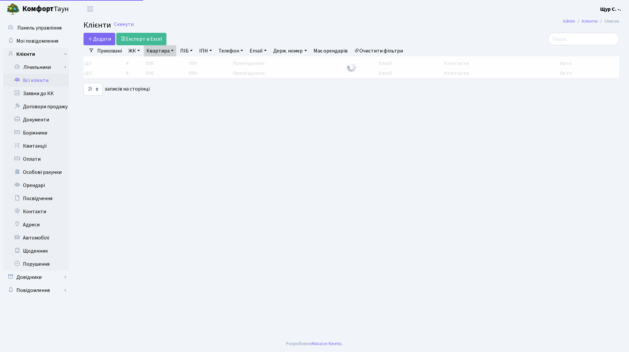
select select "25"
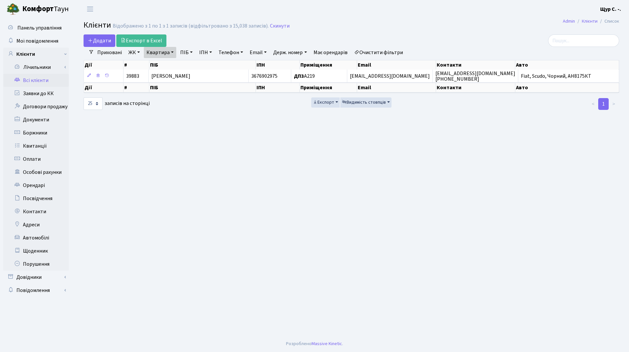
click at [173, 51] on link "Квартира" at bounding box center [160, 52] width 32 height 11
click at [170, 65] on input "а219" at bounding box center [163, 65] width 38 height 12
type input "а"
type input "б130"
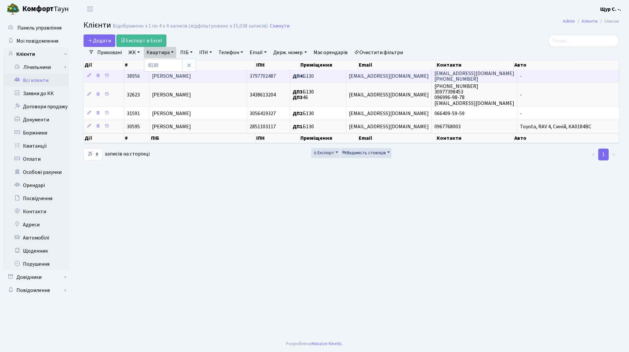
click at [174, 79] on span "Река [PERSON_NAME]" at bounding box center [171, 75] width 39 height 7
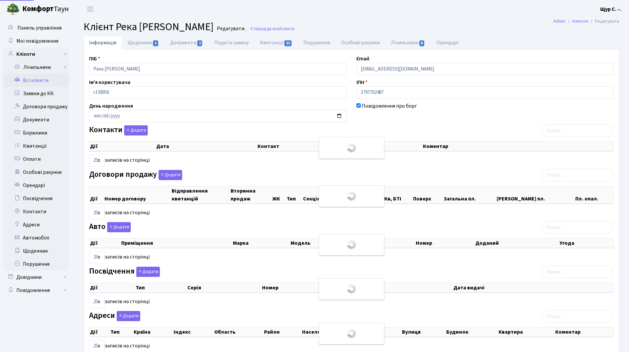
select select "25"
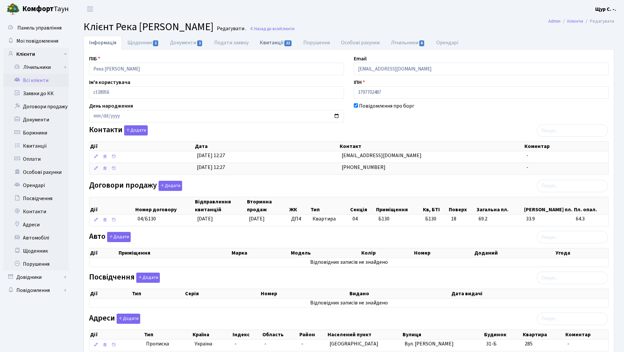
click at [277, 41] on link "Квитанції 21" at bounding box center [276, 42] width 44 height 13
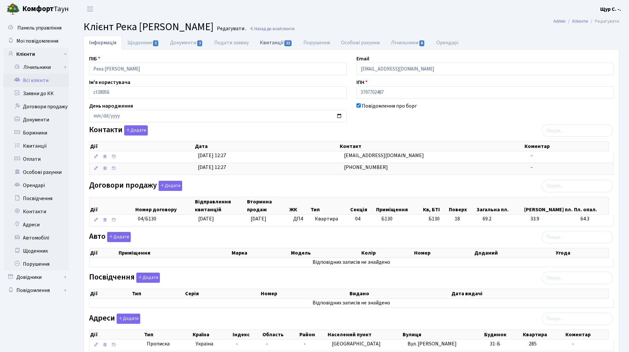
select select "25"
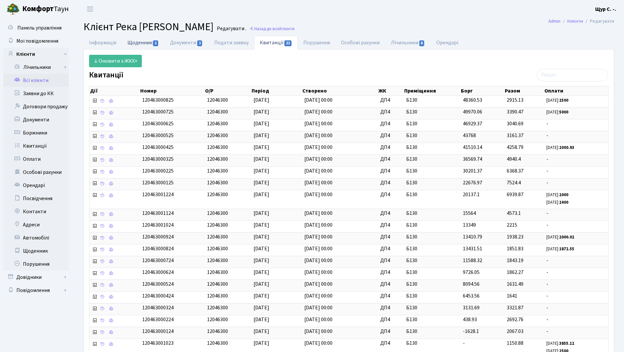
click at [145, 39] on link "Щоденник 1" at bounding box center [143, 42] width 43 height 13
select select "25"
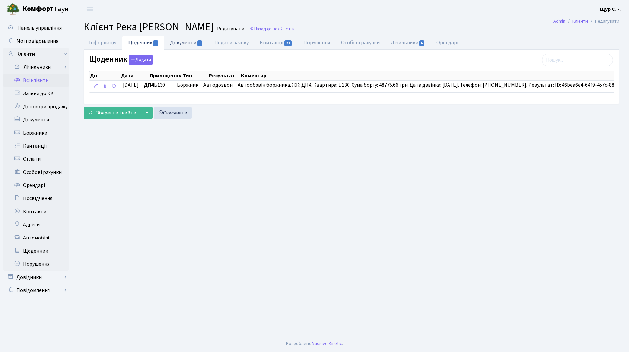
click at [182, 45] on link "Документи 1" at bounding box center [187, 42] width 44 height 13
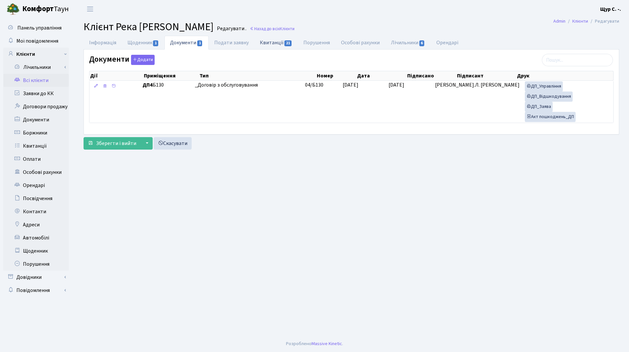
click at [267, 43] on link "Квитанції 21" at bounding box center [276, 42] width 44 height 13
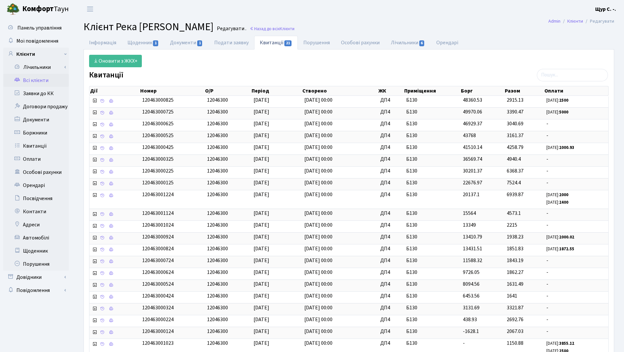
click at [48, 79] on link "Всі клієнти" at bounding box center [36, 80] width 66 height 13
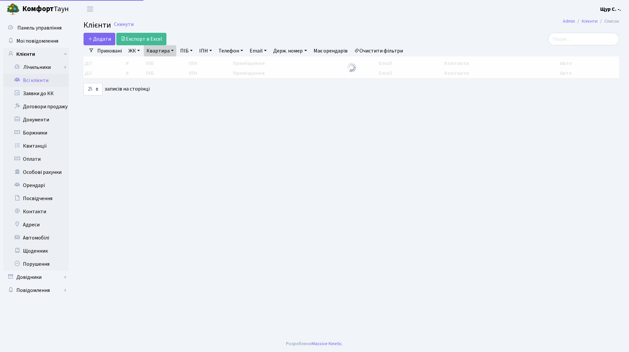
select select "25"
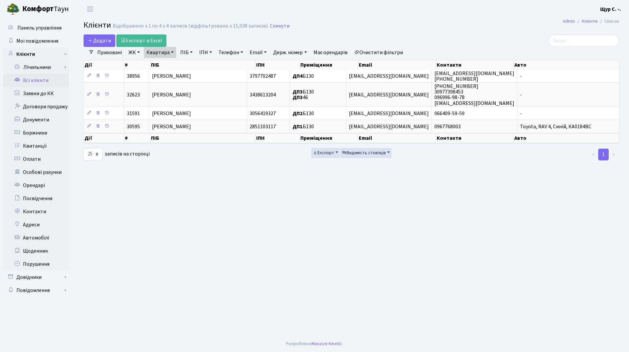
click at [170, 52] on link "Квартира" at bounding box center [160, 52] width 32 height 11
click at [169, 62] on input "б130" at bounding box center [163, 65] width 38 height 12
type input "б"
type input "а140"
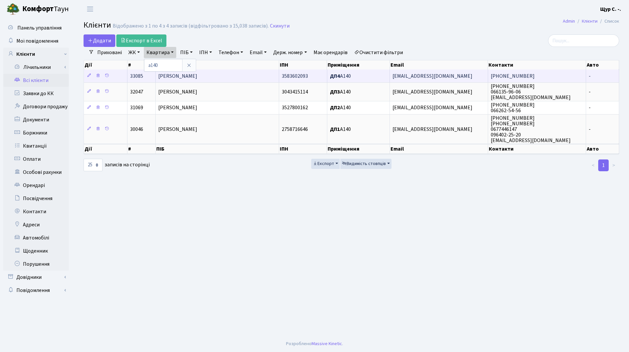
click at [197, 76] on span "[PERSON_NAME] [PERSON_NAME]" at bounding box center [177, 75] width 39 height 7
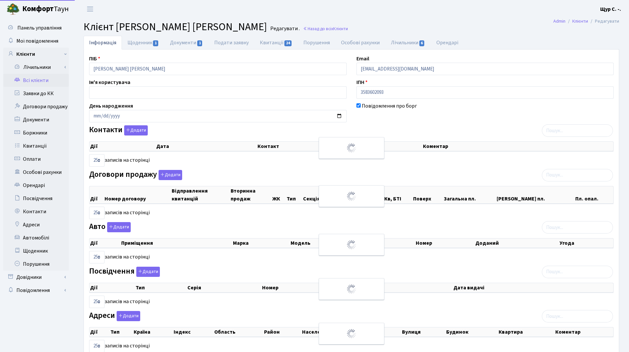
select select "25"
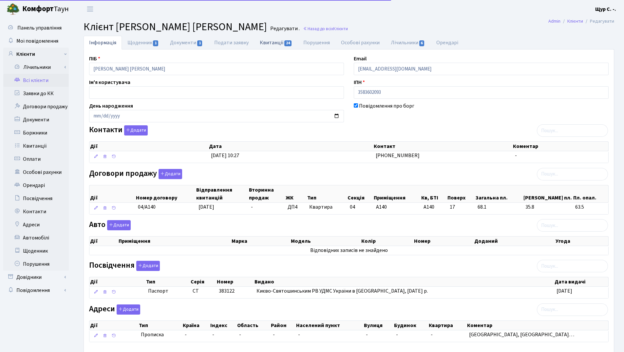
click at [279, 45] on link "Квитанції 24" at bounding box center [276, 42] width 44 height 13
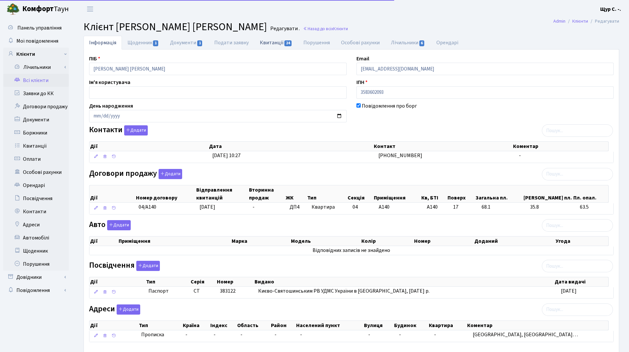
select select "25"
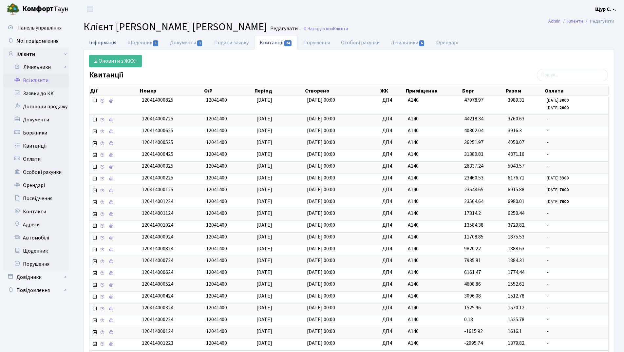
click at [97, 43] on link "Інформація" at bounding box center [103, 42] width 38 height 13
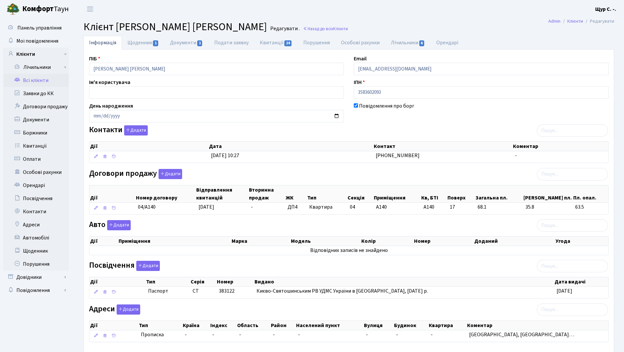
click at [42, 83] on link "Всі клієнти" at bounding box center [36, 80] width 66 height 13
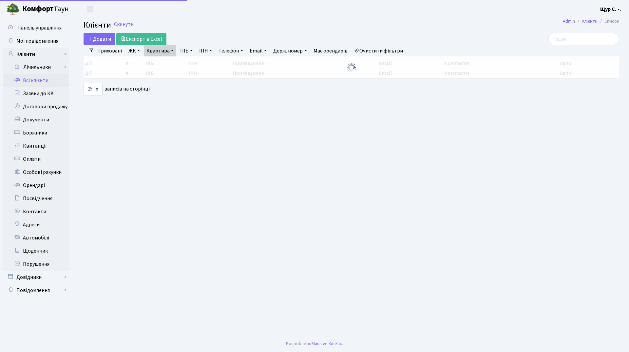
select select "25"
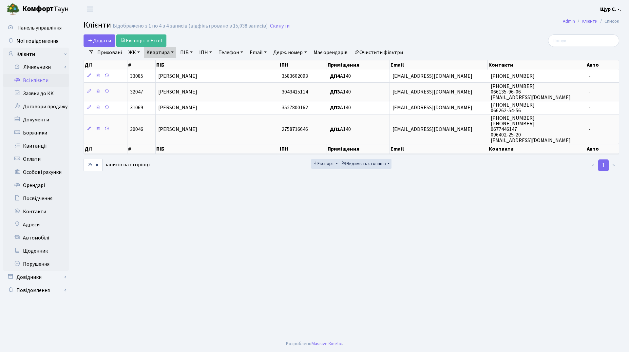
click at [171, 53] on link "Квартира" at bounding box center [160, 52] width 32 height 11
click at [169, 67] on input "а140" at bounding box center [163, 65] width 38 height 12
type input "а"
type input "б130"
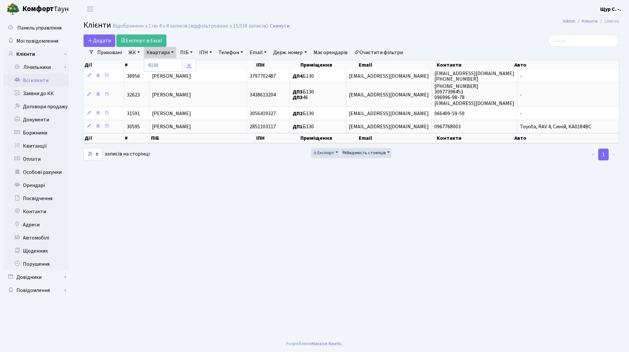
click at [188, 68] on icon at bounding box center [189, 65] width 5 height 5
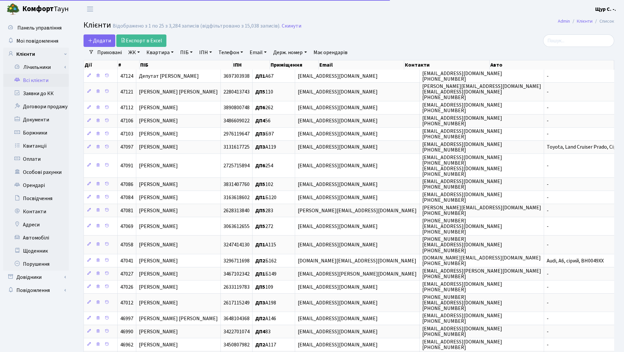
click at [184, 52] on link "ПІБ" at bounding box center [187, 52] width 18 height 11
type input "бойко"
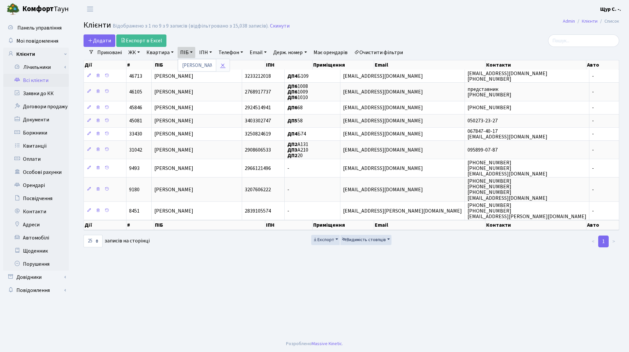
click at [223, 65] on icon at bounding box center [222, 65] width 5 height 5
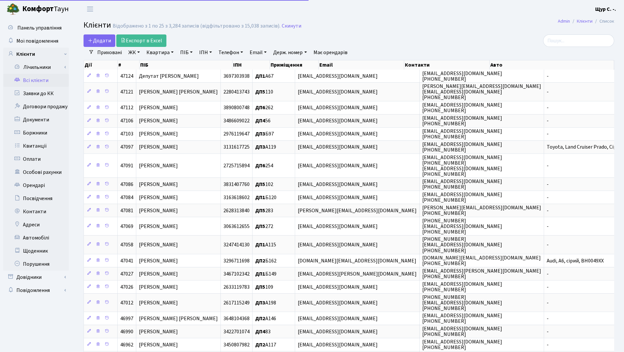
click at [156, 52] on link "Квартира" at bounding box center [160, 52] width 32 height 11
click at [157, 65] on input "text" at bounding box center [163, 65] width 38 height 12
type input "313"
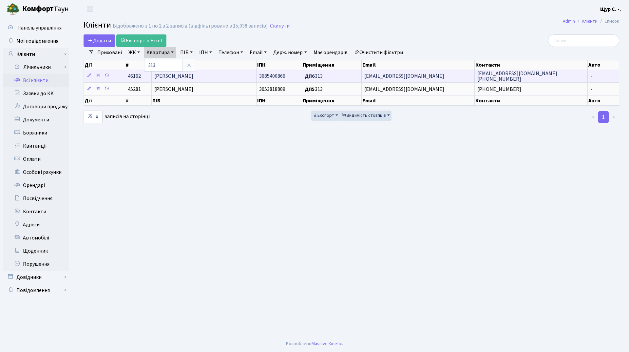
click at [169, 75] on span "Сохацька Марина Степанівна" at bounding box center [173, 75] width 39 height 7
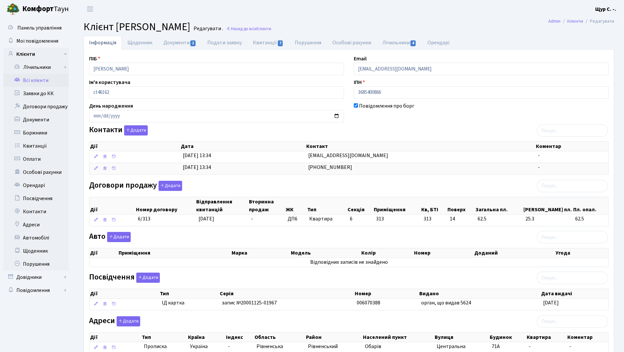
click at [43, 81] on link "Всі клієнти" at bounding box center [36, 80] width 66 height 13
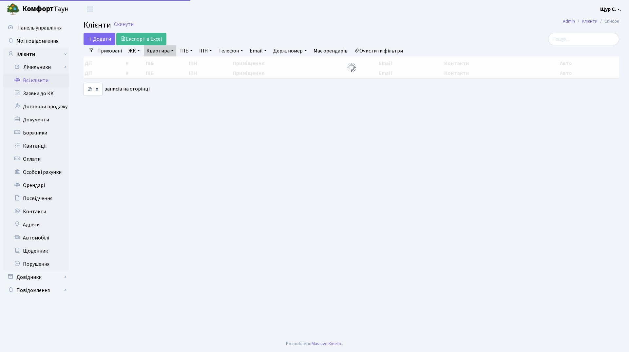
select select "25"
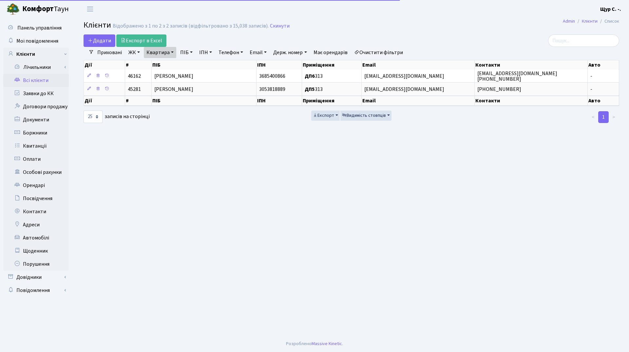
click at [173, 54] on link "Квартира" at bounding box center [160, 52] width 32 height 11
click at [169, 64] on input "313" at bounding box center [163, 65] width 38 height 12
type input "3"
type input "28"
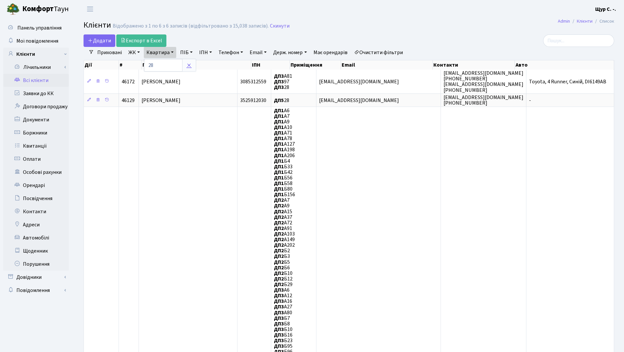
click at [190, 65] on icon at bounding box center [189, 65] width 5 height 5
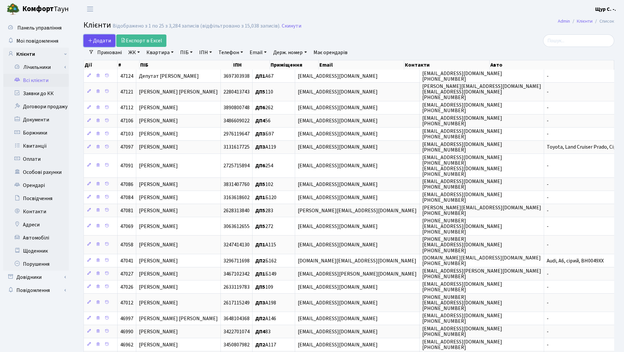
click at [102, 40] on span "Додати" at bounding box center [99, 40] width 23 height 7
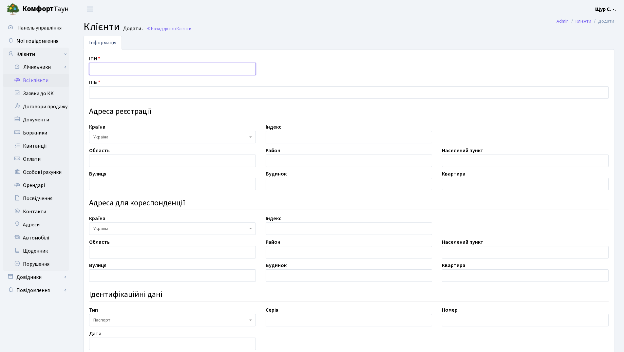
click at [105, 70] on input "text" at bounding box center [172, 69] width 167 height 12
type input "3604611682"
click at [117, 94] on input "text" at bounding box center [349, 92] width 520 height 12
click at [119, 96] on input "text" at bounding box center [349, 92] width 520 height 12
type input "[PERSON_NAME]"
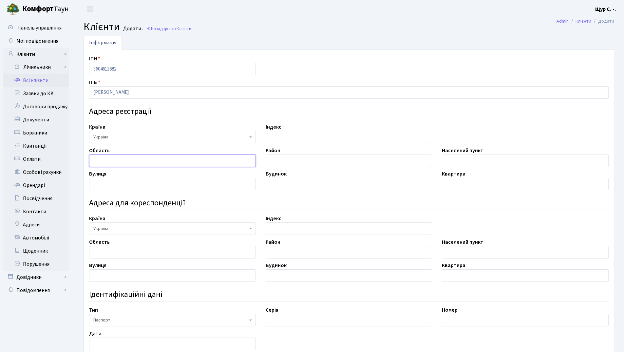
click at [125, 161] on input "text" at bounding box center [172, 160] width 167 height 12
type input "Полтавська"
click at [302, 163] on input "text" at bounding box center [349, 160] width 167 height 12
type input "Миргородський"
click at [469, 159] on input "text" at bounding box center [525, 160] width 167 height 12
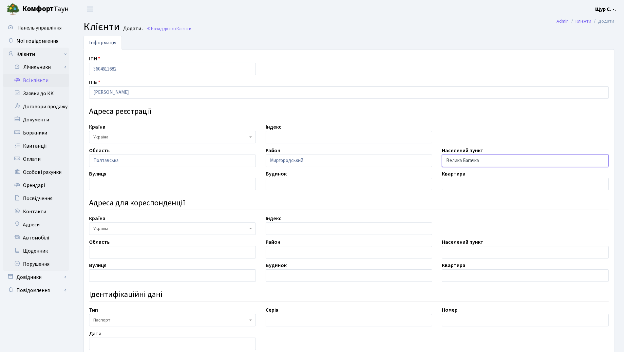
click at [445, 160] on input "Велика Багачка" at bounding box center [525, 160] width 167 height 12
type input "селище Велика Багачка"
click at [122, 188] on input "text" at bounding box center [172, 184] width 167 height 12
type input "[PERSON_NAME]"
click at [287, 187] on input "text" at bounding box center [349, 184] width 167 height 12
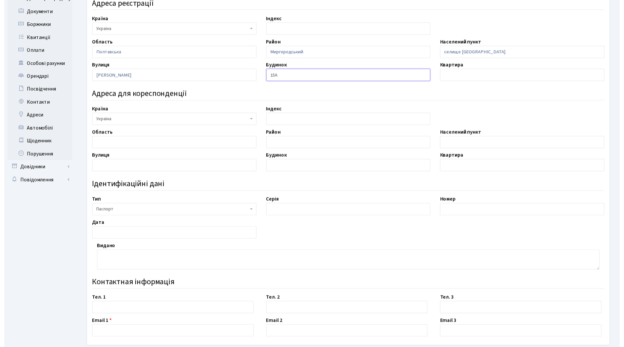
scroll to position [131, 0]
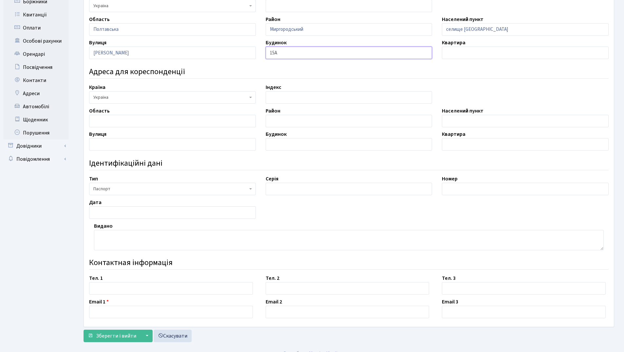
type input "15А"
click at [223, 187] on span "Паспорт" at bounding box center [170, 189] width 154 height 7
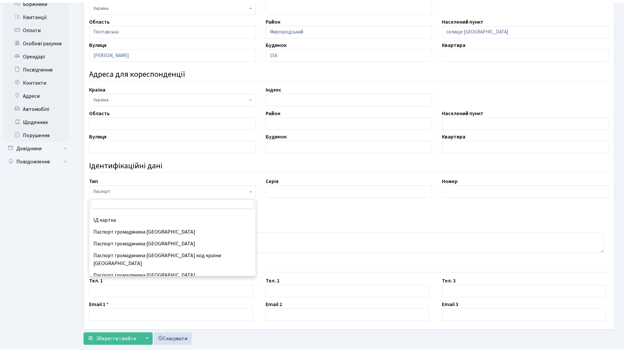
scroll to position [87, 0]
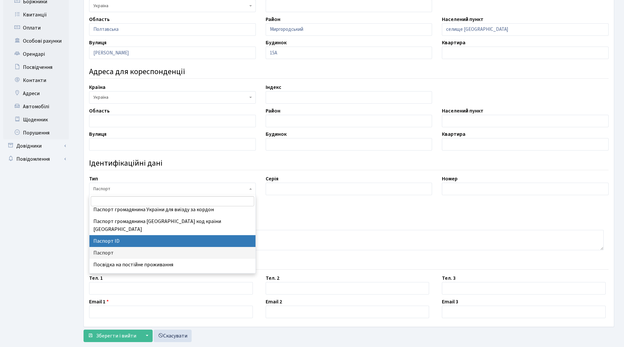
select select "34"
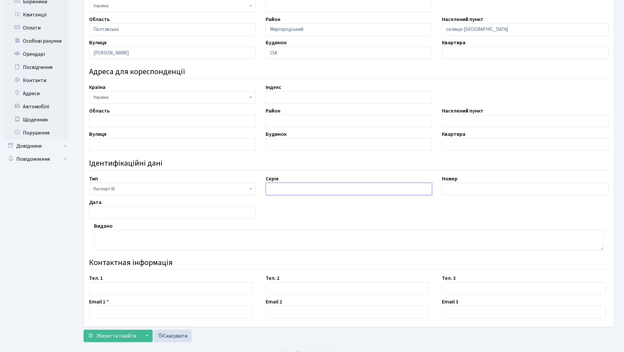
click at [298, 188] on input "text" at bounding box center [349, 189] width 167 height 12
type input "запис №19980909-01987"
click at [464, 188] on input "text" at bounding box center [525, 189] width 167 height 12
type input "011193085"
click at [148, 213] on input "text" at bounding box center [172, 212] width 167 height 12
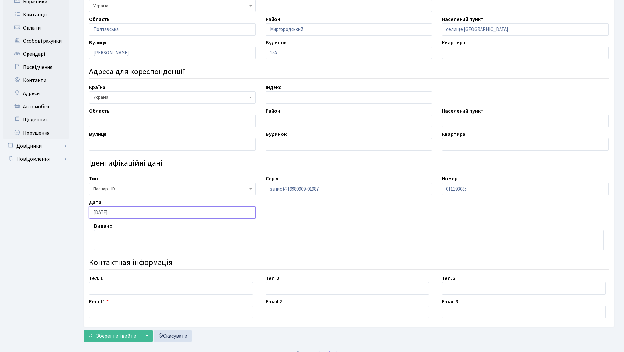
type input "21.10.2024"
click at [117, 233] on textarea at bounding box center [349, 240] width 510 height 20
type textarea "органом 5332"
click at [119, 286] on input "text" at bounding box center [171, 288] width 164 height 12
type input "099-459-52-99"
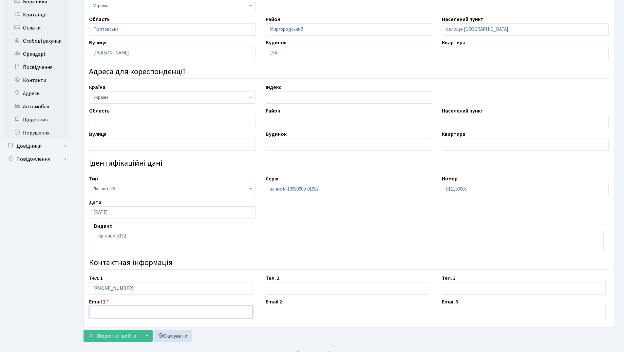
click at [110, 309] on input "text" at bounding box center [171, 312] width 164 height 12
type input "yuliana1998@ukr.net"
click at [109, 336] on span "Зберегти і вийти" at bounding box center [116, 335] width 40 height 7
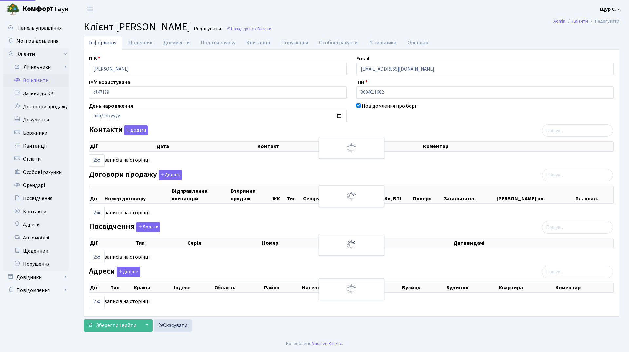
select select "25"
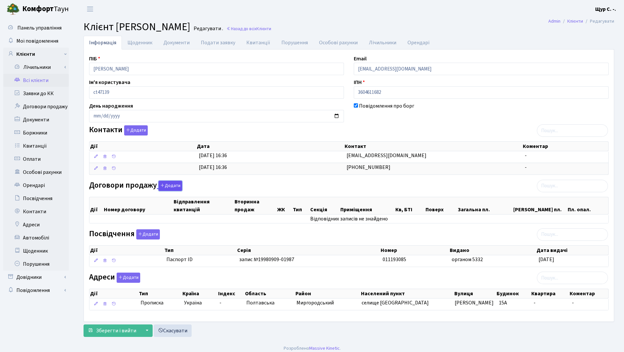
click at [174, 185] on button "Додати" at bounding box center [171, 186] width 24 height 10
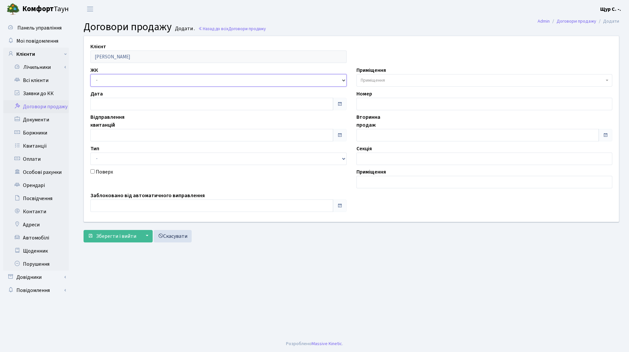
click at [123, 86] on select "- ДП1, вул. Некрасова, 10а ДП2, вул. Некрасова, 12а ДП3, вул. Некрасова, 10 ДП4…" at bounding box center [218, 80] width 256 height 12
select select "338"
click at [90, 74] on select "- ДП1, вул. Некрасова, 10а ДП2, вул. Некрасова, 12а ДП3, вул. Некрасова, 10 ДП4…" at bounding box center [218, 80] width 256 height 12
select select
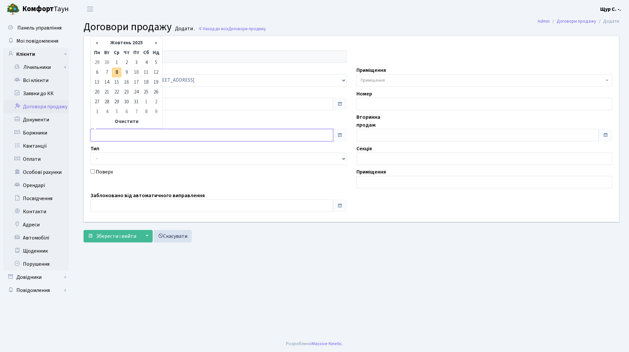
click at [119, 135] on input "text" at bounding box center [211, 135] width 243 height 12
click at [125, 44] on th "Жовтень 2025" at bounding box center [126, 43] width 49 height 10
click at [147, 69] on span "Кві" at bounding box center [150, 69] width 15 height 18
click at [110, 63] on td "1" at bounding box center [107, 63] width 10 height 10
type input "[DATE]"
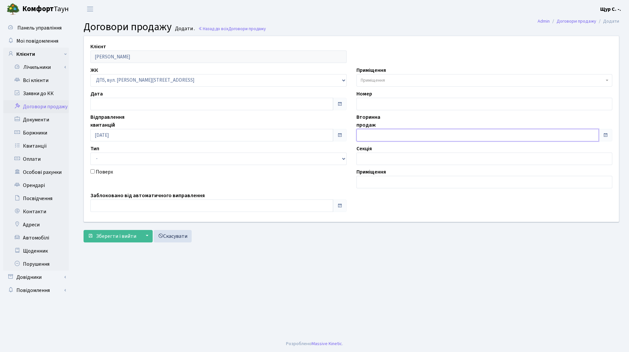
click at [395, 138] on input "text" at bounding box center [478, 135] width 243 height 12
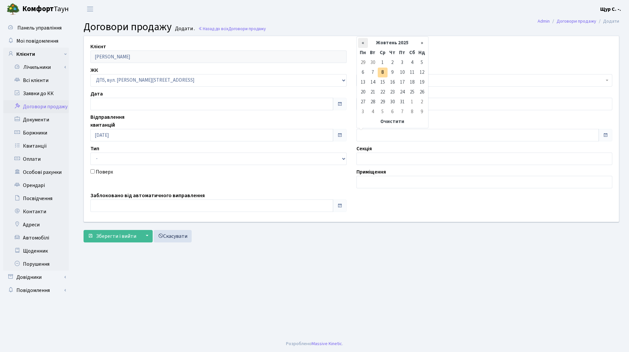
click at [360, 45] on th "«" at bounding box center [363, 43] width 10 height 10
click at [403, 73] on td "5" at bounding box center [403, 73] width 10 height 10
type input "[DATE]"
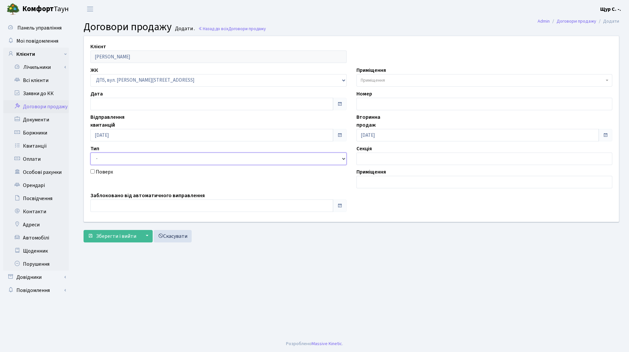
click at [246, 160] on select "- Квартира Комерція Нежитлове Паркінг П1001" at bounding box center [218, 158] width 256 height 12
select select "269"
click at [90, 152] on select "- Квартира Комерція Нежитлове Паркінг П1001" at bounding box center [218, 158] width 256 height 12
click at [385, 81] on span "Приміщення" at bounding box center [373, 80] width 24 height 7
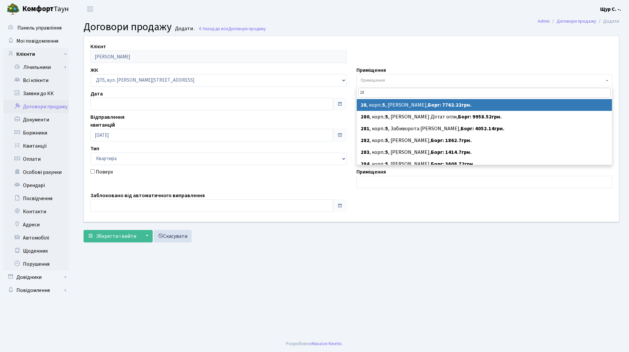
type input "28"
select select "45626"
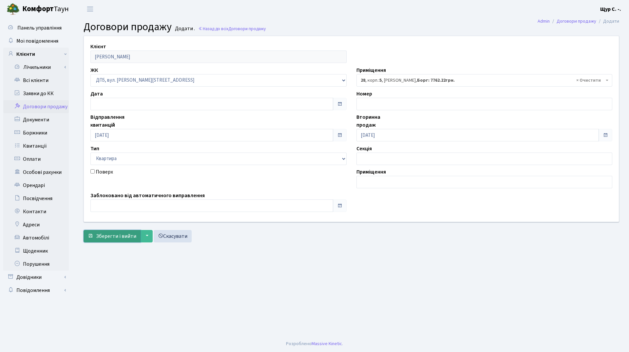
click at [109, 239] on span "Зберегти і вийти" at bounding box center [116, 235] width 40 height 7
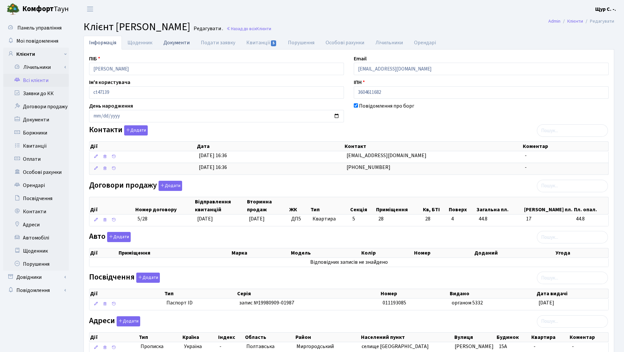
click at [172, 40] on link "Документи" at bounding box center [176, 42] width 37 height 13
select select "25"
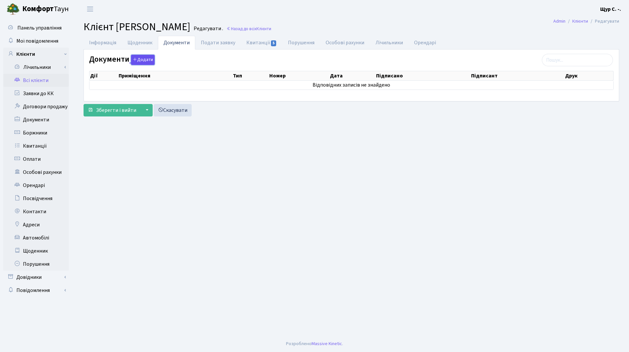
click at [146, 59] on button "Додати" at bounding box center [143, 60] width 24 height 10
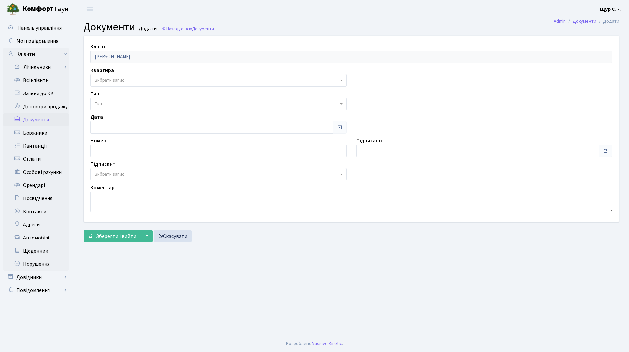
click at [133, 81] on span "Вибрати запис" at bounding box center [217, 80] width 244 height 7
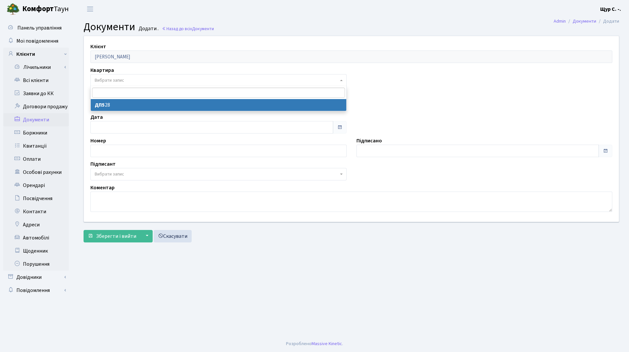
select select "178782"
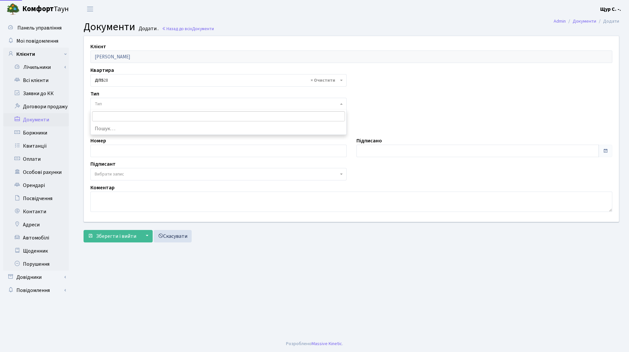
click at [130, 105] on span "Тип" at bounding box center [217, 104] width 244 height 7
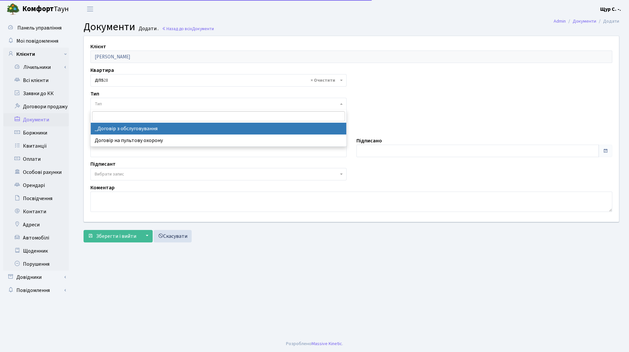
select select "289"
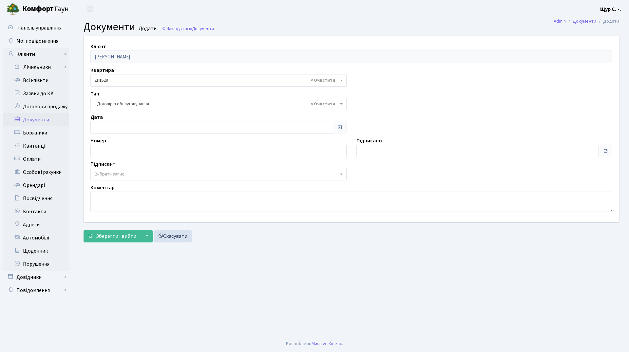
click at [128, 174] on span "Вибрати запис" at bounding box center [217, 174] width 244 height 7
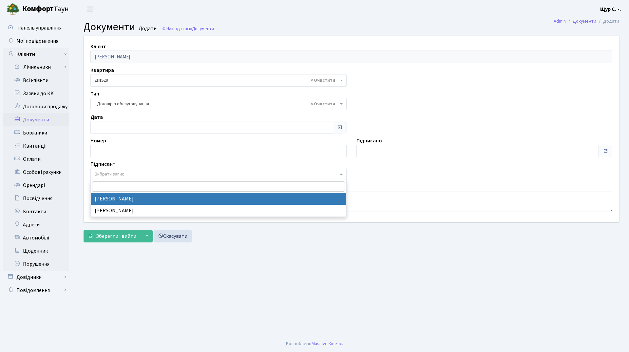
select select "74"
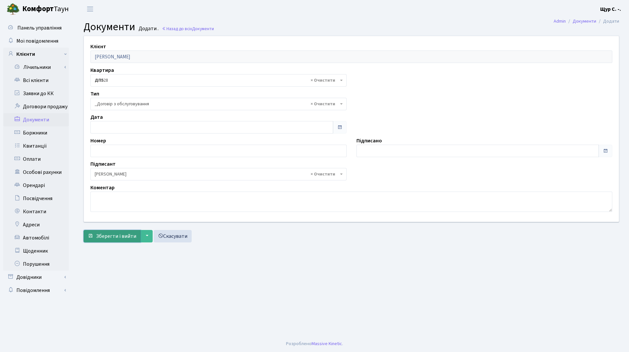
click at [115, 239] on span "Зберегти і вийти" at bounding box center [116, 235] width 40 height 7
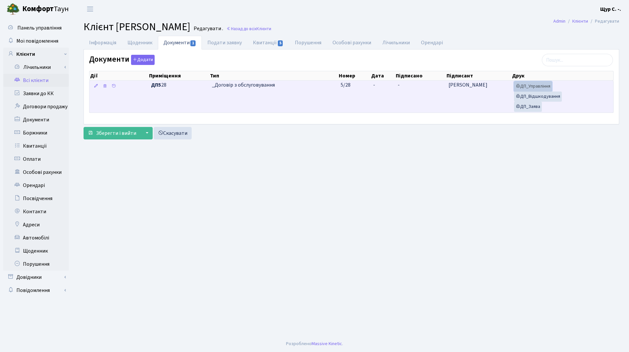
click at [546, 86] on link "ДП_Управління" at bounding box center [533, 86] width 38 height 10
click at [555, 96] on link "ДП_Відшкодування" at bounding box center [538, 96] width 48 height 10
click at [534, 104] on link "ДП_Заява" at bounding box center [528, 107] width 28 height 10
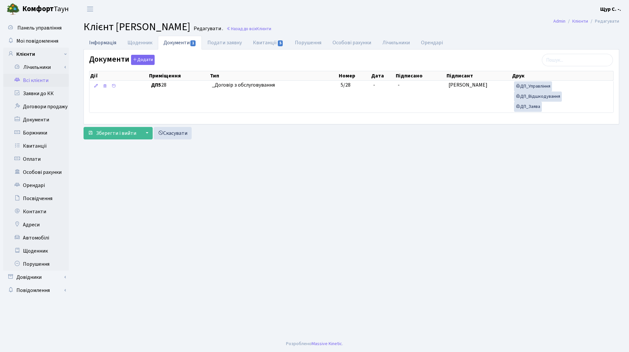
click at [105, 43] on link "Інформація" at bounding box center [103, 42] width 38 height 13
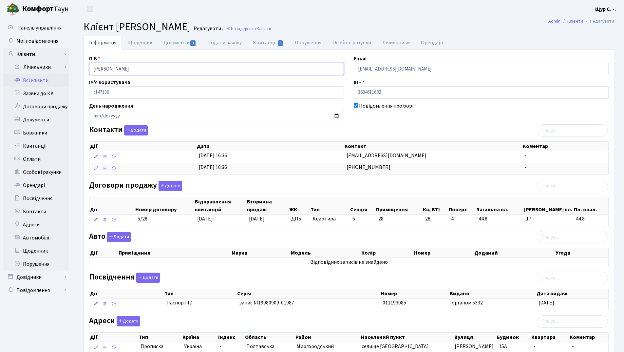
drag, startPoint x: 174, startPoint y: 70, endPoint x: 80, endPoint y: 70, distance: 93.8
click at [80, 70] on div "Інформація Щоденник Документи 1 Подати заявку Квитанції 5 Порушення Особові рах…" at bounding box center [349, 209] width 541 height 347
click at [48, 80] on link "Всі клієнти" at bounding box center [36, 80] width 66 height 13
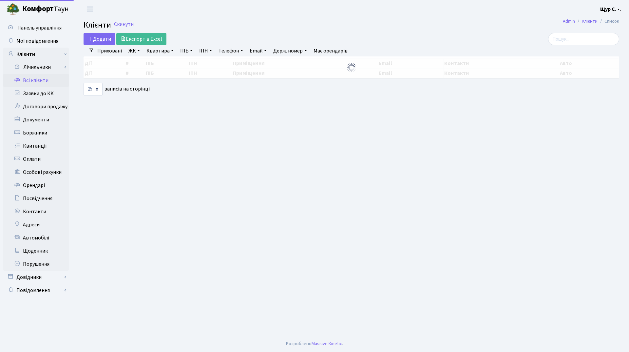
select select "25"
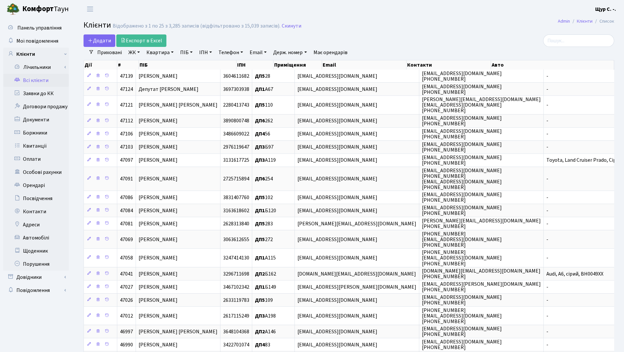
click at [166, 52] on link "Квартира" at bounding box center [160, 52] width 32 height 11
type input "28"
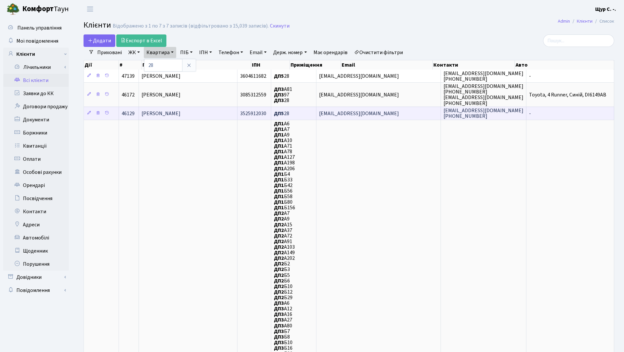
click at [165, 111] on span "[PERSON_NAME]" at bounding box center [161, 113] width 39 height 7
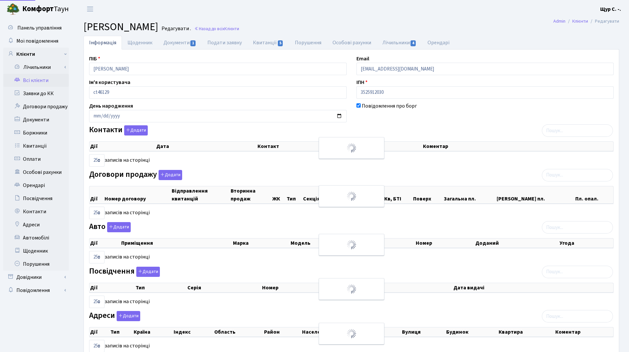
select select "25"
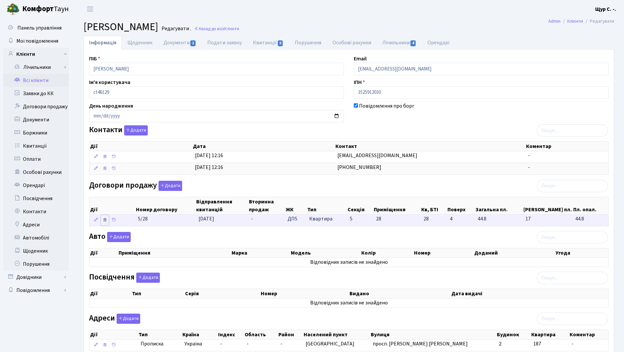
click at [104, 217] on icon at bounding box center [105, 219] width 5 height 5
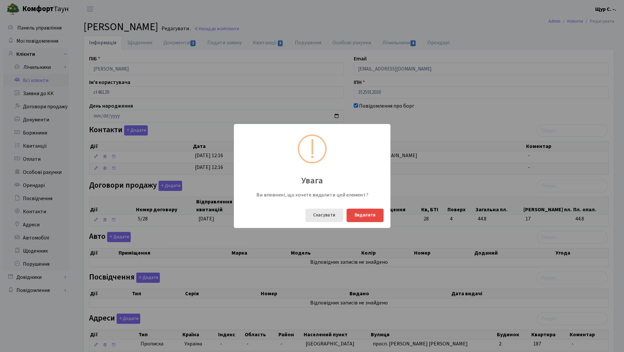
click at [319, 213] on button "Скасувати" at bounding box center [325, 214] width 38 height 13
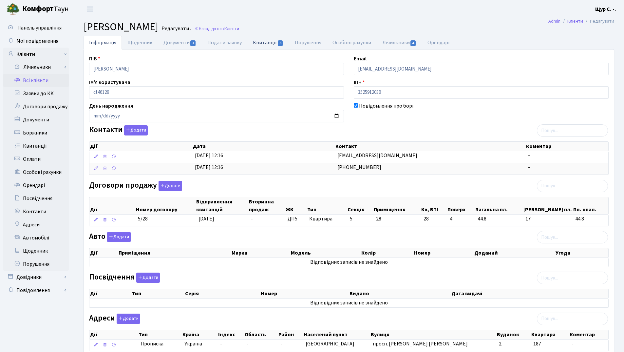
click at [266, 45] on link "Квитанції 5" at bounding box center [268, 42] width 42 height 13
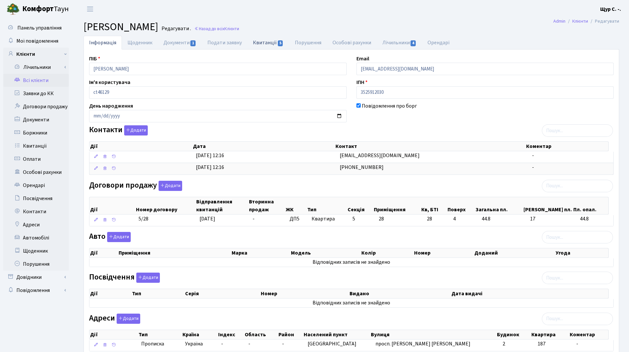
select select "25"
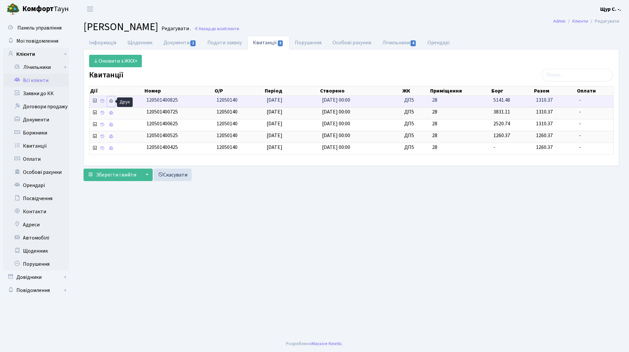
click at [111, 102] on icon at bounding box center [111, 101] width 5 height 5
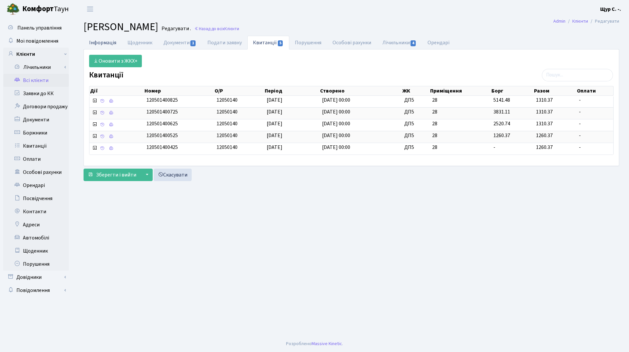
click at [99, 48] on link "Інформація" at bounding box center [103, 42] width 38 height 13
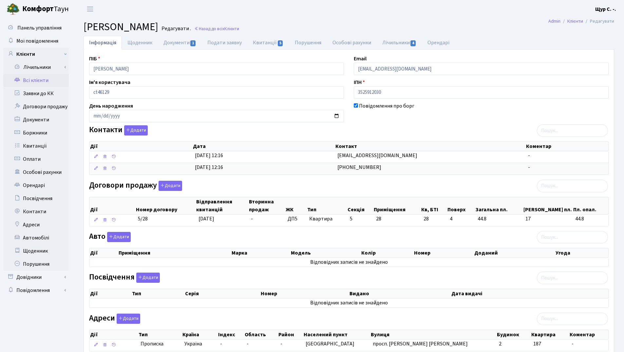
click at [49, 78] on link "Всі клієнти" at bounding box center [36, 80] width 66 height 13
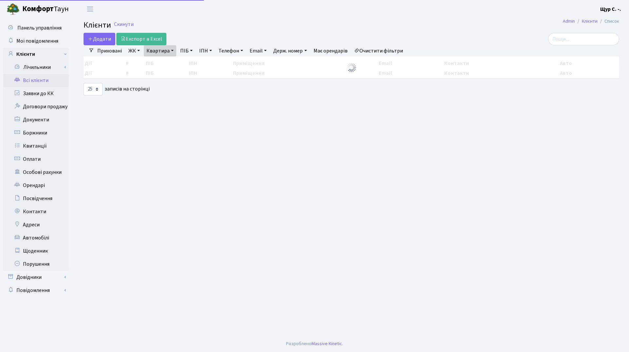
select select "25"
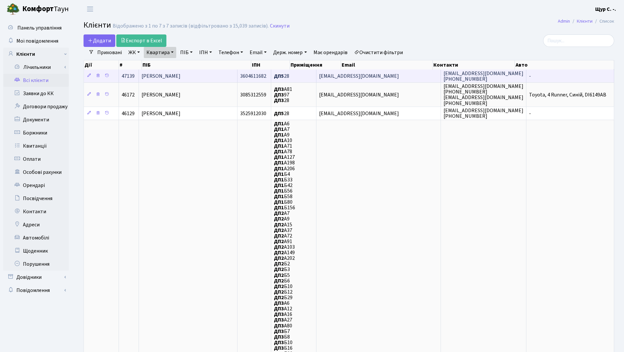
click at [181, 75] on span "[PERSON_NAME]" at bounding box center [161, 75] width 39 height 7
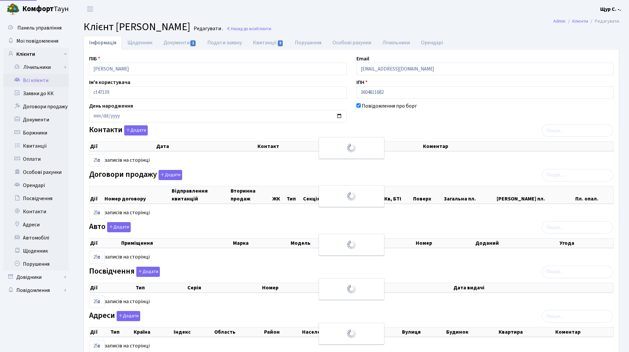
select select "25"
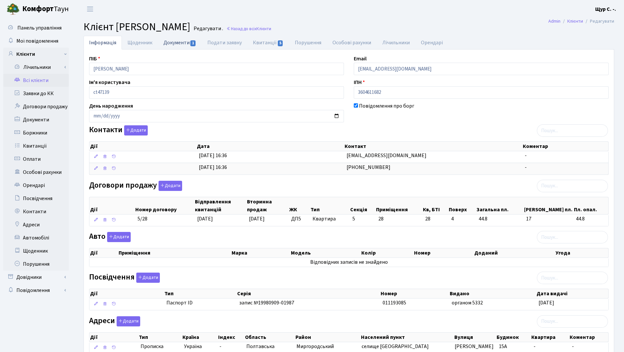
click at [174, 42] on link "Документи 1" at bounding box center [180, 42] width 44 height 13
select select "25"
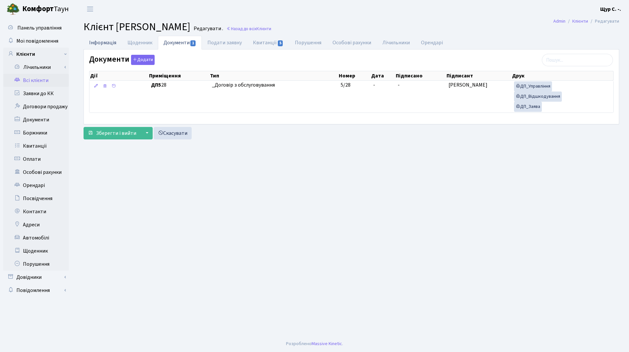
click at [108, 39] on link "Інформація" at bounding box center [103, 42] width 38 height 13
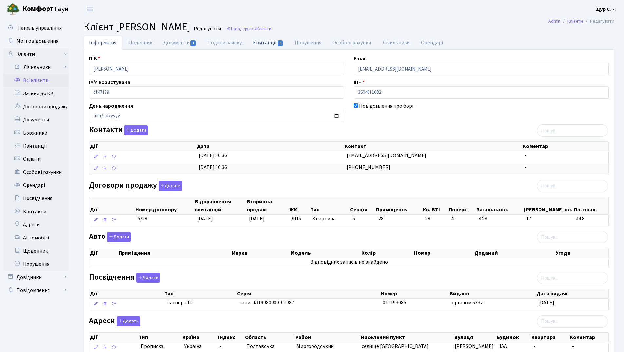
click at [270, 43] on link "Квитанції 5" at bounding box center [268, 42] width 42 height 13
select select "25"
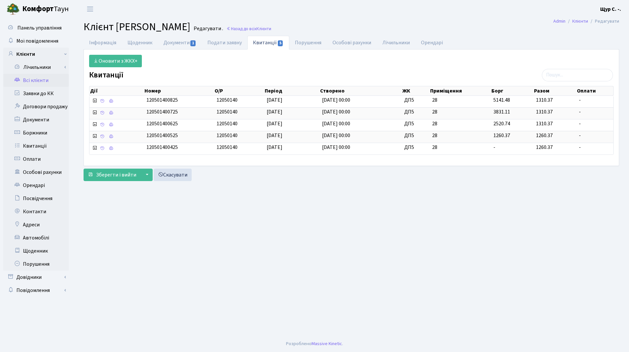
click at [27, 79] on link "Всі клієнти" at bounding box center [36, 80] width 66 height 13
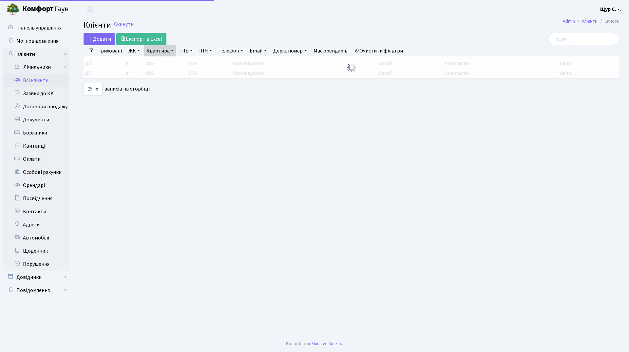
select select "25"
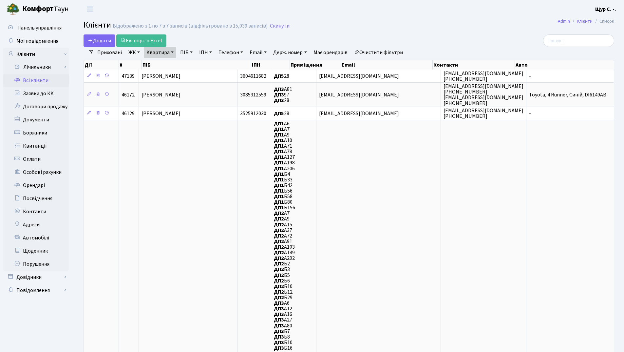
click at [393, 52] on link "Очистити фільтри" at bounding box center [379, 52] width 54 height 11
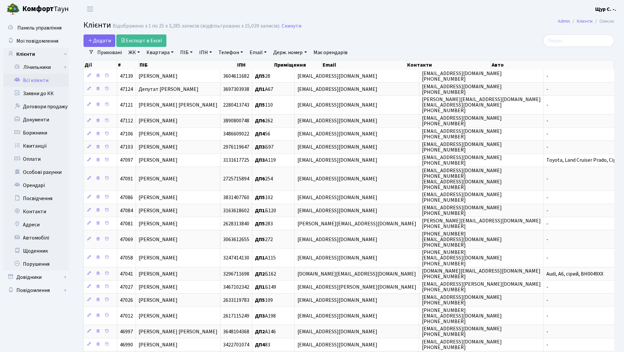
click at [153, 49] on link "Квартира" at bounding box center [160, 52] width 32 height 11
type input "100"
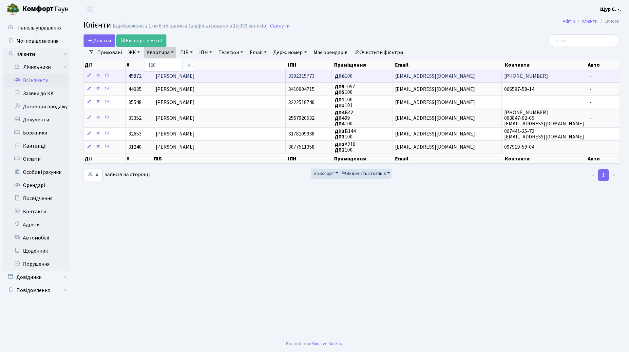
click at [189, 73] on span "Мартиненко Максим Володимирович" at bounding box center [175, 75] width 39 height 7
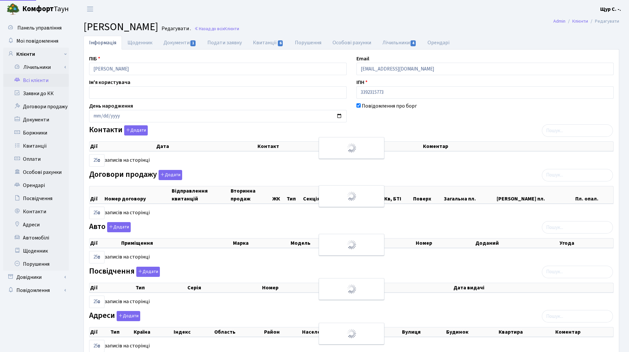
select select "25"
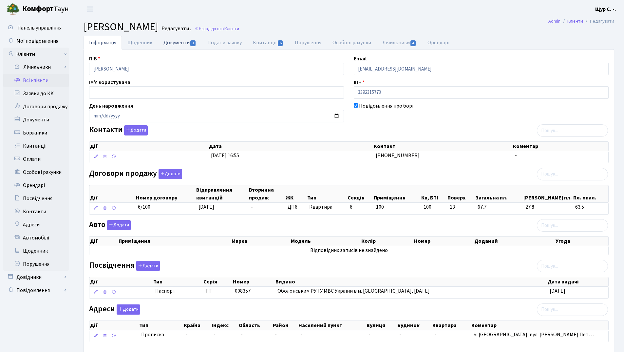
click at [183, 39] on link "Документи 1" at bounding box center [180, 42] width 44 height 13
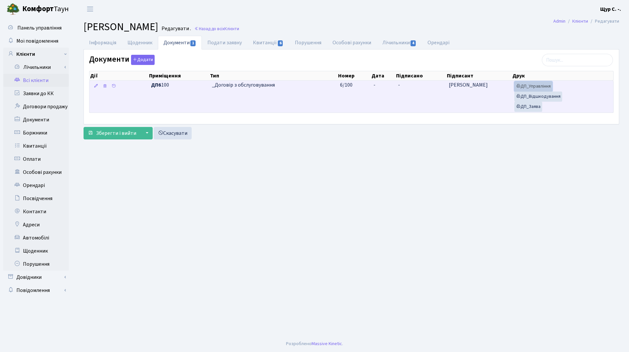
click at [538, 89] on link "ДП_Управління" at bounding box center [534, 86] width 38 height 10
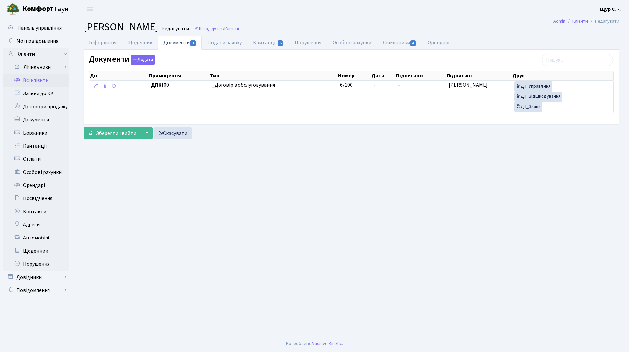
click at [45, 83] on link "Всі клієнти" at bounding box center [36, 80] width 66 height 13
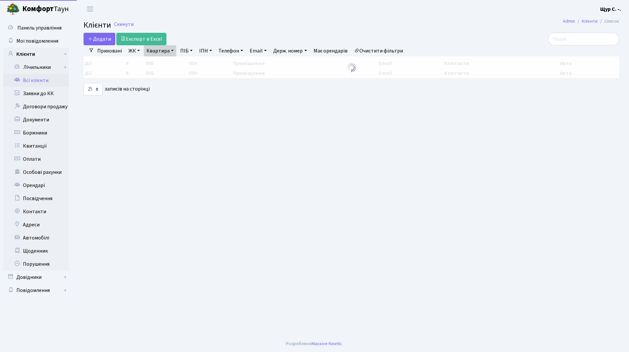
select select "25"
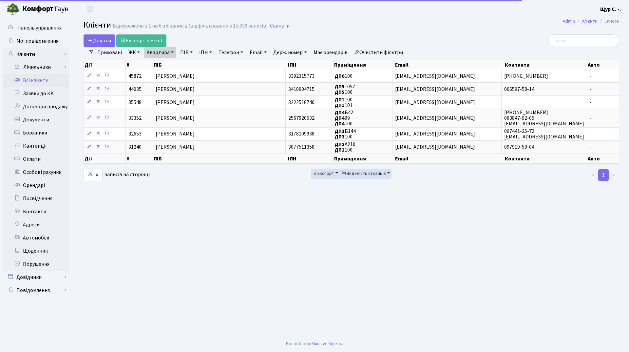
click at [175, 52] on link "Квартира" at bounding box center [160, 52] width 32 height 11
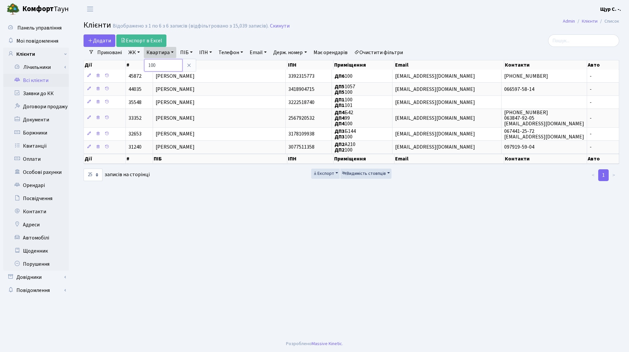
click at [168, 63] on input "100" at bounding box center [163, 65] width 38 height 12
type input "1"
type input "28"
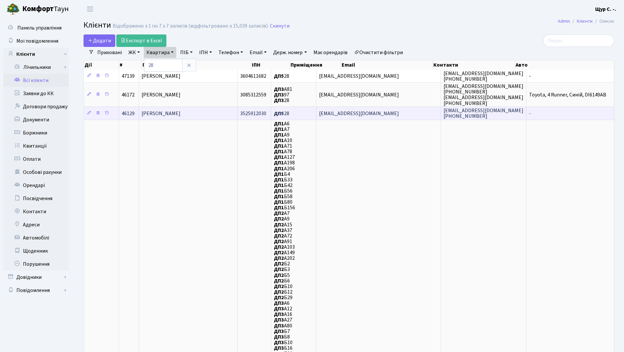
click at [175, 112] on span "Марчук Владислав Сергійович" at bounding box center [161, 113] width 39 height 7
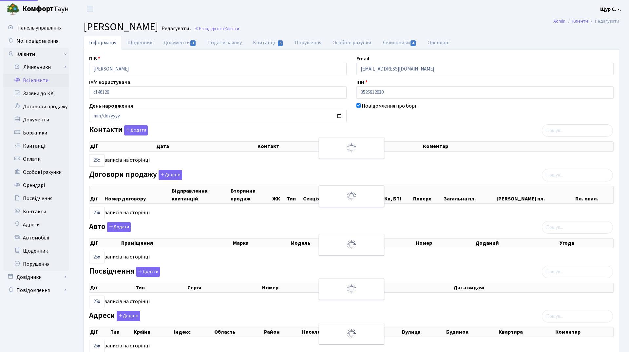
select select "25"
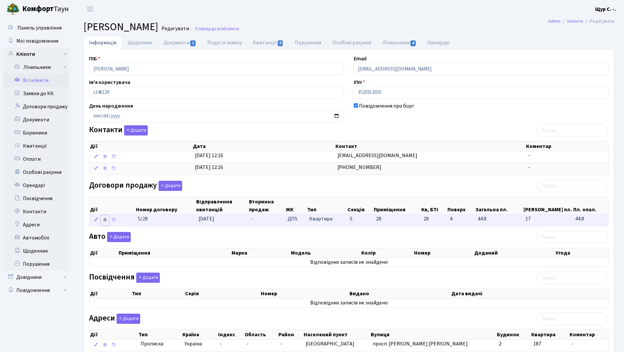
click at [105, 220] on icon at bounding box center [105, 219] width 5 height 5
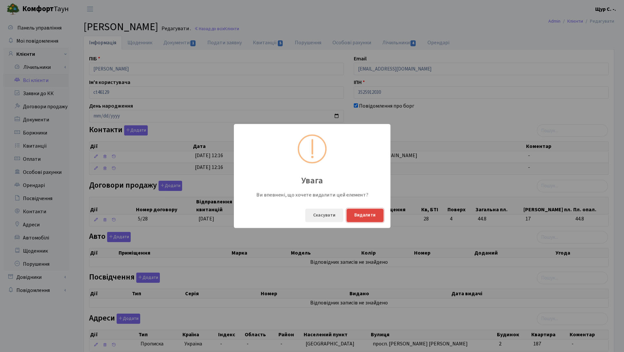
click at [360, 213] on button "Видалити" at bounding box center [365, 214] width 37 height 13
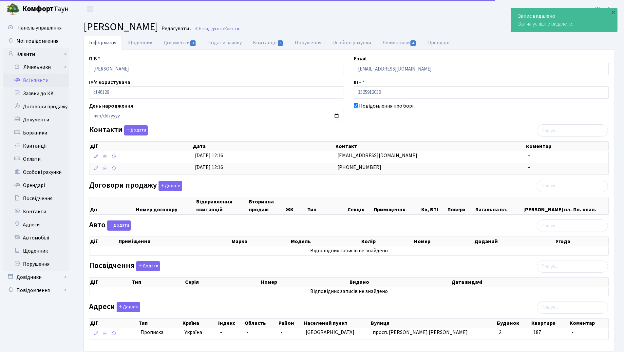
click at [53, 79] on link "Всі клієнти" at bounding box center [36, 80] width 66 height 13
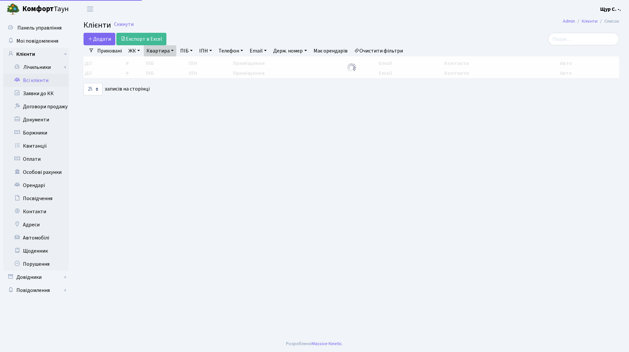
select select "25"
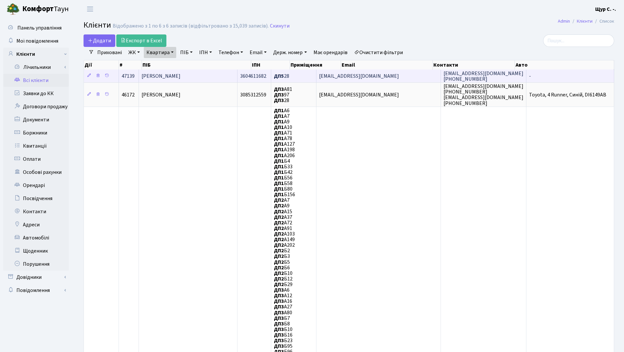
click at [181, 74] on span "[PERSON_NAME]" at bounding box center [161, 75] width 39 height 7
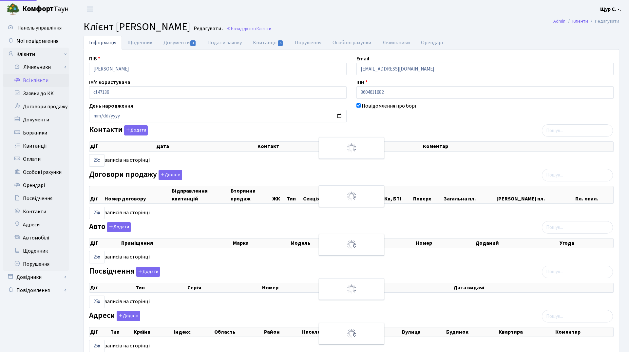
select select "25"
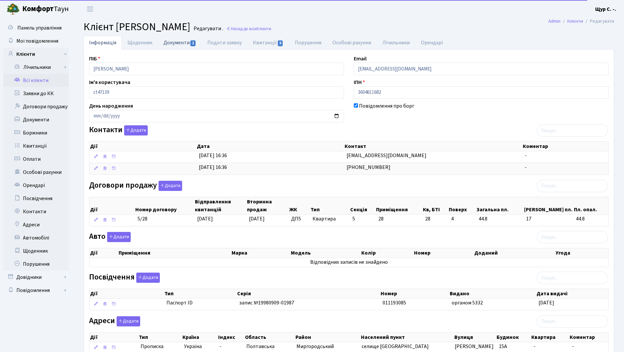
click at [179, 43] on link "Документи 1" at bounding box center [180, 42] width 44 height 13
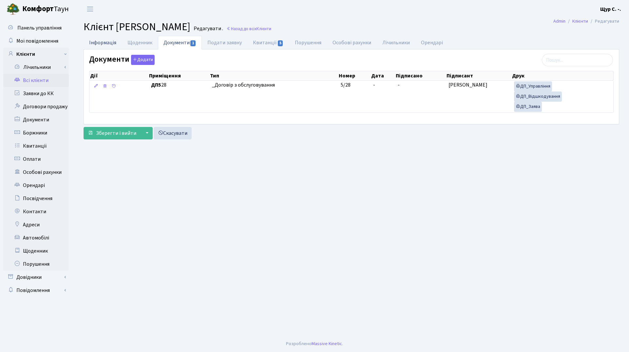
click at [110, 43] on link "Інформація" at bounding box center [103, 42] width 38 height 13
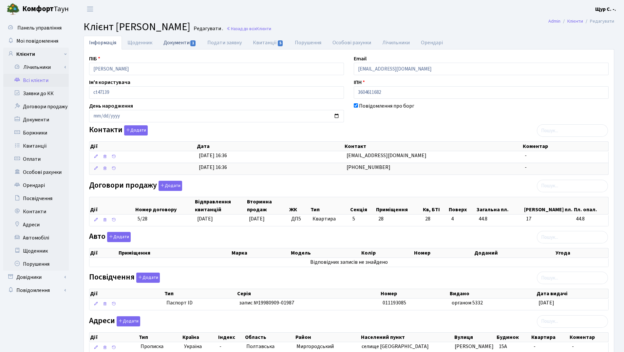
click at [178, 38] on link "Документи 1" at bounding box center [180, 42] width 44 height 13
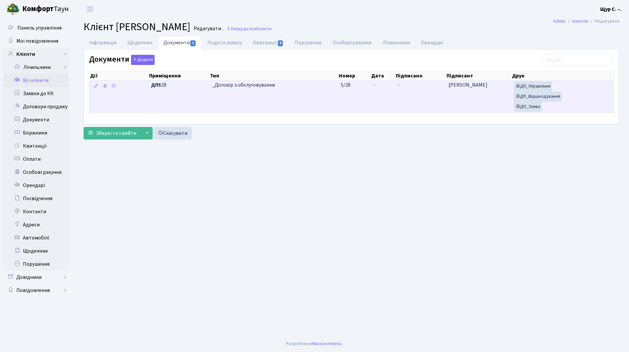
click at [333, 95] on td "_Договір з обслуговування" at bounding box center [273, 97] width 128 height 32
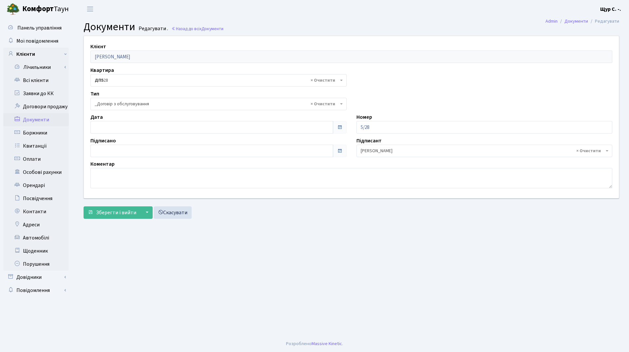
select select "289"
type input "[DATE]"
click at [173, 130] on input "[DATE]" at bounding box center [211, 127] width 243 height 12
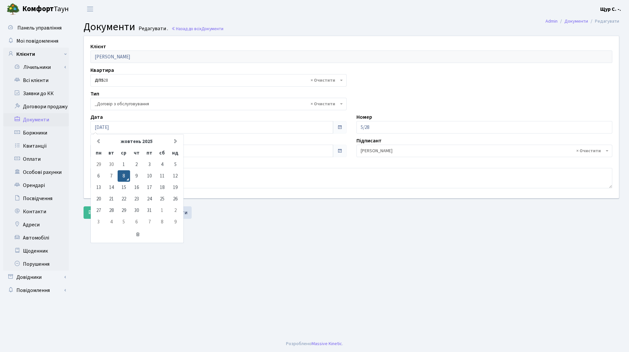
click at [231, 227] on main "Admin Документи Редагувати Документи Редагувати . Назад до всіх Документи Клієн…" at bounding box center [352, 176] width 556 height 317
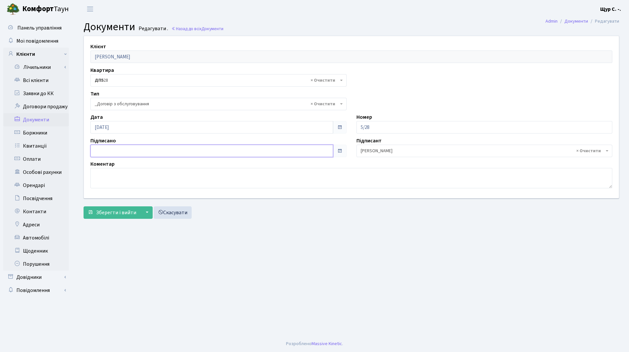
type input "[DATE]"
click at [175, 150] on input "[DATE]" at bounding box center [211, 151] width 243 height 12
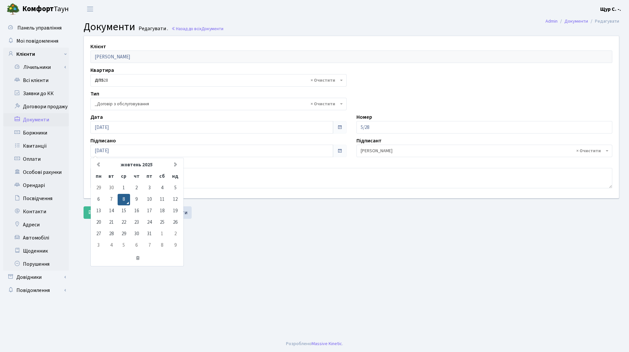
click at [225, 225] on main "Admin Документи Редагувати Документи Редагувати . Назад до всіх Документи Клієн…" at bounding box center [352, 176] width 556 height 317
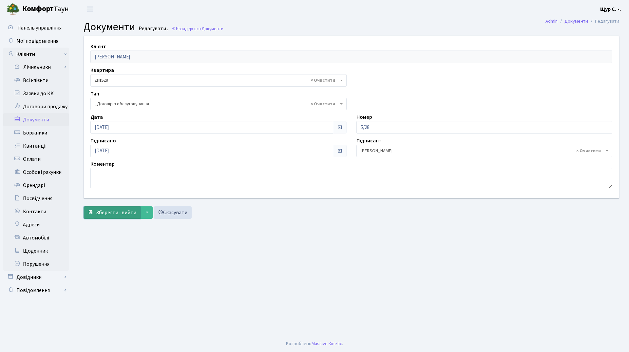
click at [122, 217] on button "Зберегти і вийти" at bounding box center [112, 212] width 57 height 12
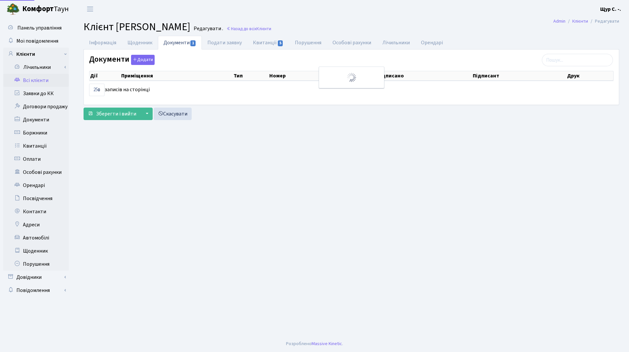
select select "25"
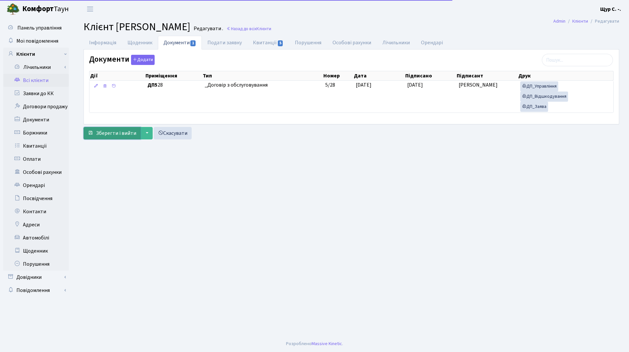
click at [109, 136] on span "Зберегти і вийти" at bounding box center [116, 132] width 40 height 7
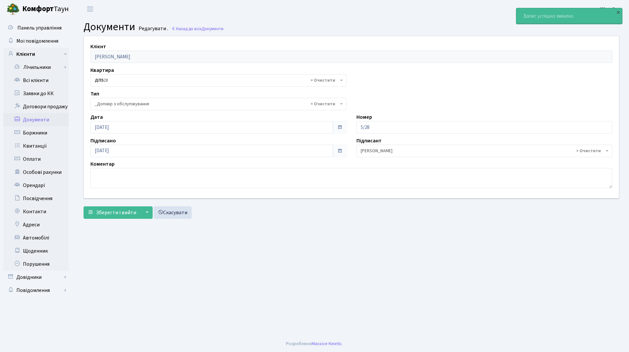
select select "289"
click at [23, 85] on link "Всі клієнти" at bounding box center [36, 80] width 66 height 13
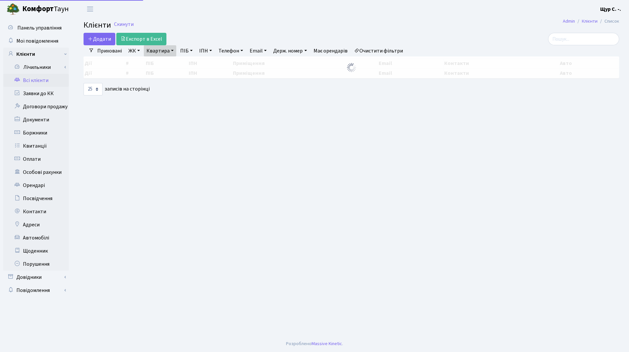
select select "25"
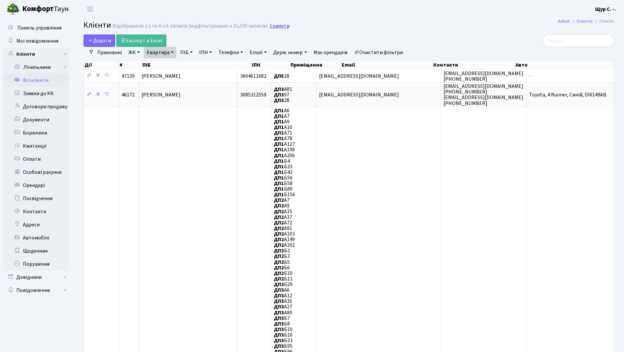
click at [279, 27] on link "Скинути" at bounding box center [280, 26] width 20 height 6
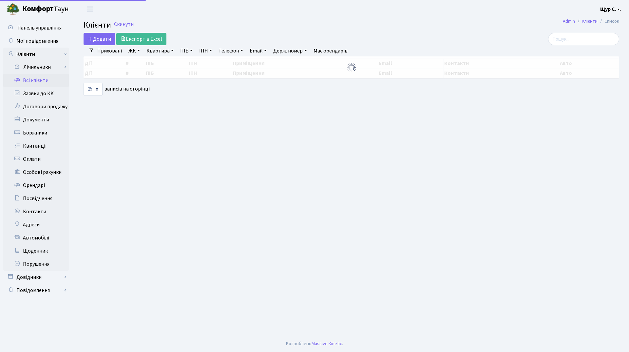
select select "25"
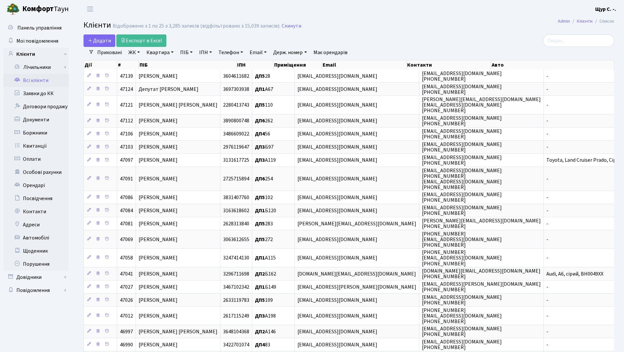
click at [165, 51] on link "Квартира" at bounding box center [160, 52] width 32 height 11
type input "397"
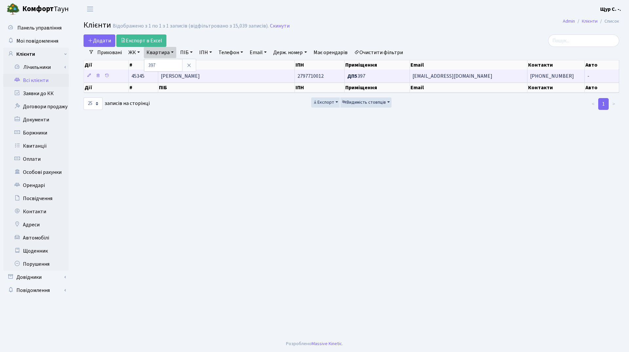
click at [200, 74] on span "Самардак Олександр Анатолійович" at bounding box center [180, 75] width 39 height 7
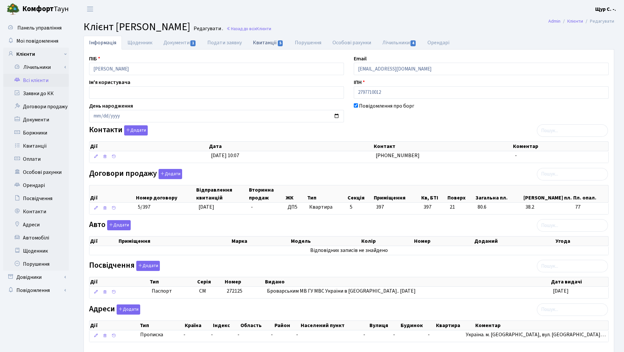
click at [261, 45] on link "Квитанції 5" at bounding box center [268, 42] width 42 height 13
select select "25"
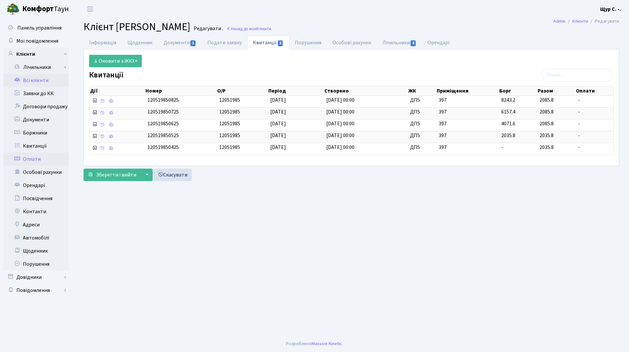
click at [41, 157] on link "Оплати" at bounding box center [36, 158] width 66 height 13
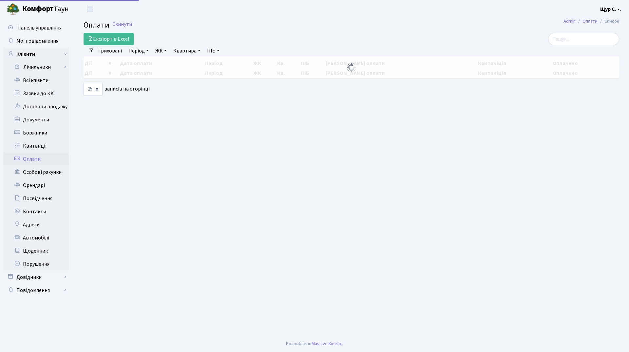
select select "25"
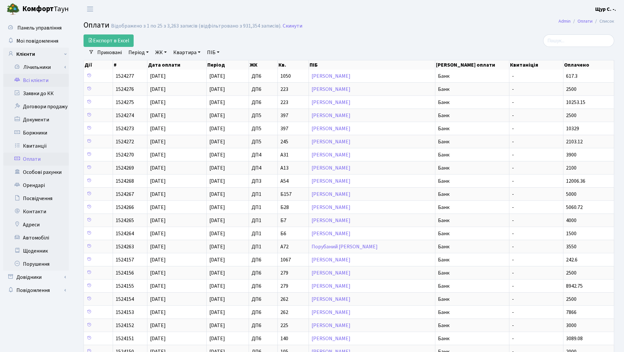
click at [38, 83] on link "Всі клієнти" at bounding box center [36, 80] width 66 height 13
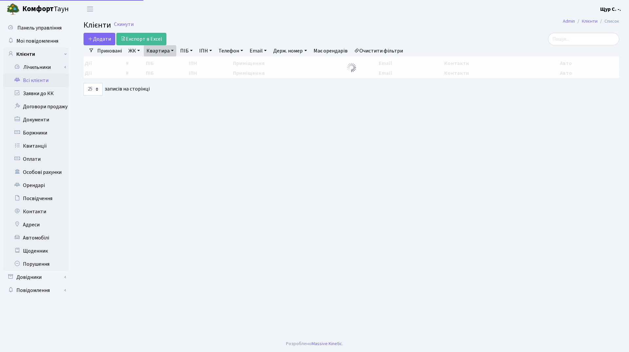
select select "25"
